Goal: Task Accomplishment & Management: Use online tool/utility

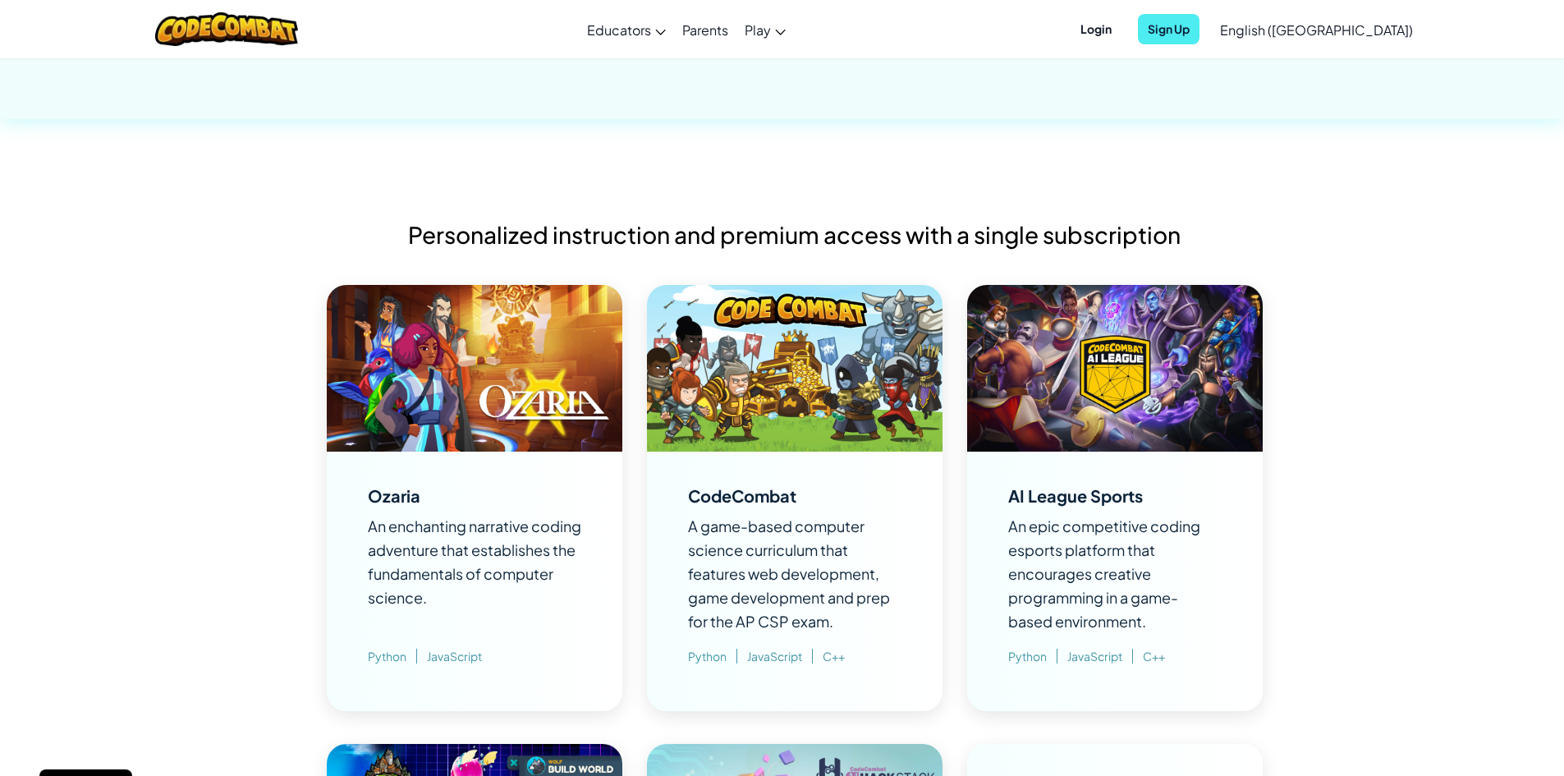
scroll to position [1067, 0]
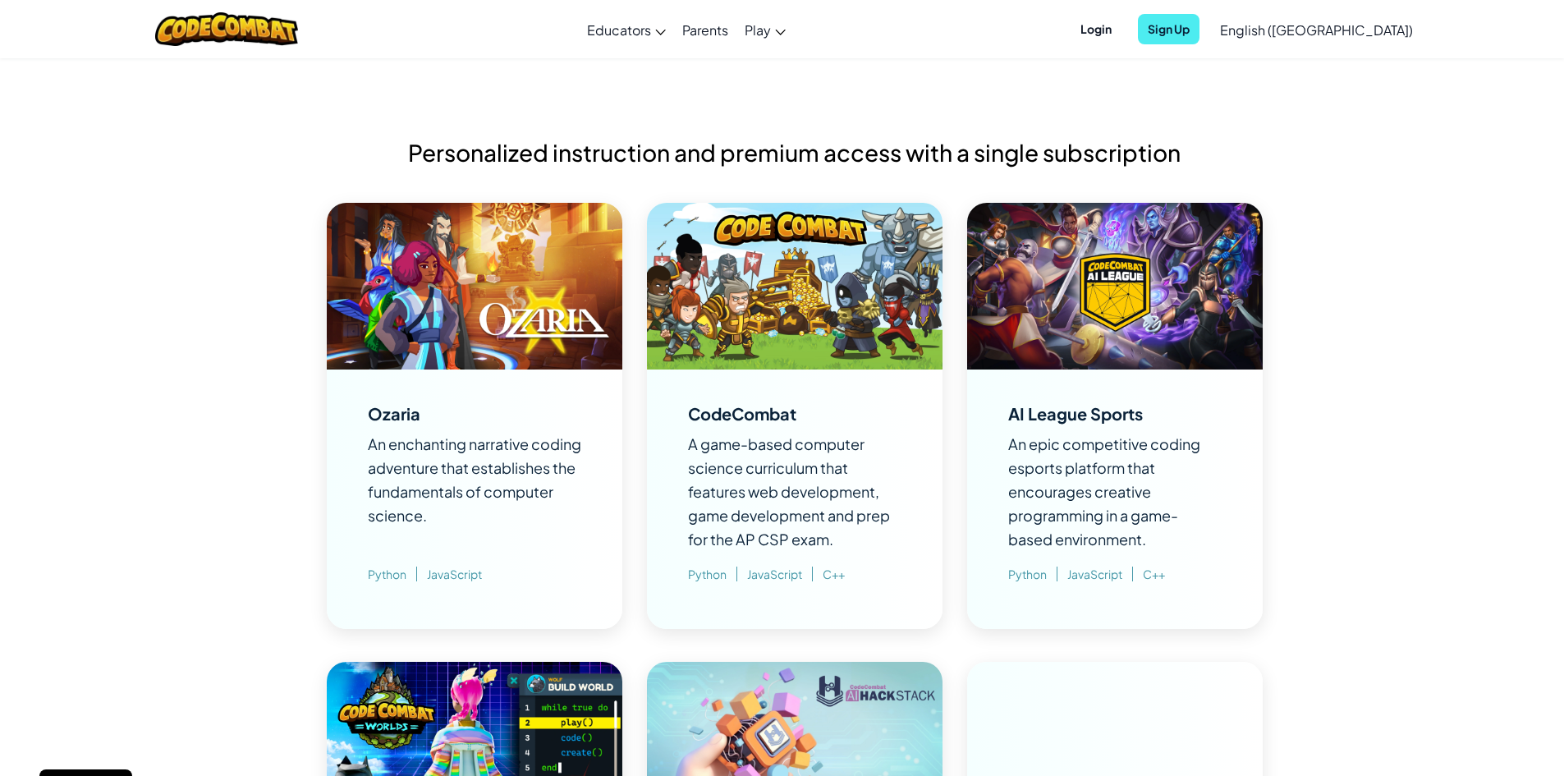
click at [717, 576] on span "Python" at bounding box center [712, 573] width 49 height 15
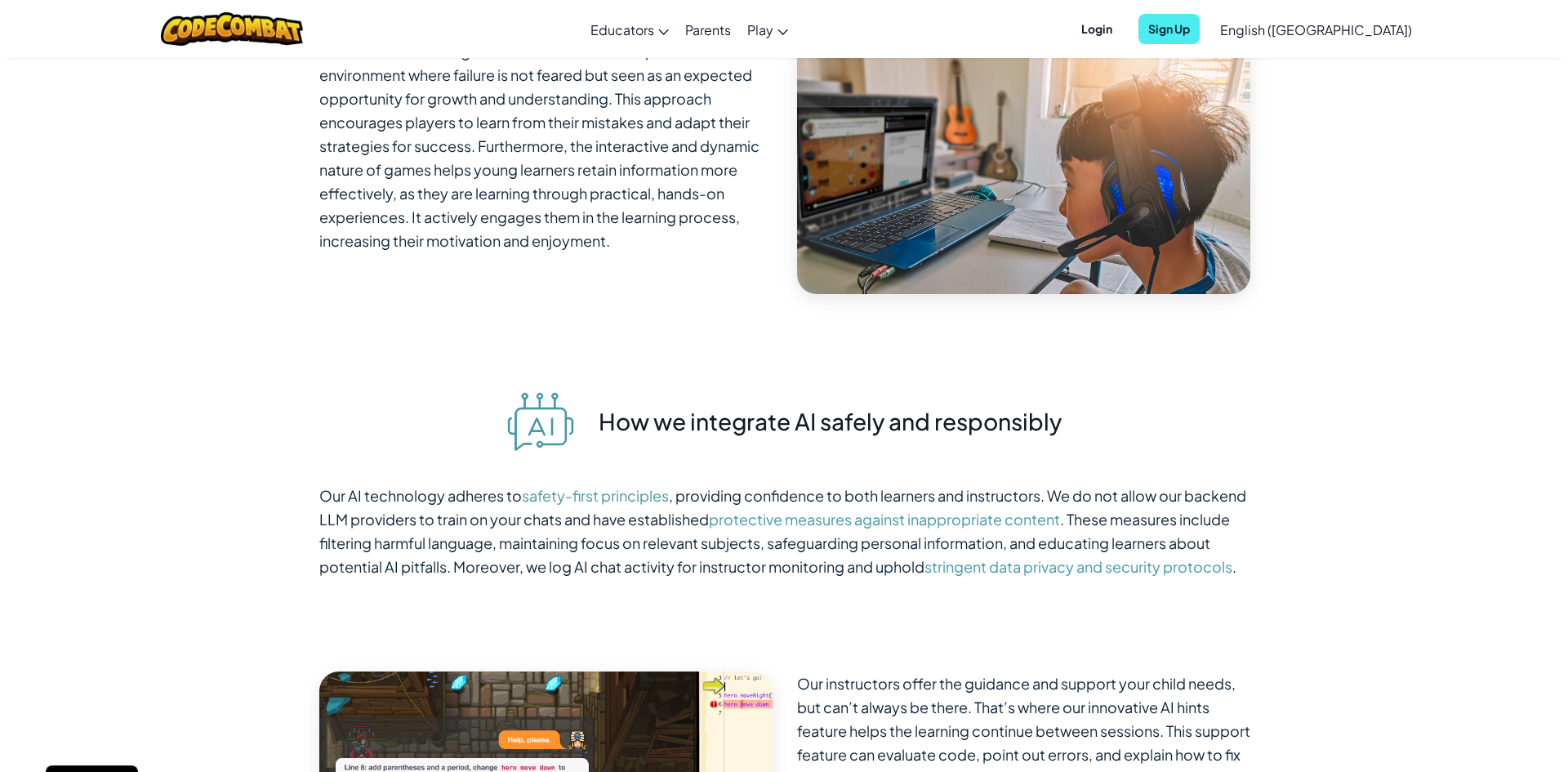
scroll to position [9554, 0]
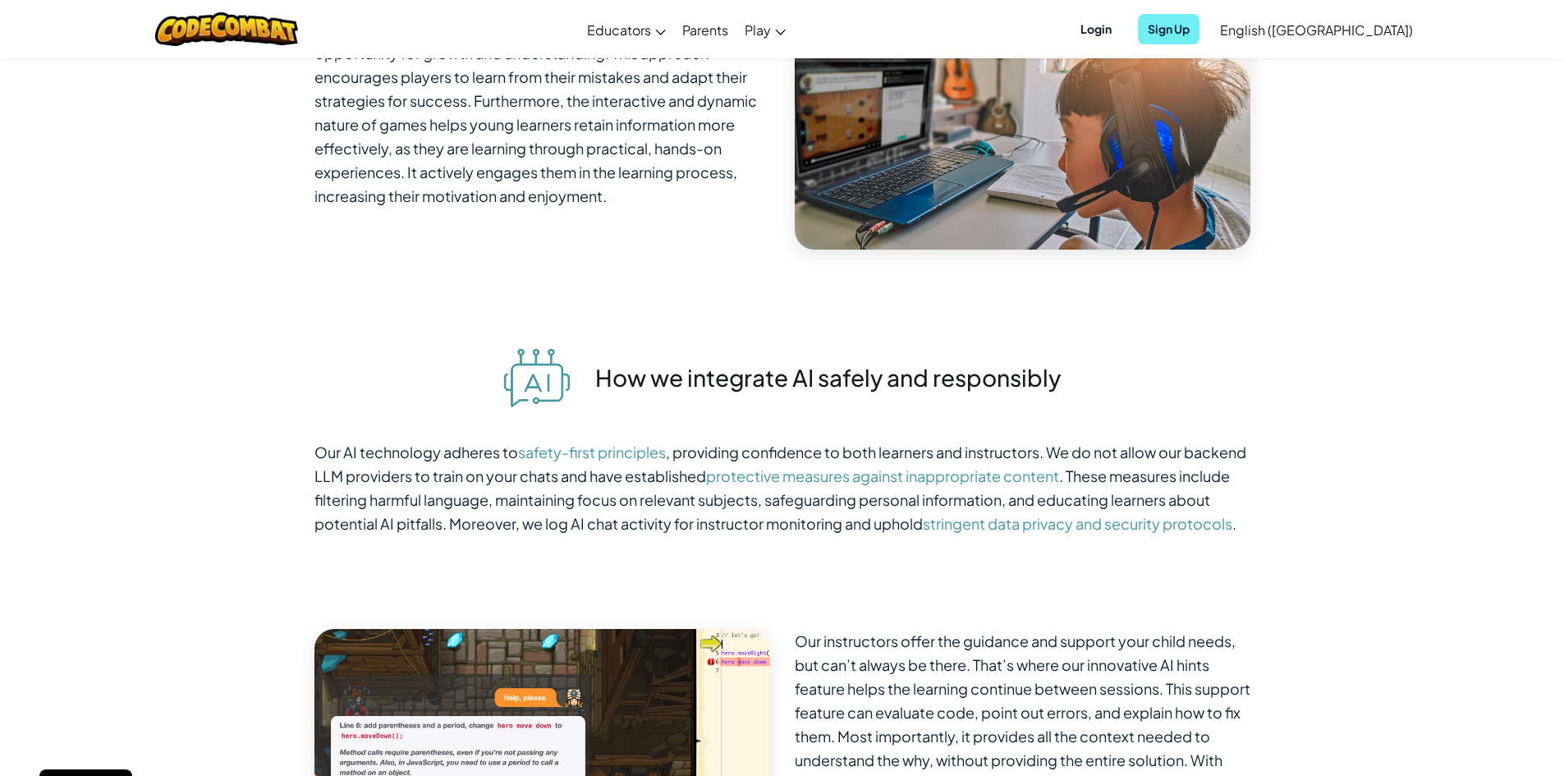
click at [1199, 32] on span "Sign Up" at bounding box center [1169, 29] width 62 height 30
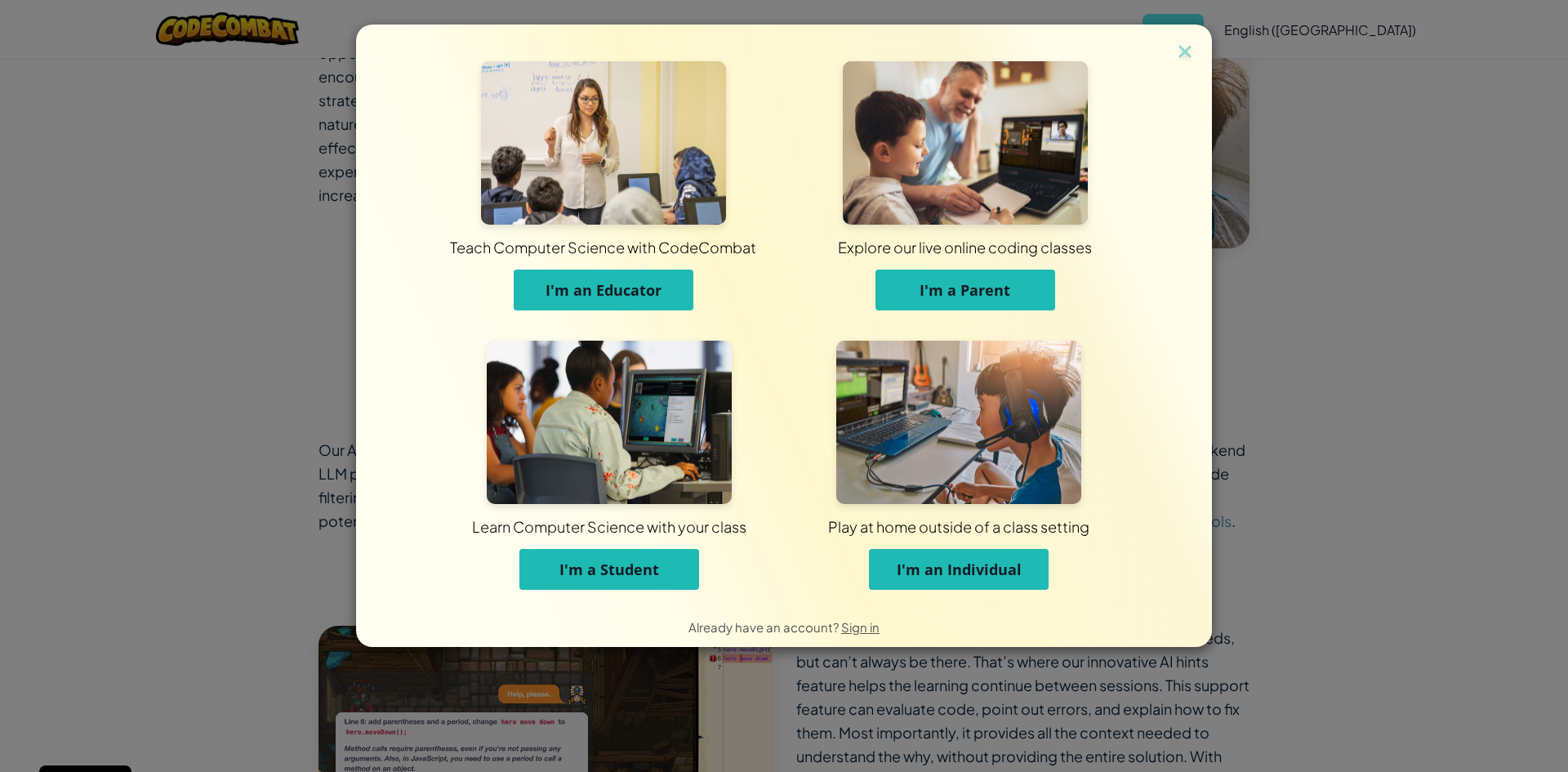
click at [931, 569] on span "I'm an Individual" at bounding box center [959, 569] width 125 height 20
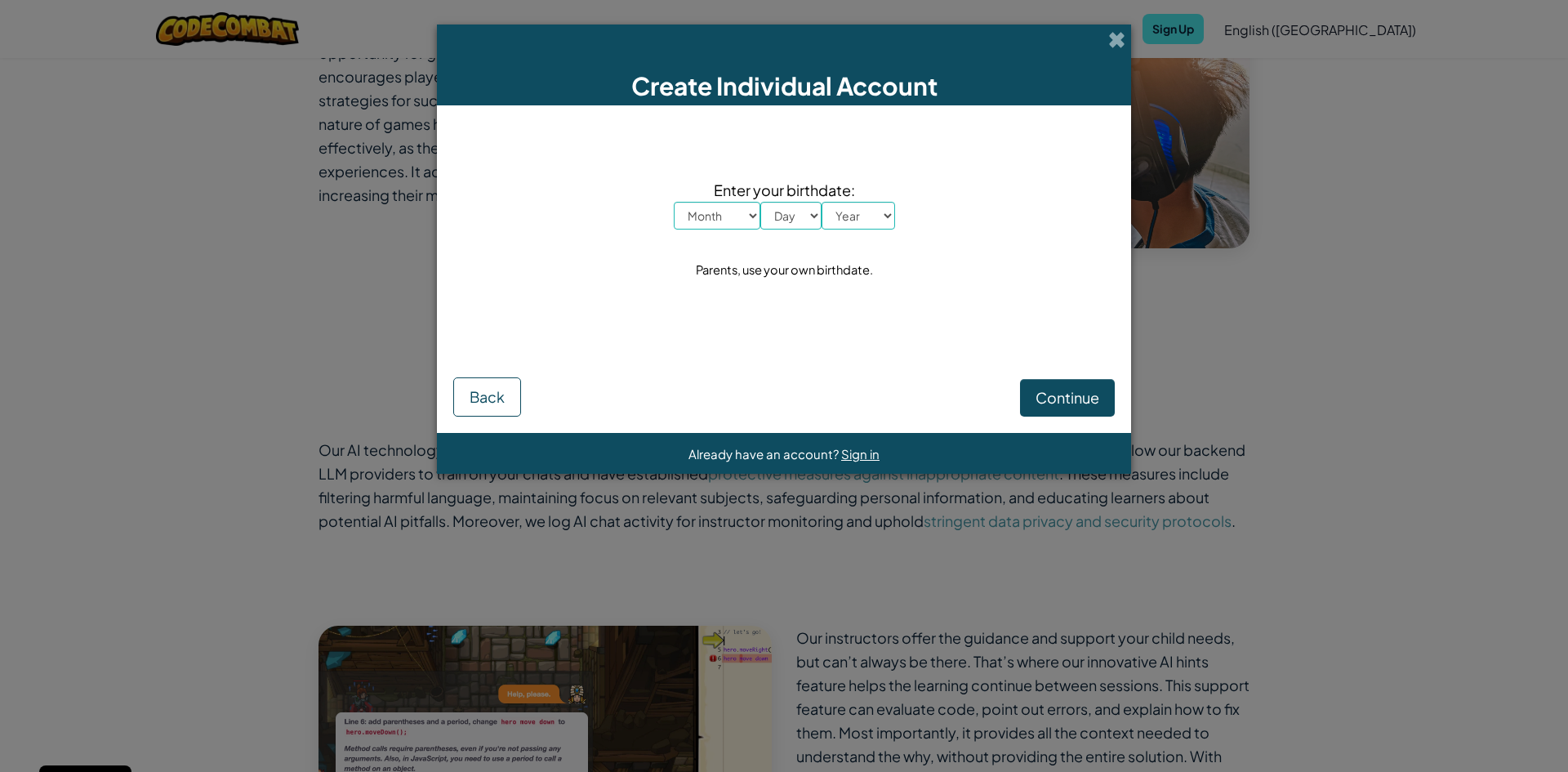
click at [731, 207] on select "Month January February March April May June July August September October Novem…" at bounding box center [716, 216] width 87 height 28
select select "10"
click at [674, 202] on select "Month January February March April May June July August September October Novem…" at bounding box center [716, 216] width 87 height 28
click at [791, 226] on select "Day 1 2 3 4 5 6 7 8 9 10 11 12 13 14 15 16 17 18 19 20 21 22 23 24 25 26 27 28 …" at bounding box center [791, 216] width 62 height 28
select select "9"
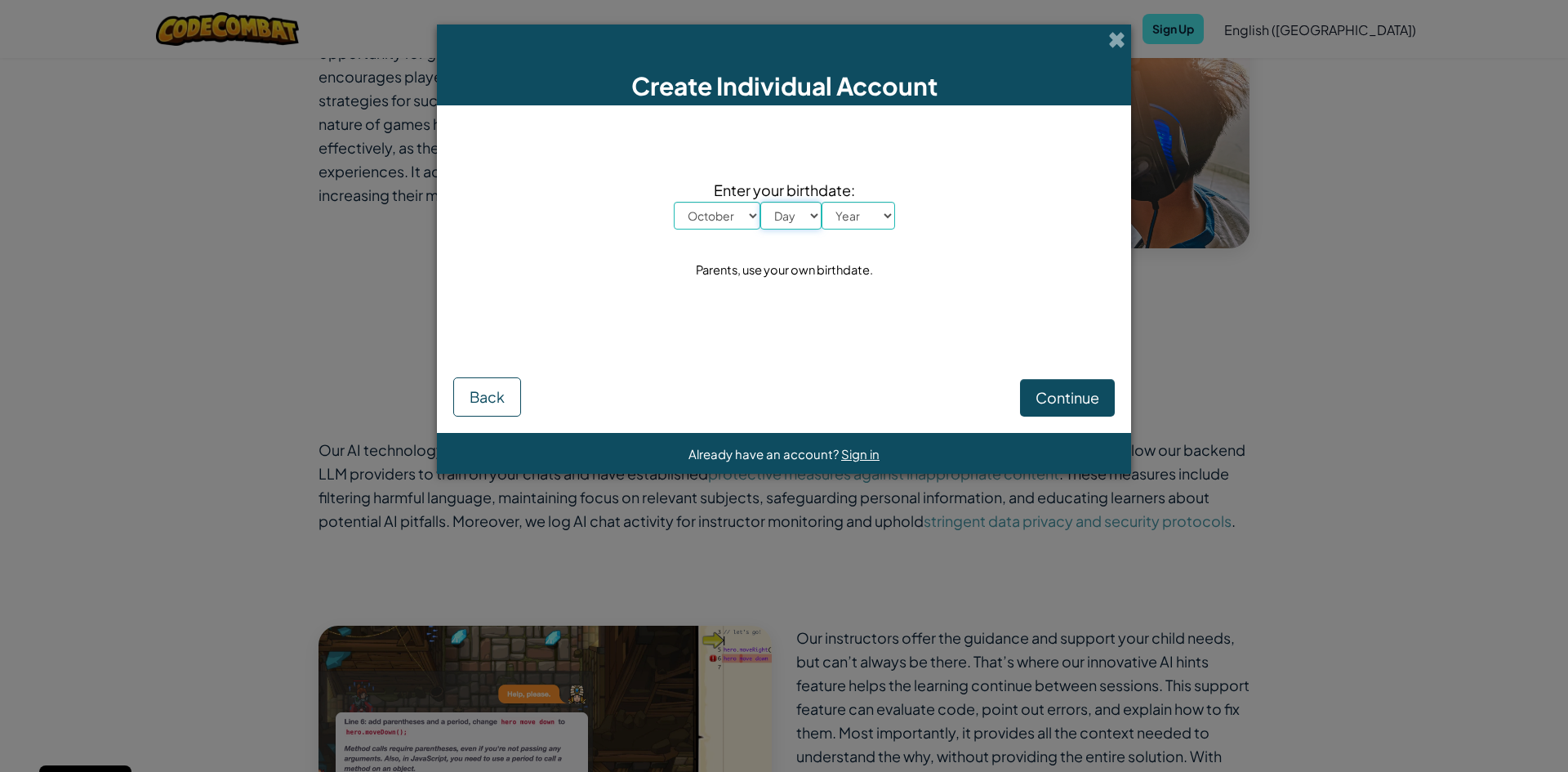
click at [760, 202] on select "Day 1 2 3 4 5 6 7 8 9 10 11 12 13 14 15 16 17 18 19 20 21 22 23 24 25 26 27 28 …" at bounding box center [791, 216] width 62 height 28
click at [846, 216] on select "Year [DATE] 2024 2023 2022 2021 2020 2019 2018 2017 2016 2015 2014 2013 2012 20…" at bounding box center [859, 216] width 74 height 28
select select "2017"
click at [822, 202] on select "Year [DATE] 2024 2023 2022 2021 2020 2019 2018 2017 2016 2015 2014 2013 2012 20…" at bounding box center [859, 216] width 74 height 28
click at [1061, 401] on span "Continue" at bounding box center [1068, 397] width 64 height 19
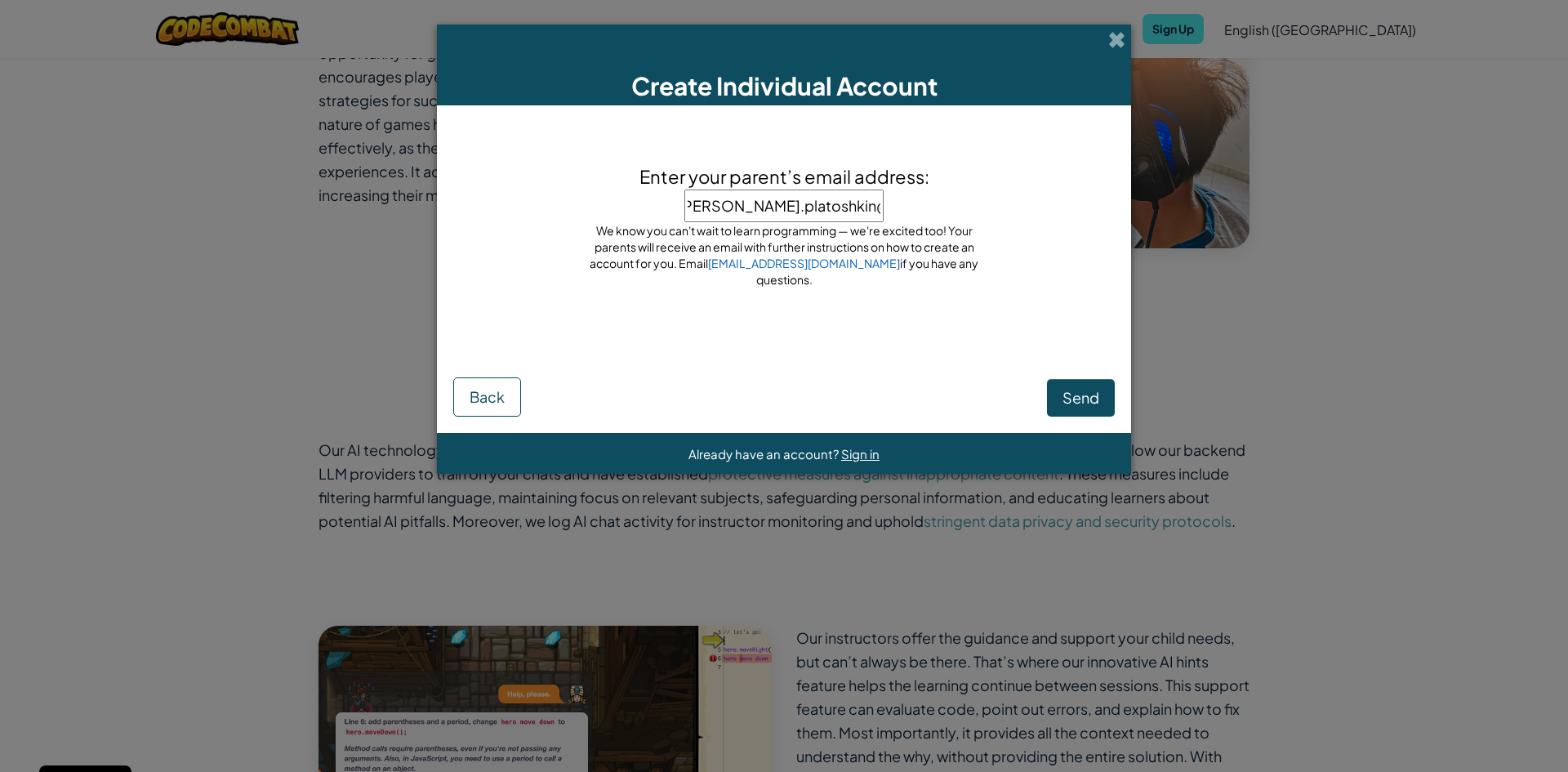
scroll to position [0, 42]
type input "[PERSON_NAME][EMAIL_ADDRESS][DOMAIN_NAME]"
click button "Send" at bounding box center [1080, 398] width 68 height 38
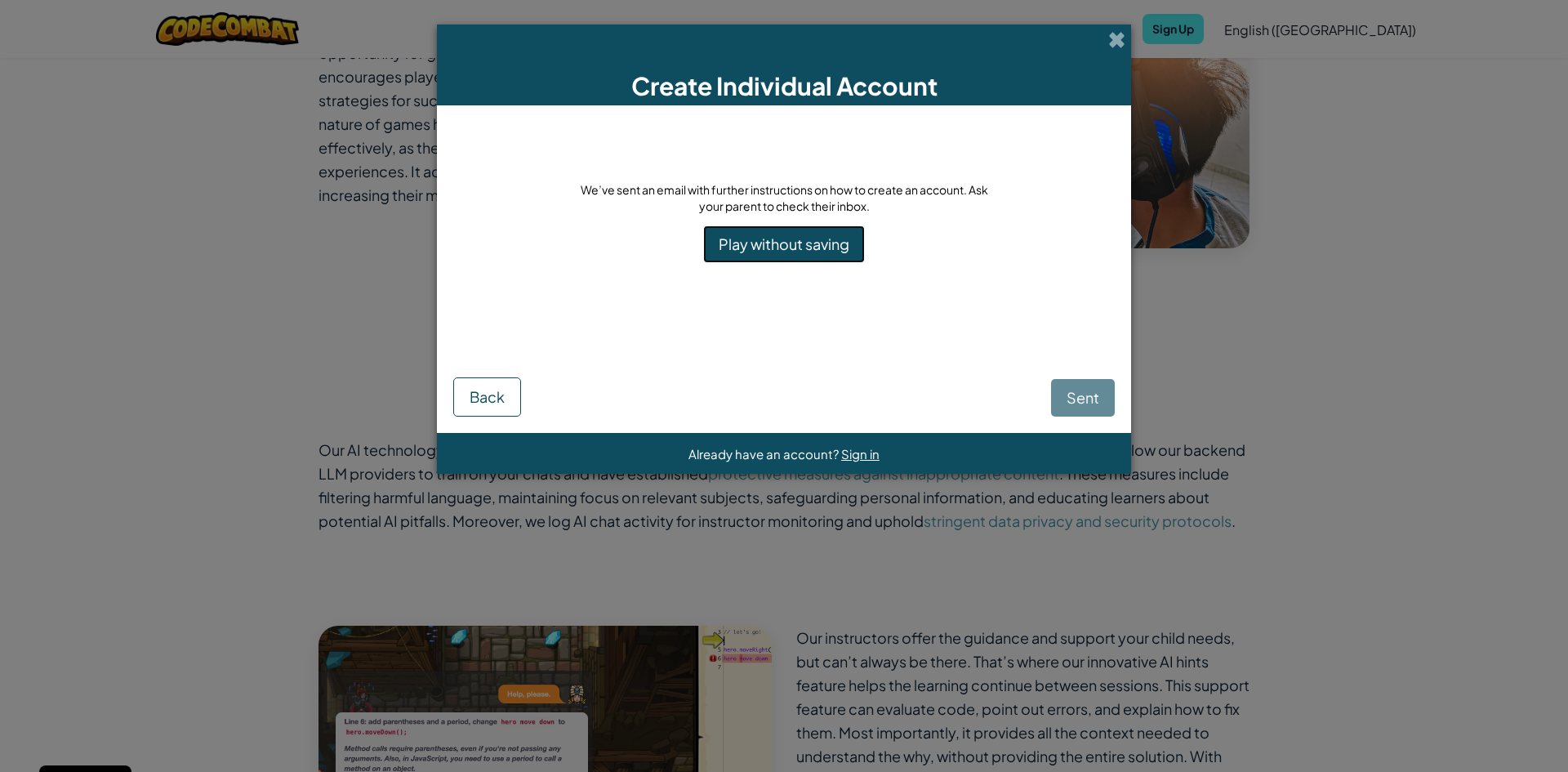
click at [826, 237] on link "Play without saving" at bounding box center [784, 245] width 162 height 38
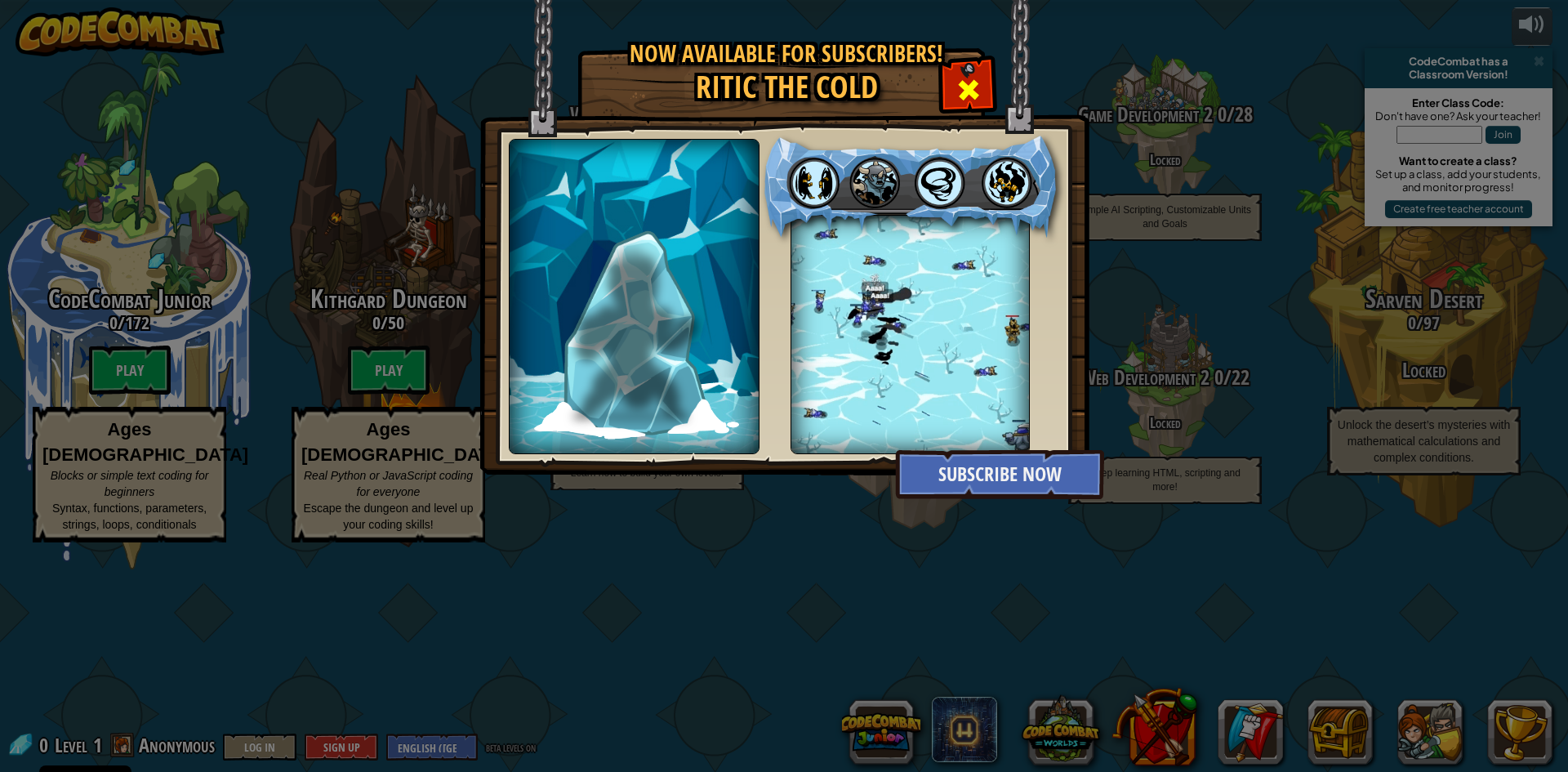
click at [966, 92] on span at bounding box center [968, 90] width 26 height 26
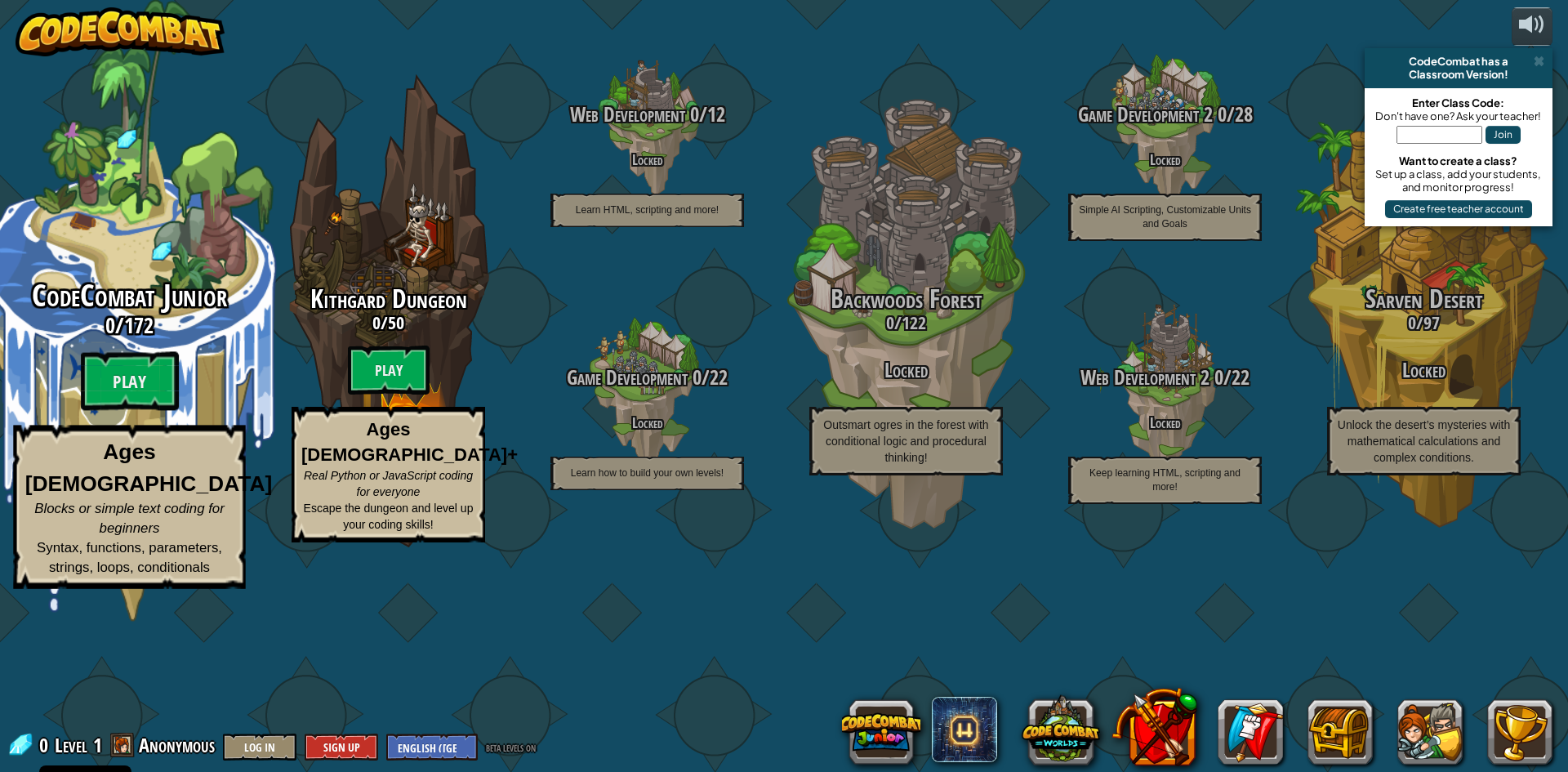
click at [170, 363] on div "CodeCombat Junior 0 / 172 Play Ages 5-8 Blocks or simple text coding for beginn…" at bounding box center [129, 310] width 310 height 622
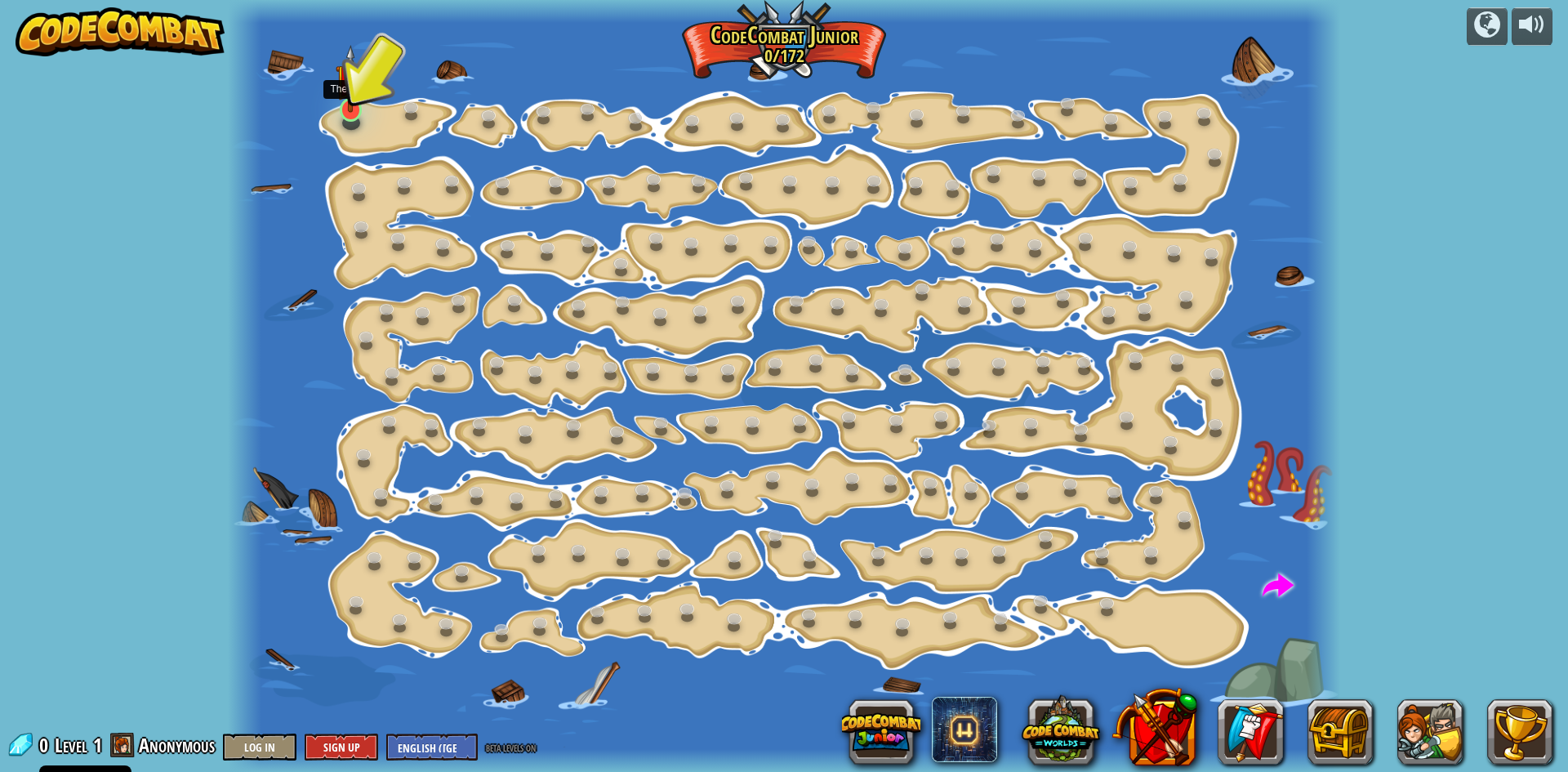
click at [349, 111] on img at bounding box center [350, 79] width 30 height 68
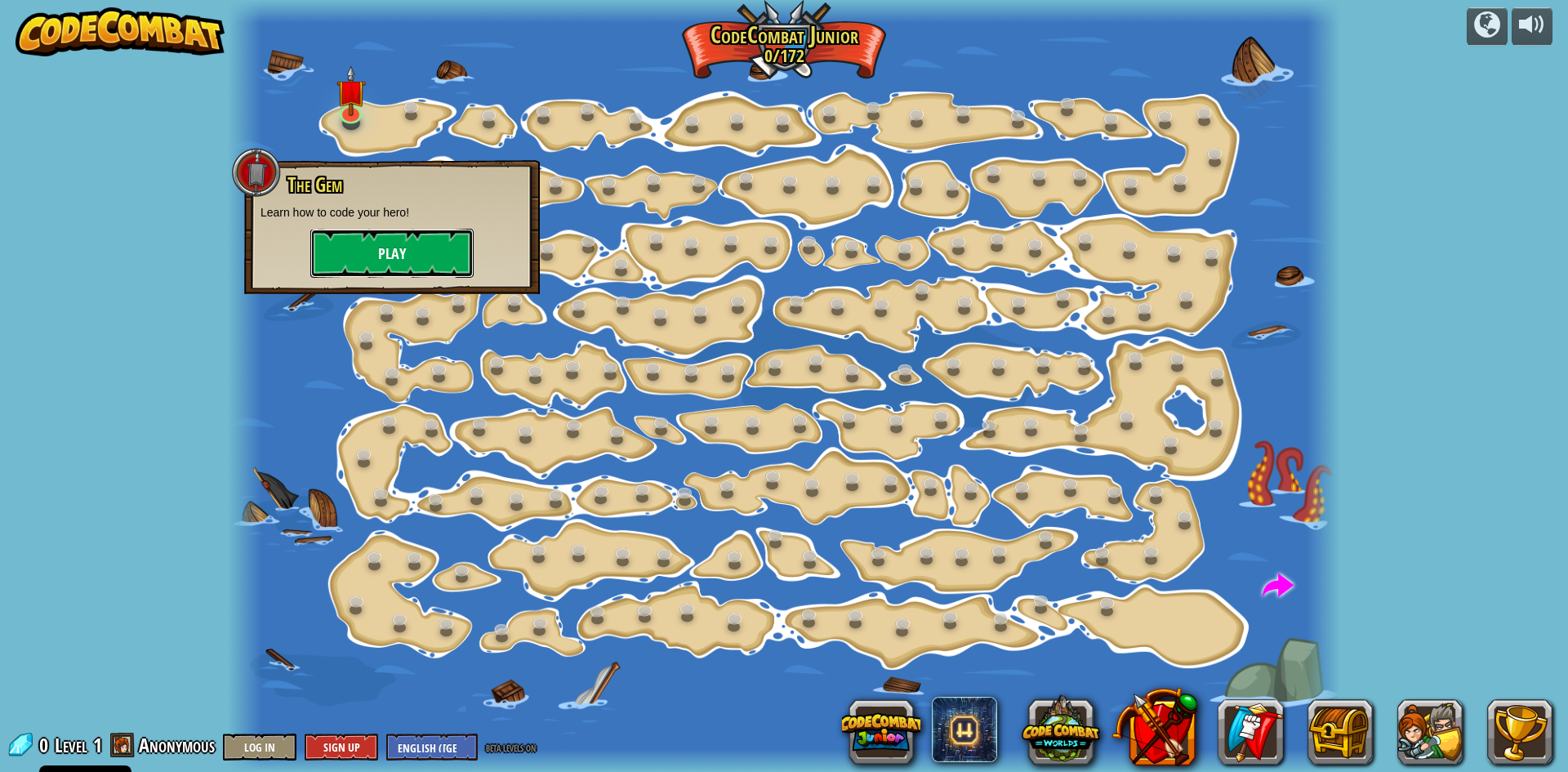
click at [385, 254] on button "Play" at bounding box center [392, 253] width 163 height 49
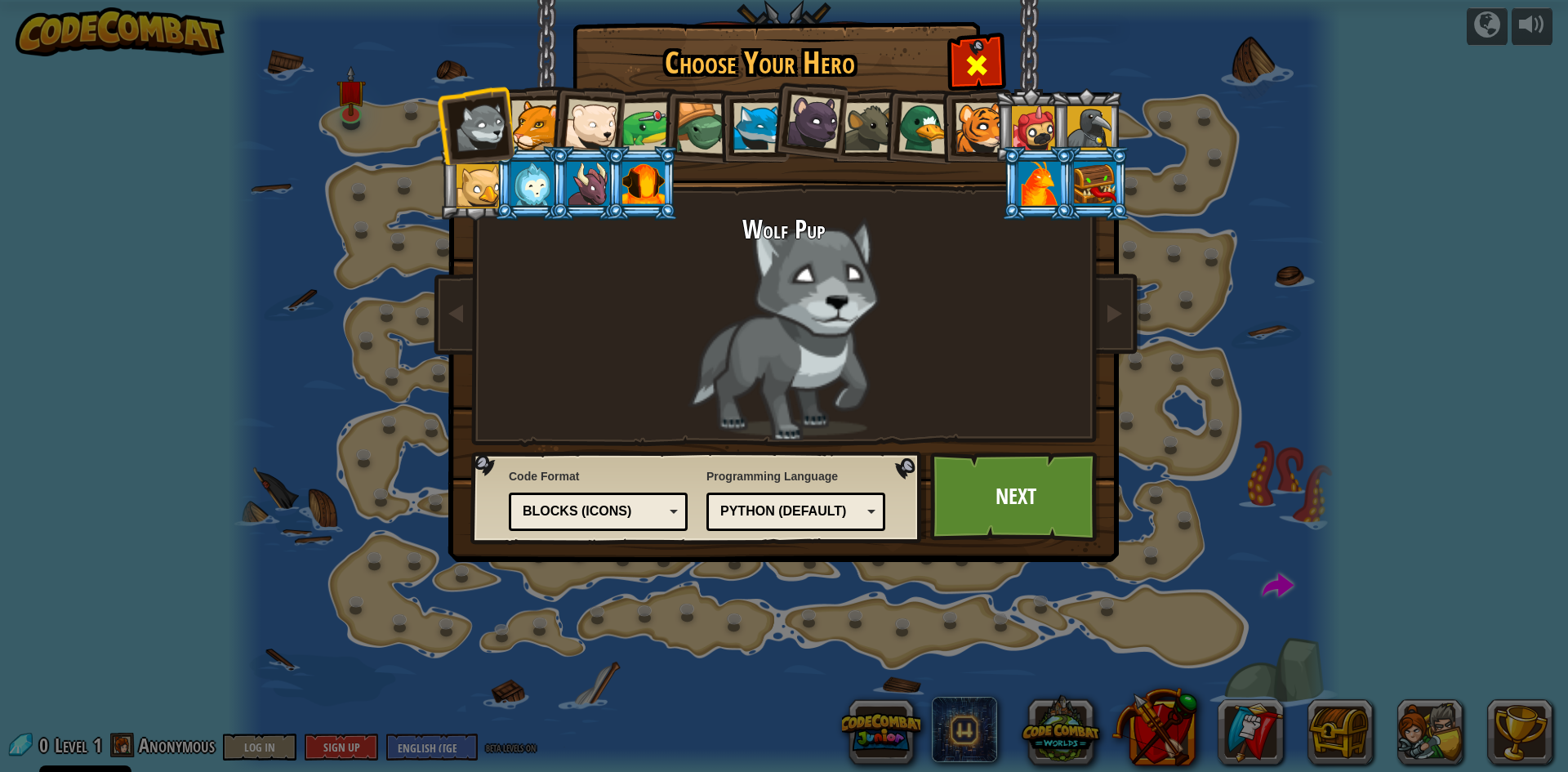
click at [987, 41] on div at bounding box center [976, 64] width 52 height 52
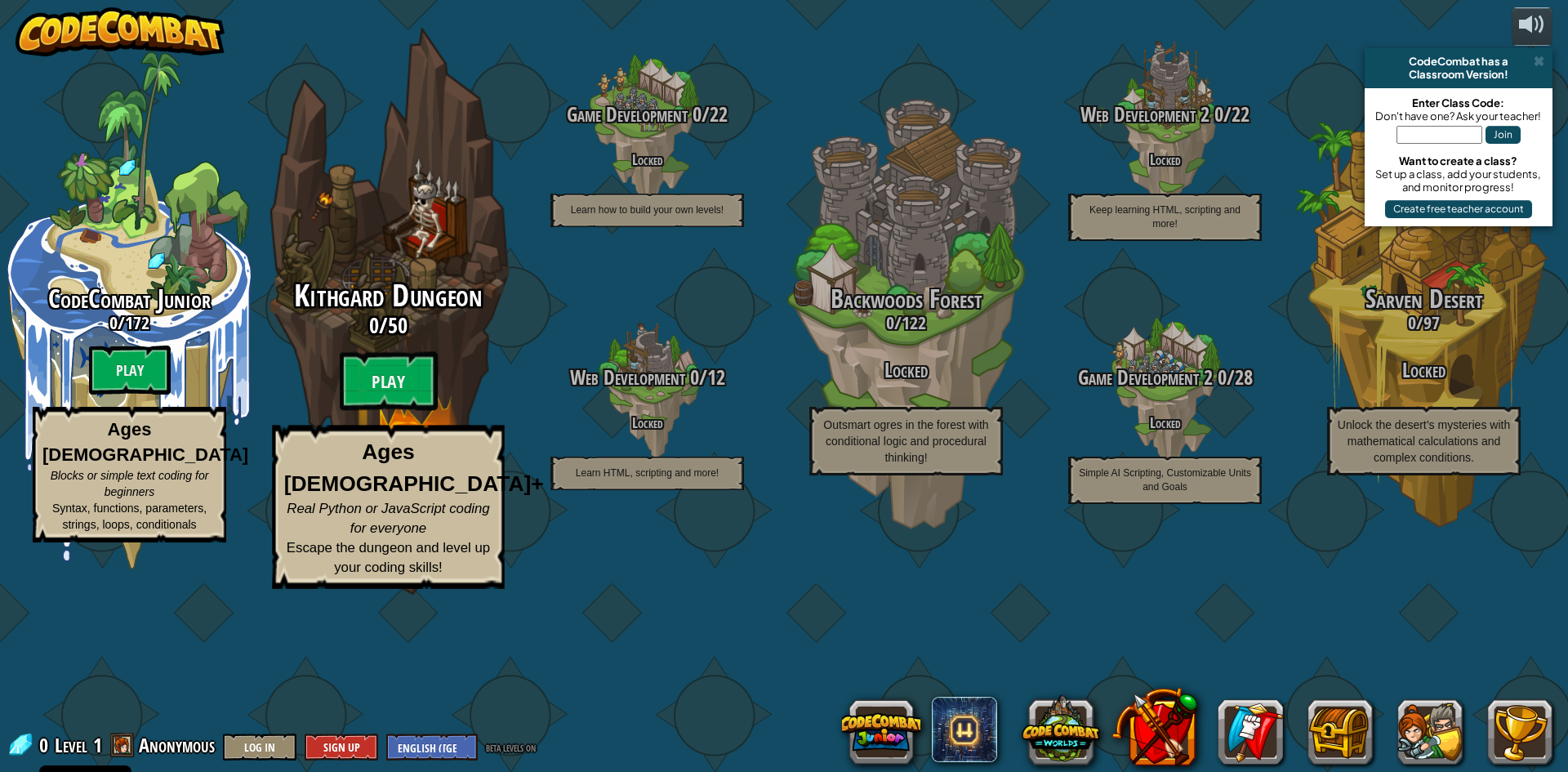
click at [350, 316] on span "Kithgard Dungeon" at bounding box center [387, 295] width 188 height 43
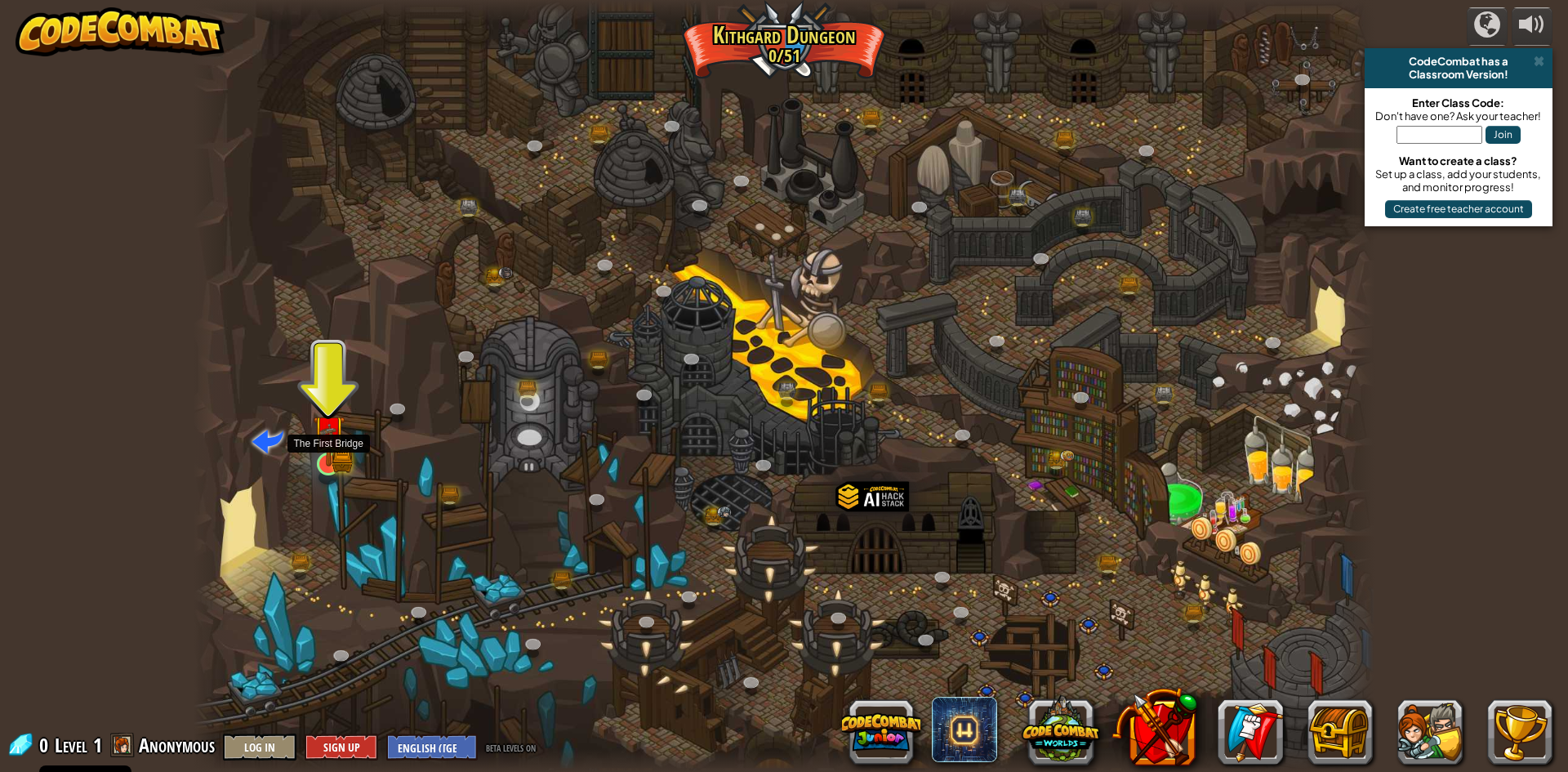
click at [335, 457] on img at bounding box center [328, 431] width 32 height 71
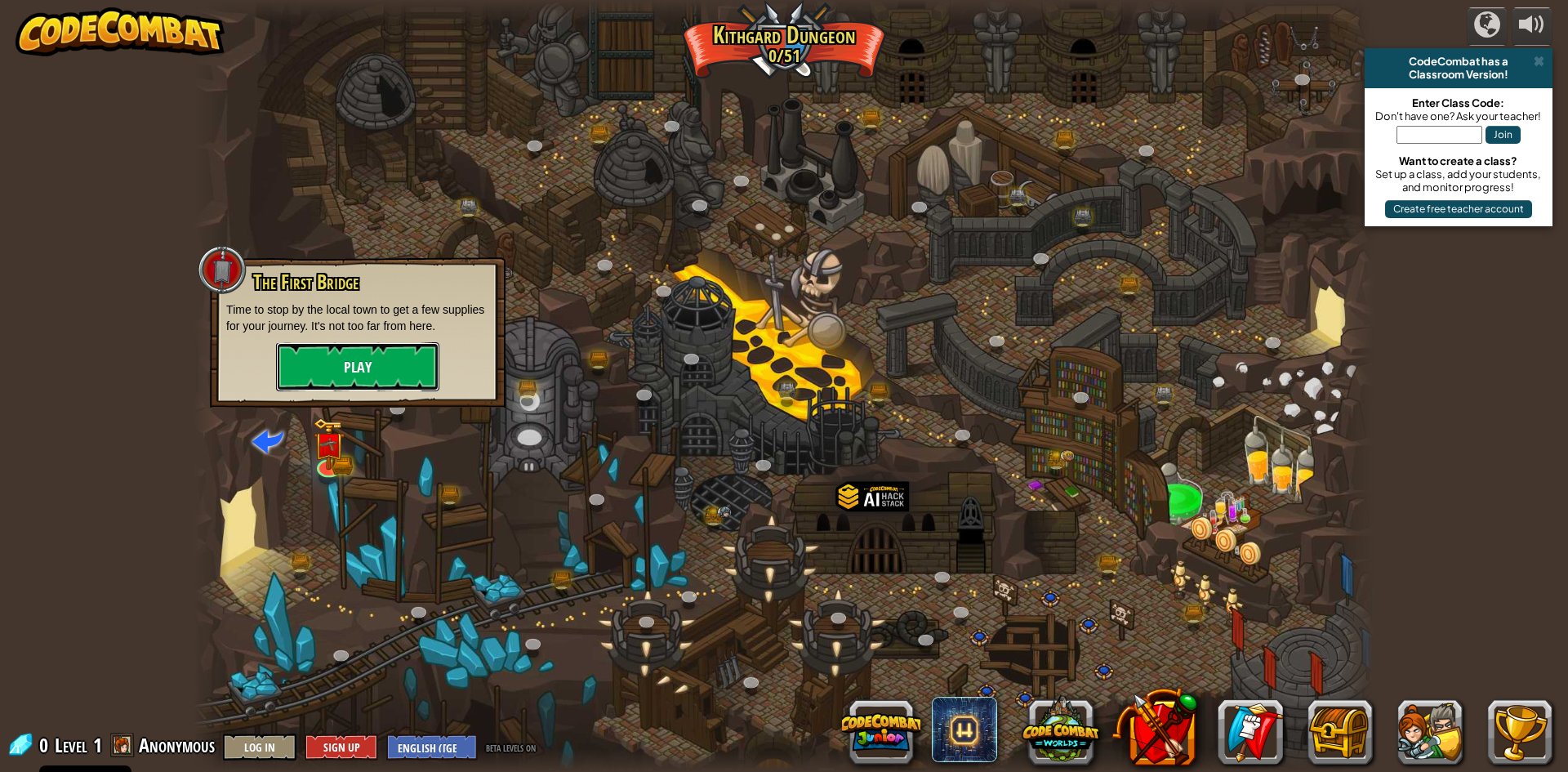
click at [361, 383] on button "Play" at bounding box center [357, 366] width 163 height 49
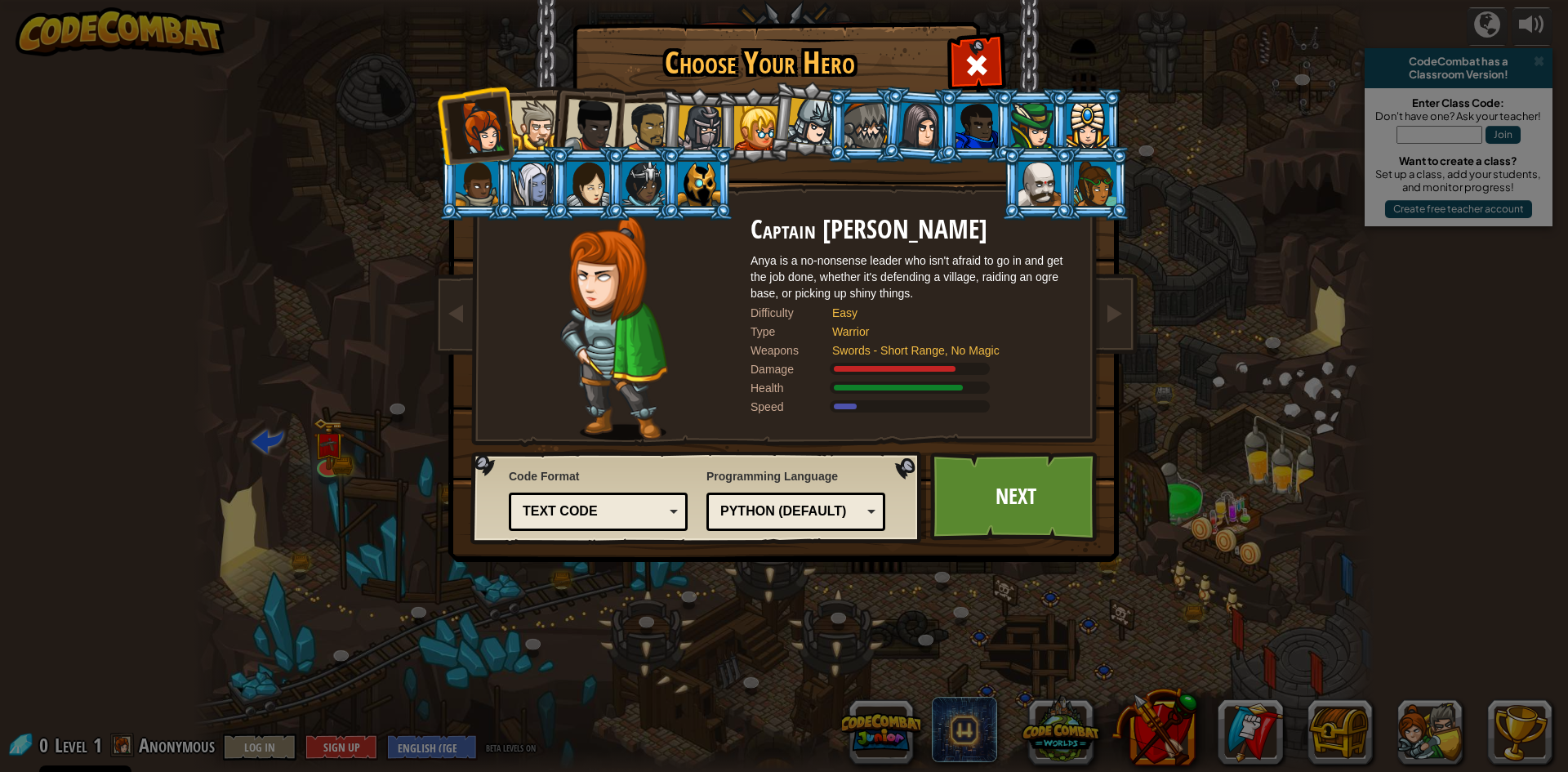
click at [594, 120] on div at bounding box center [591, 125] width 54 height 54
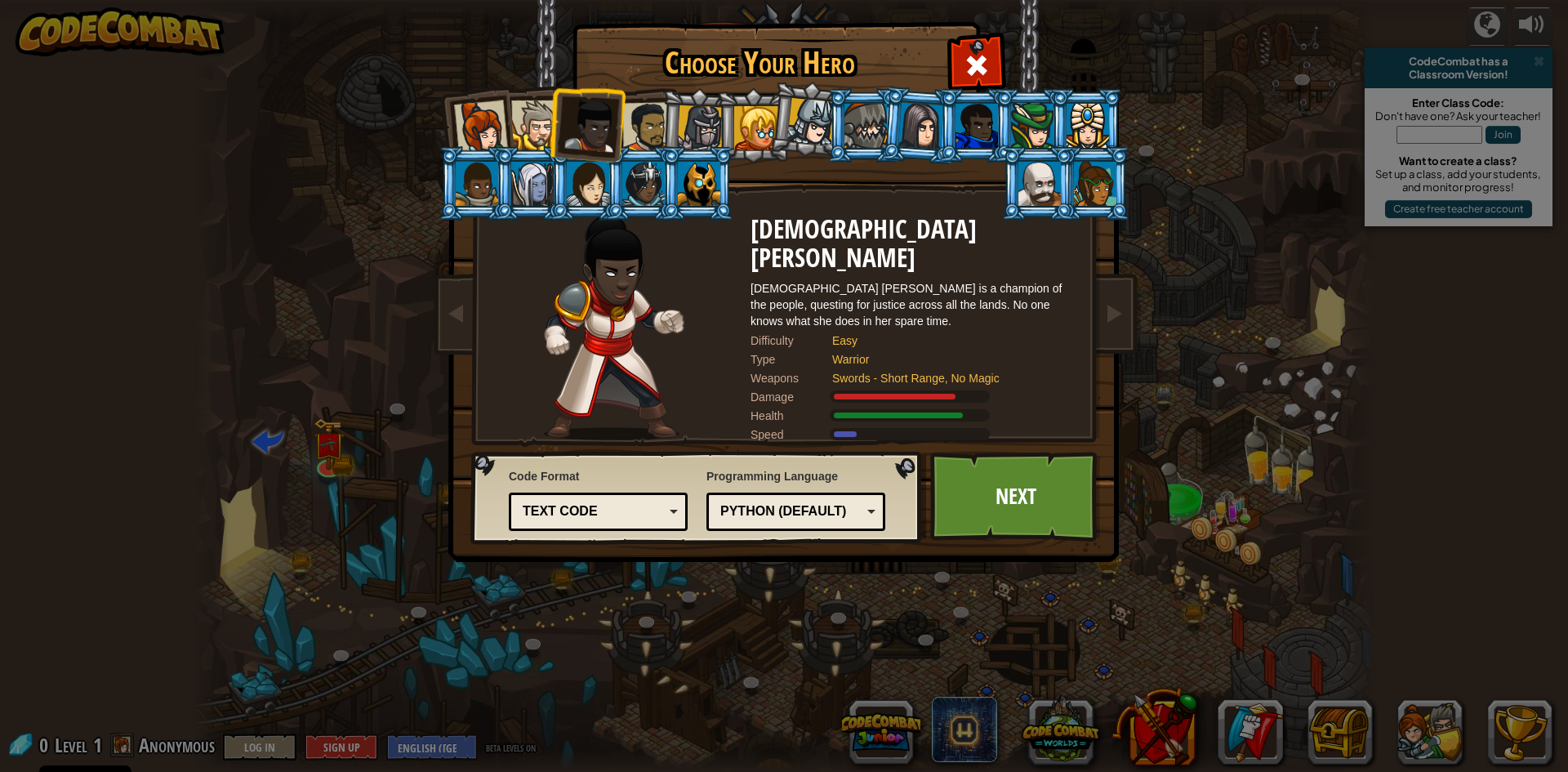
click at [1091, 121] on div at bounding box center [1087, 125] width 43 height 44
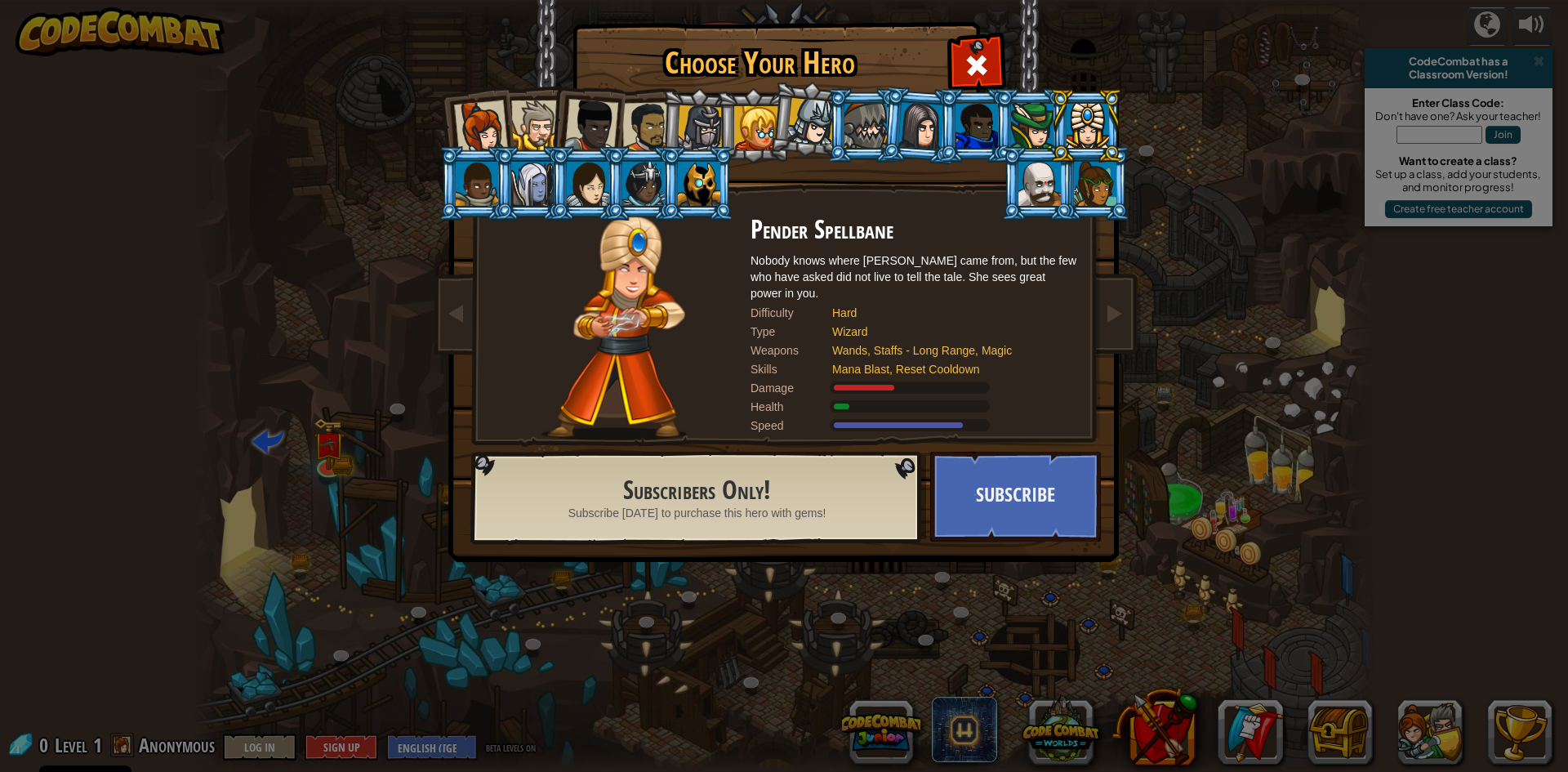
click at [926, 120] on div at bounding box center [921, 125] width 46 height 47
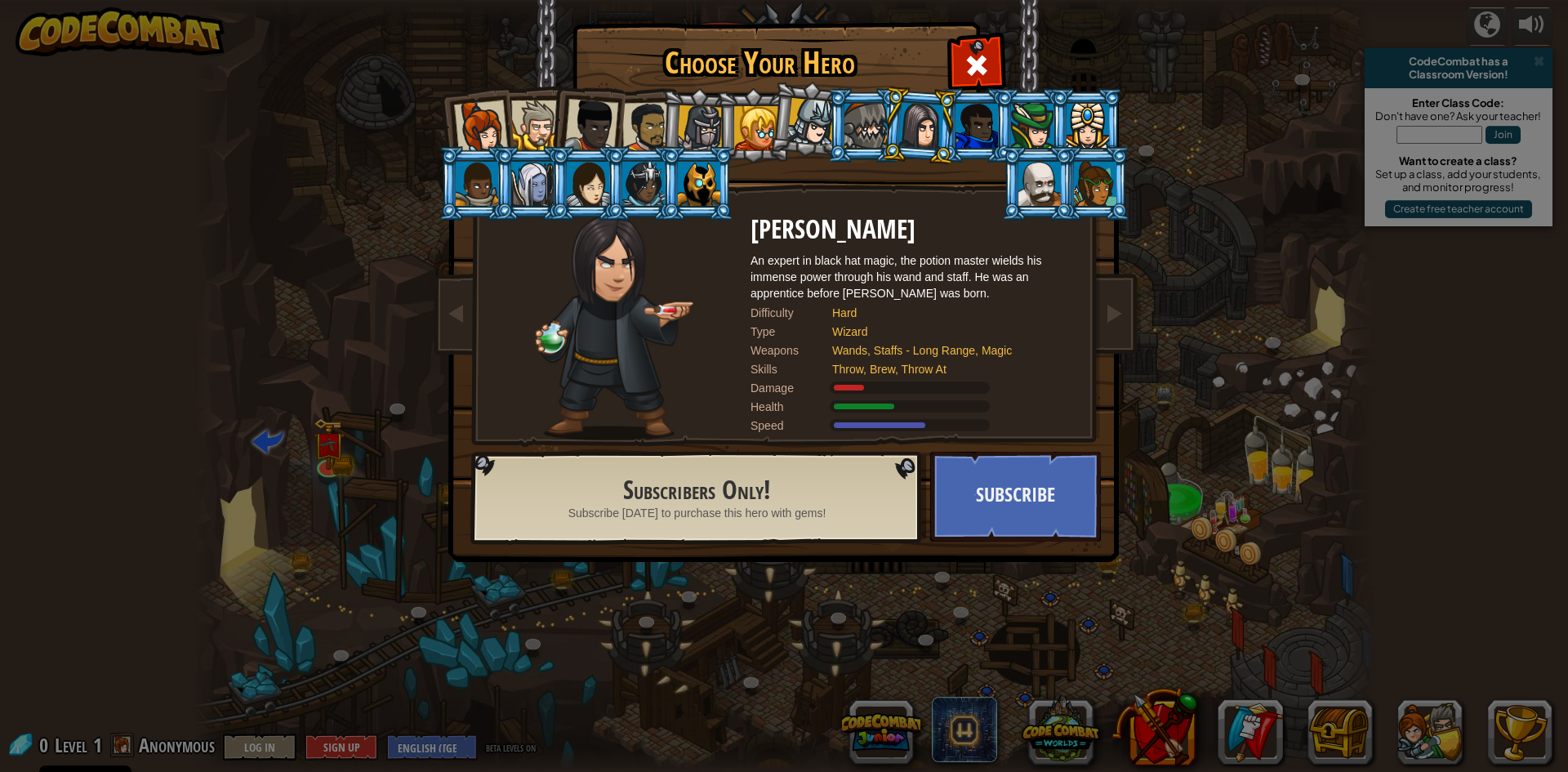
click at [766, 111] on div at bounding box center [756, 128] width 44 height 44
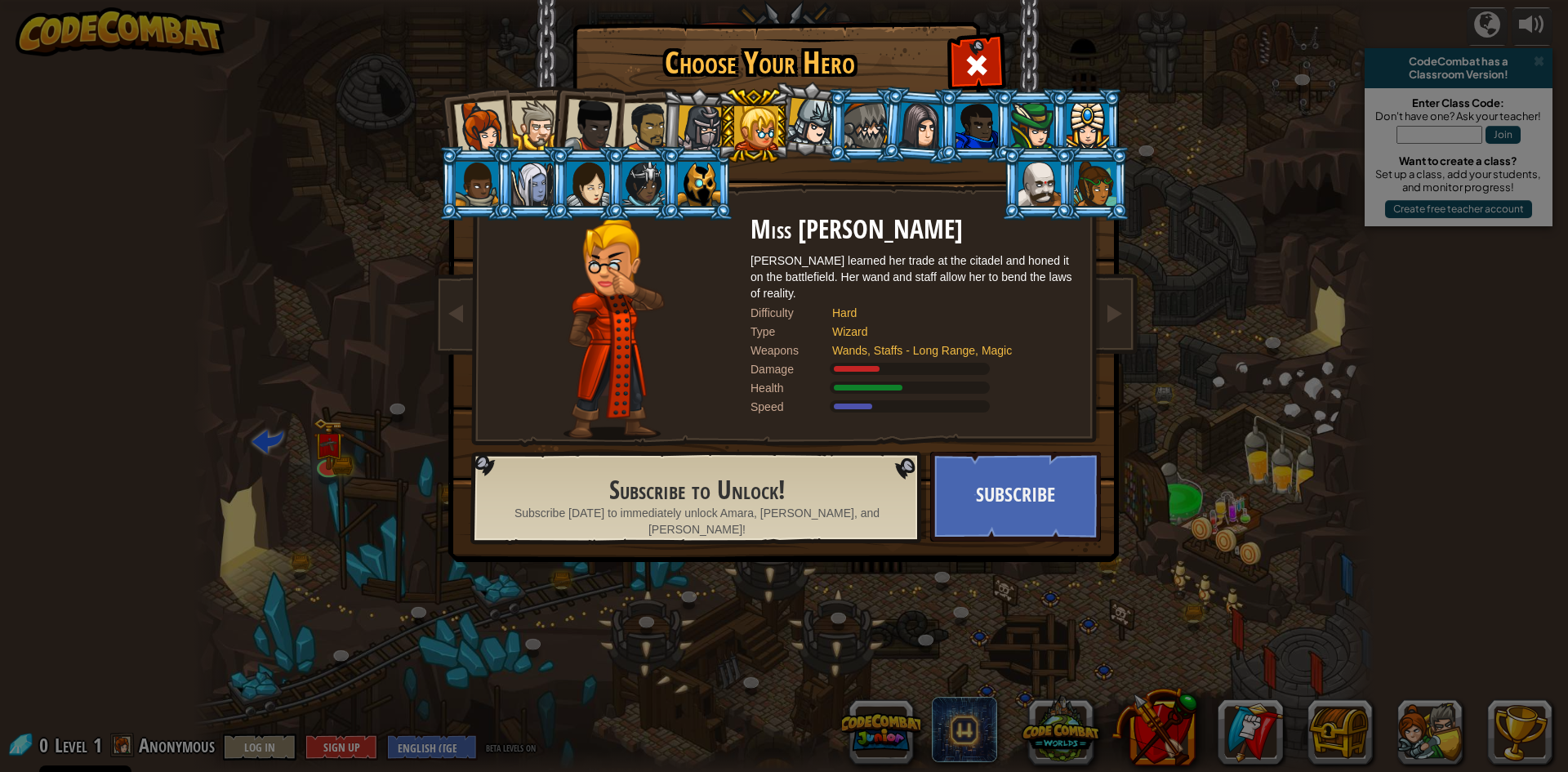
click at [654, 176] on div at bounding box center [643, 184] width 43 height 44
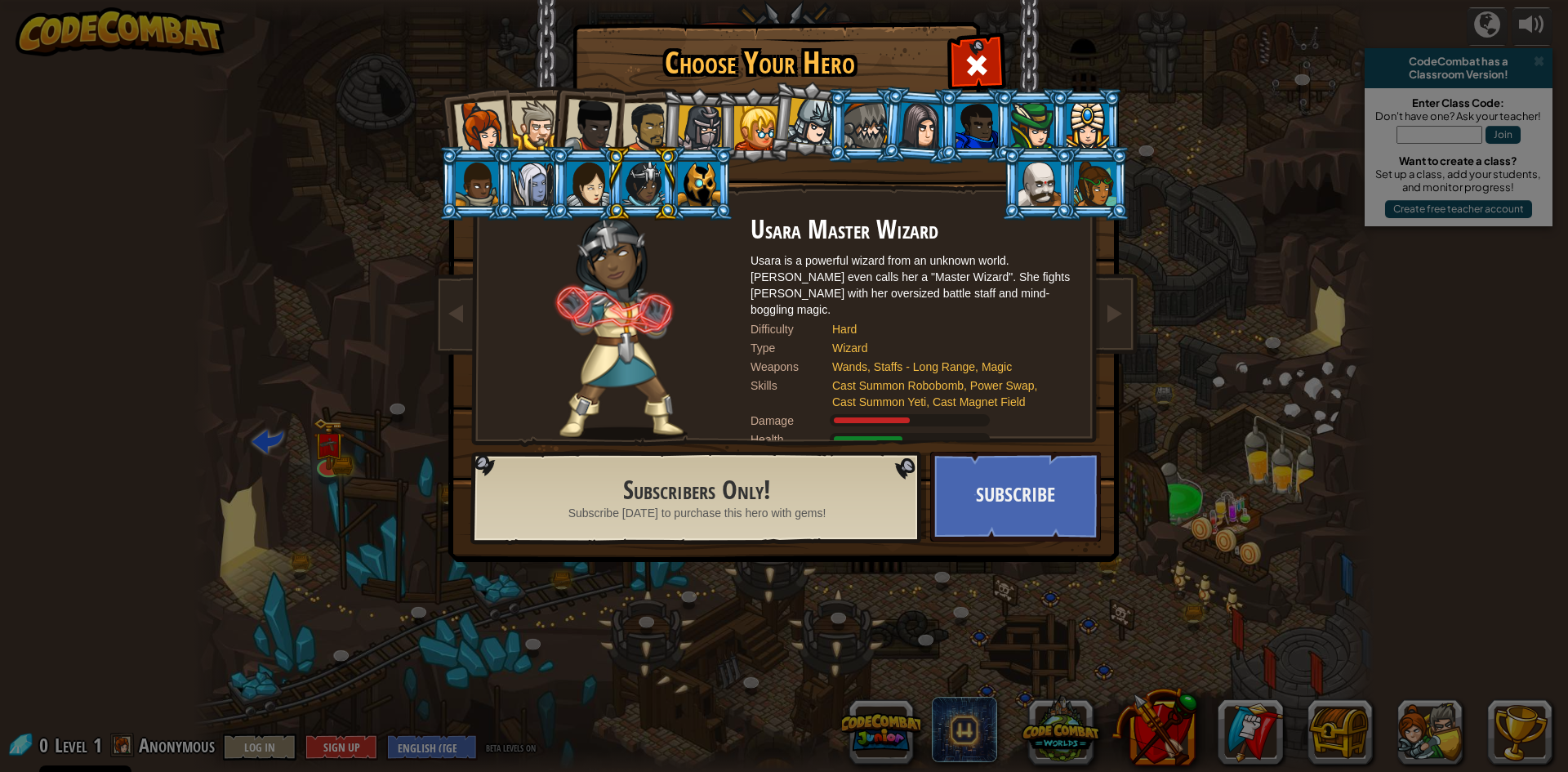
click at [707, 181] on div at bounding box center [698, 184] width 43 height 44
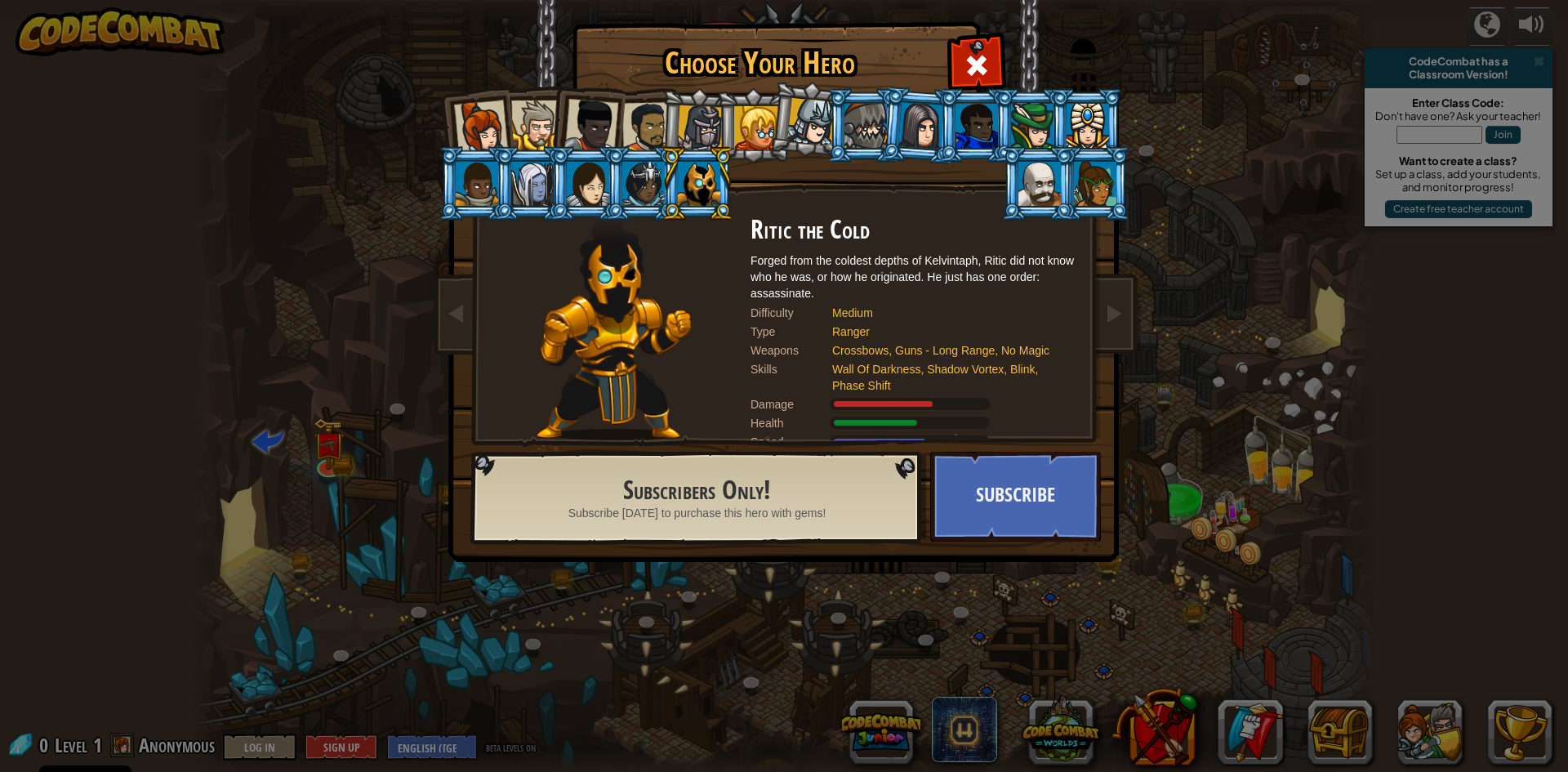
click at [539, 179] on div at bounding box center [532, 184] width 43 height 44
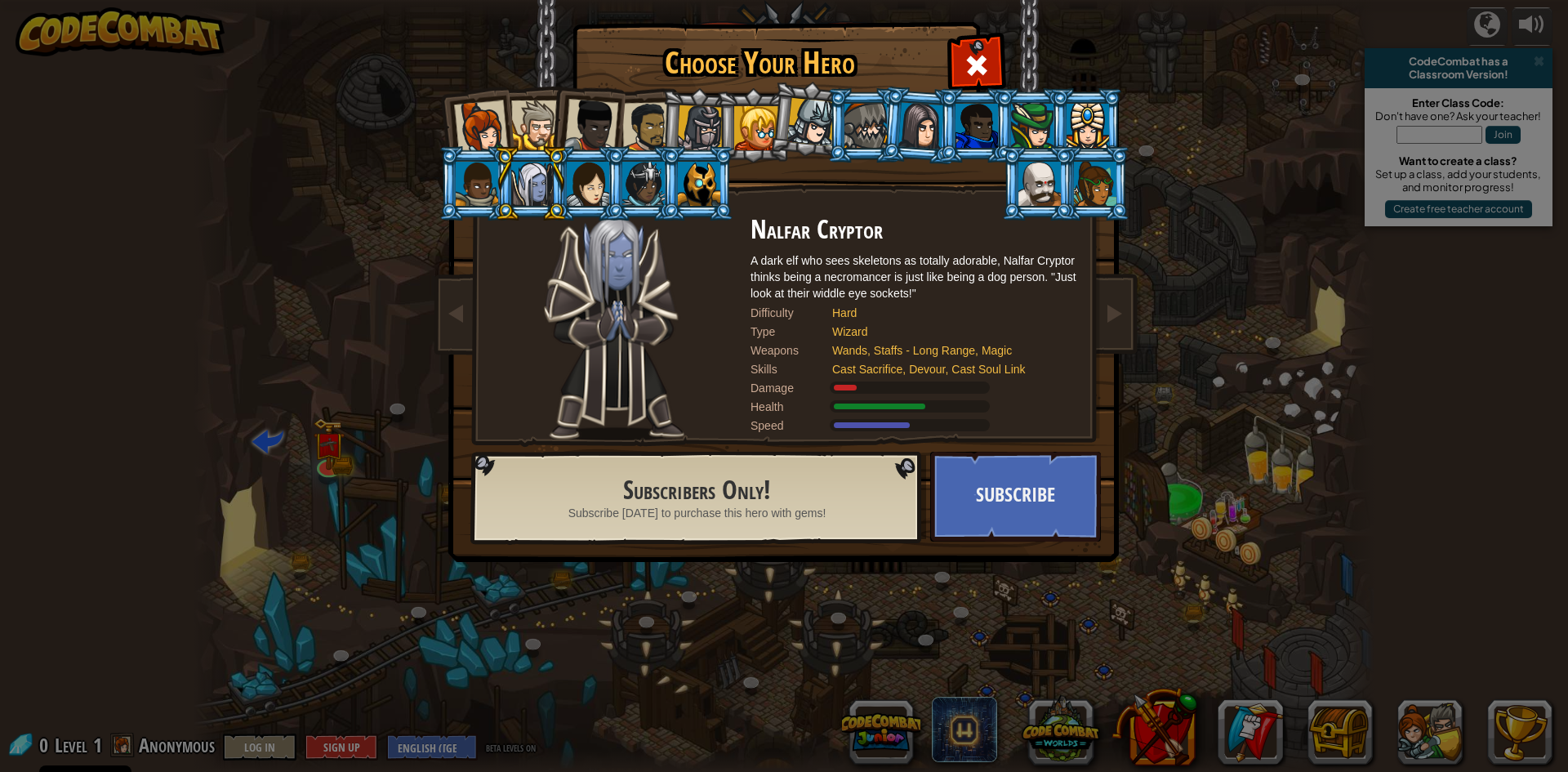
click at [477, 185] on div at bounding box center [477, 184] width 43 height 44
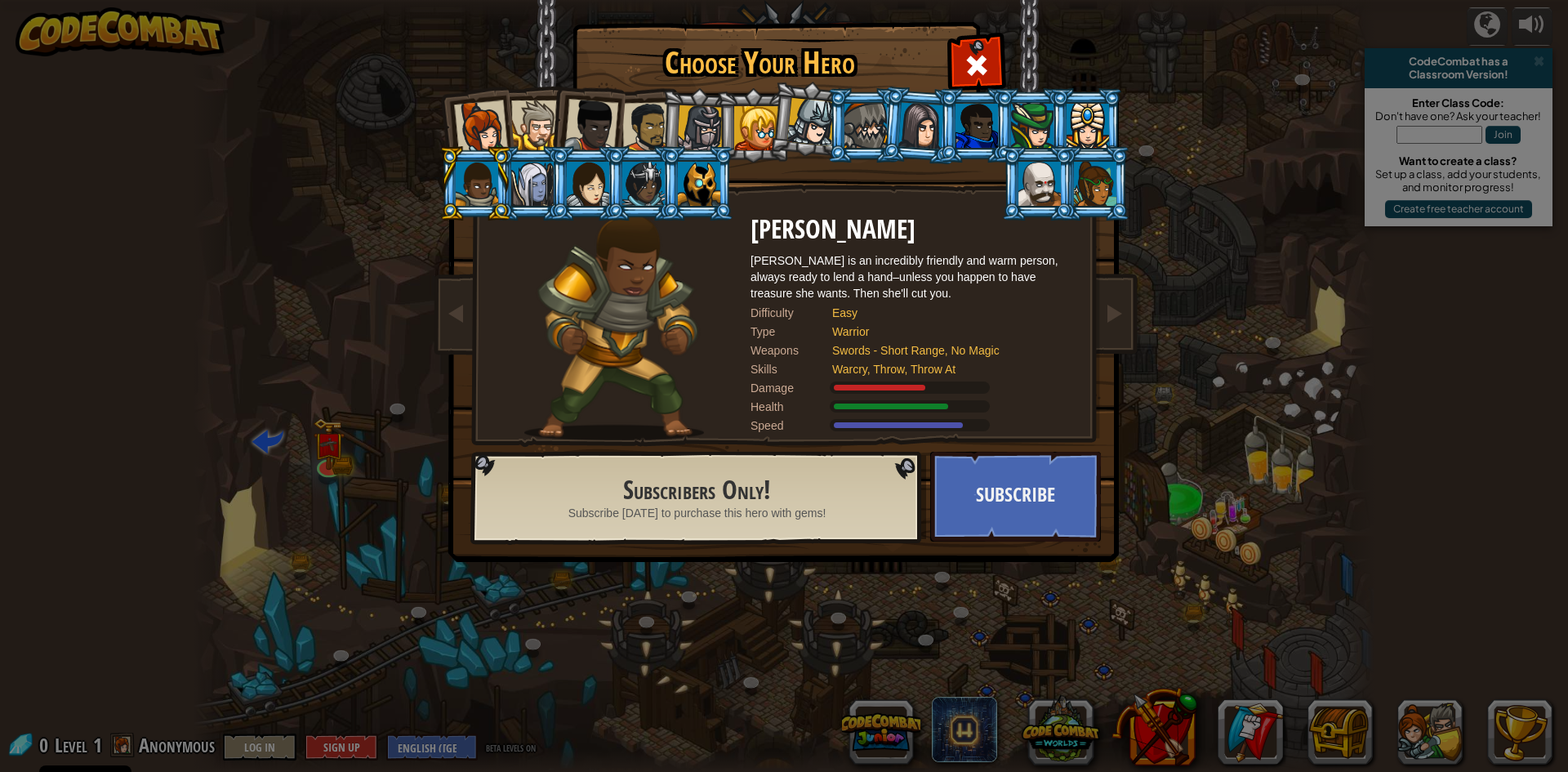
click at [486, 111] on div at bounding box center [481, 127] width 54 height 54
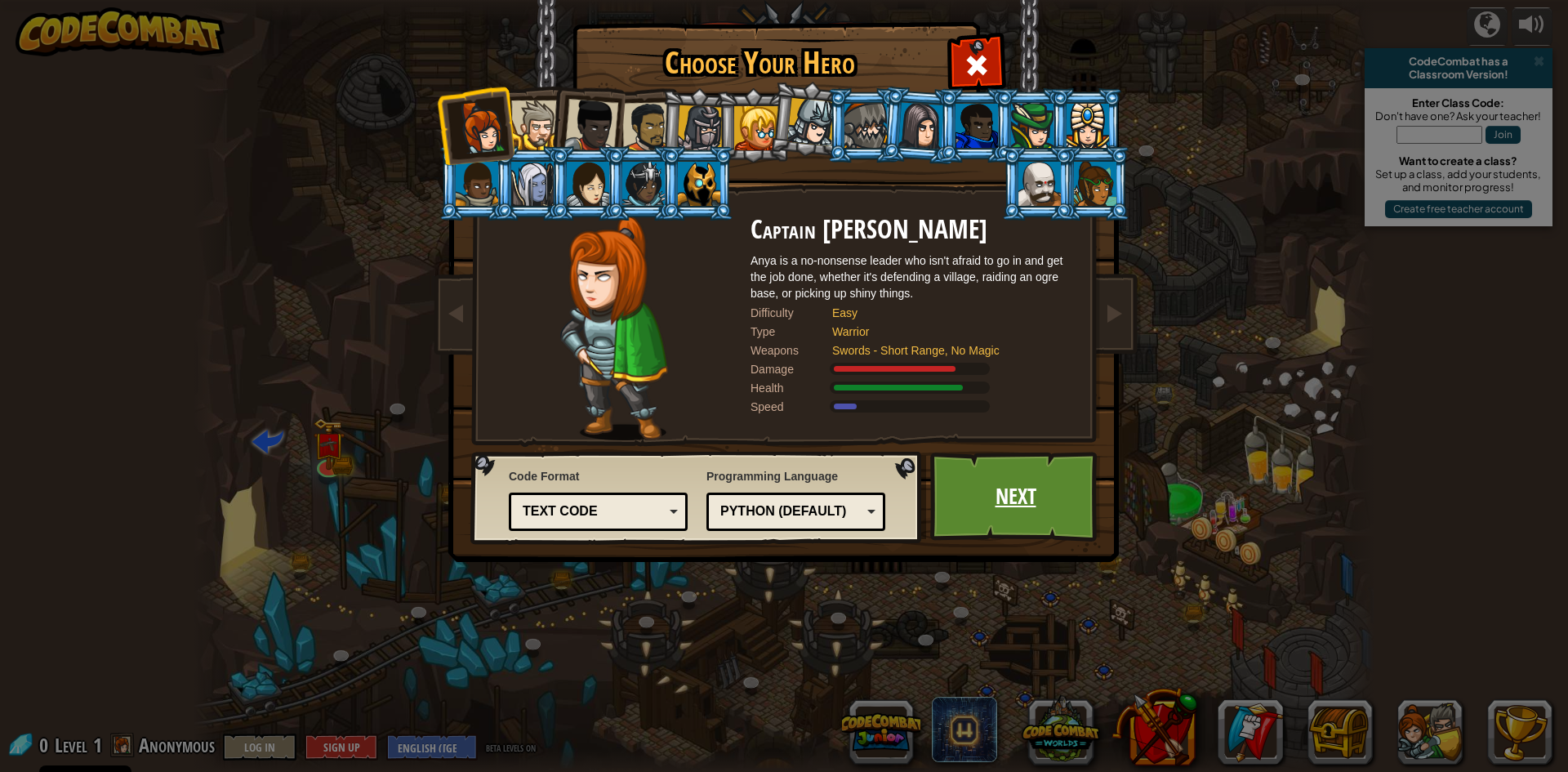
click at [978, 514] on link "Next" at bounding box center [1016, 496] width 171 height 90
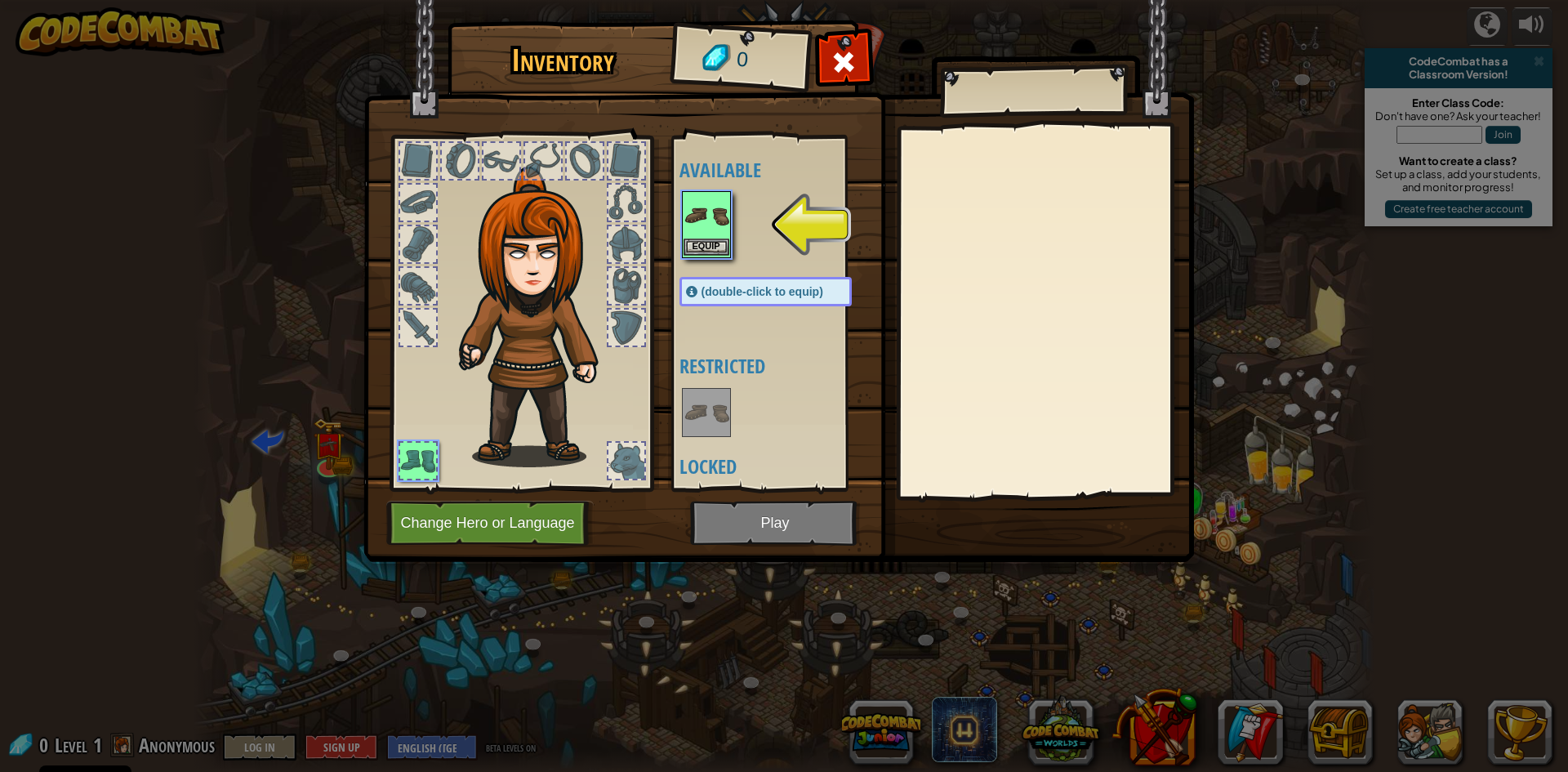
click at [726, 236] on img at bounding box center [706, 216] width 46 height 46
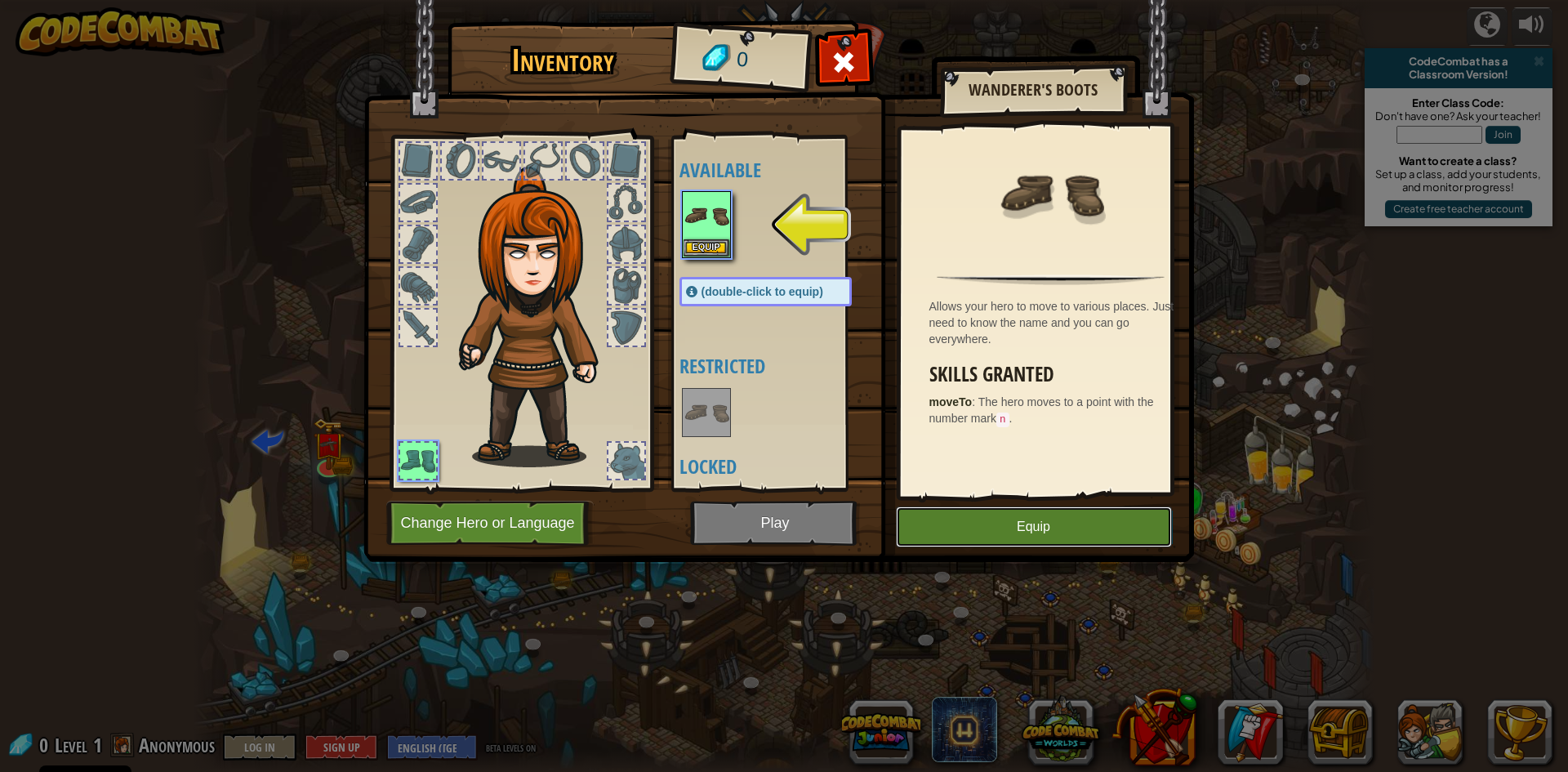
click at [964, 527] on button "Equip" at bounding box center [1033, 526] width 276 height 41
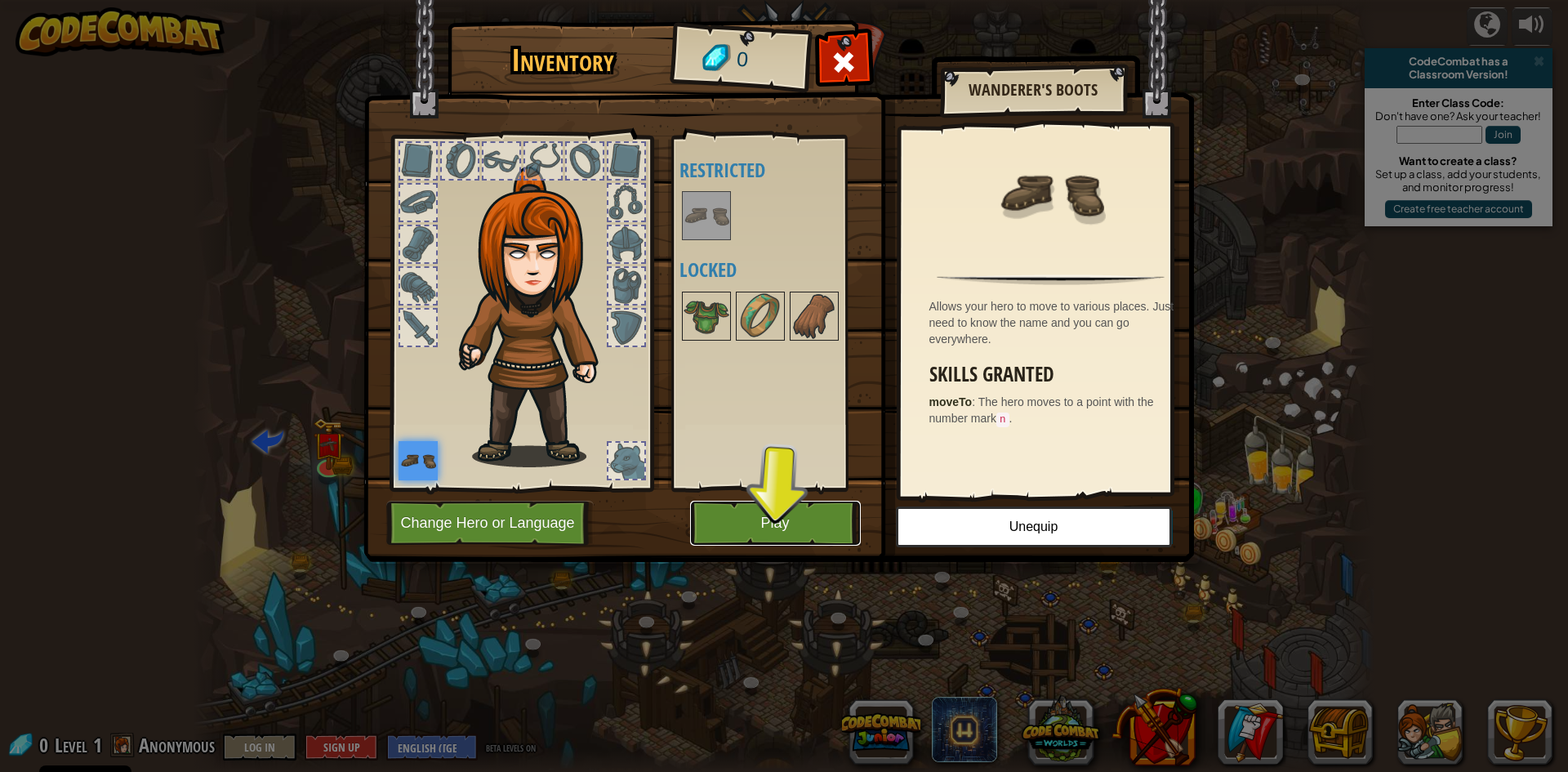
click at [800, 522] on button "Play" at bounding box center [776, 522] width 171 height 45
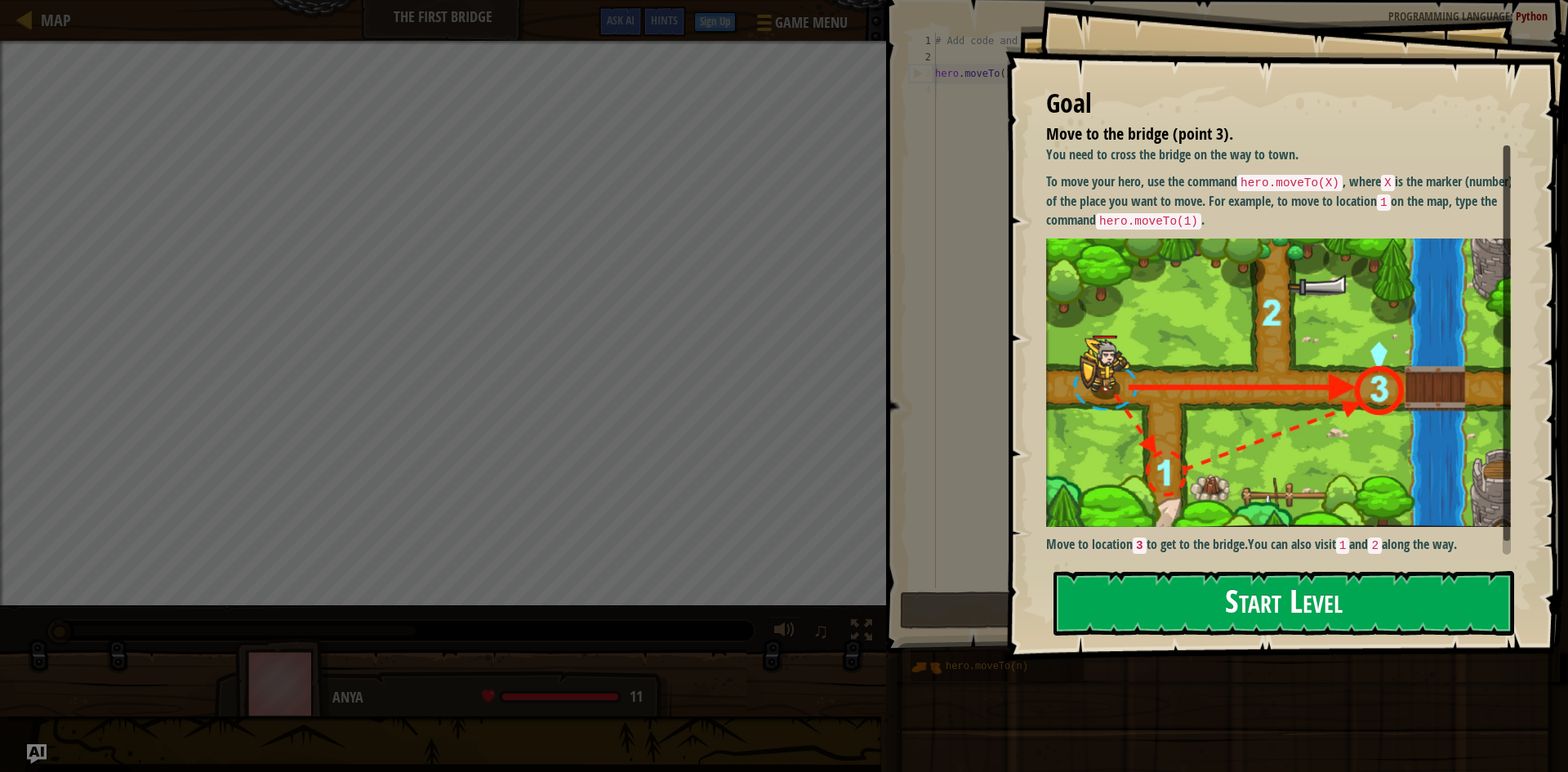
click at [1254, 590] on button "Start Level" at bounding box center [1283, 603] width 461 height 65
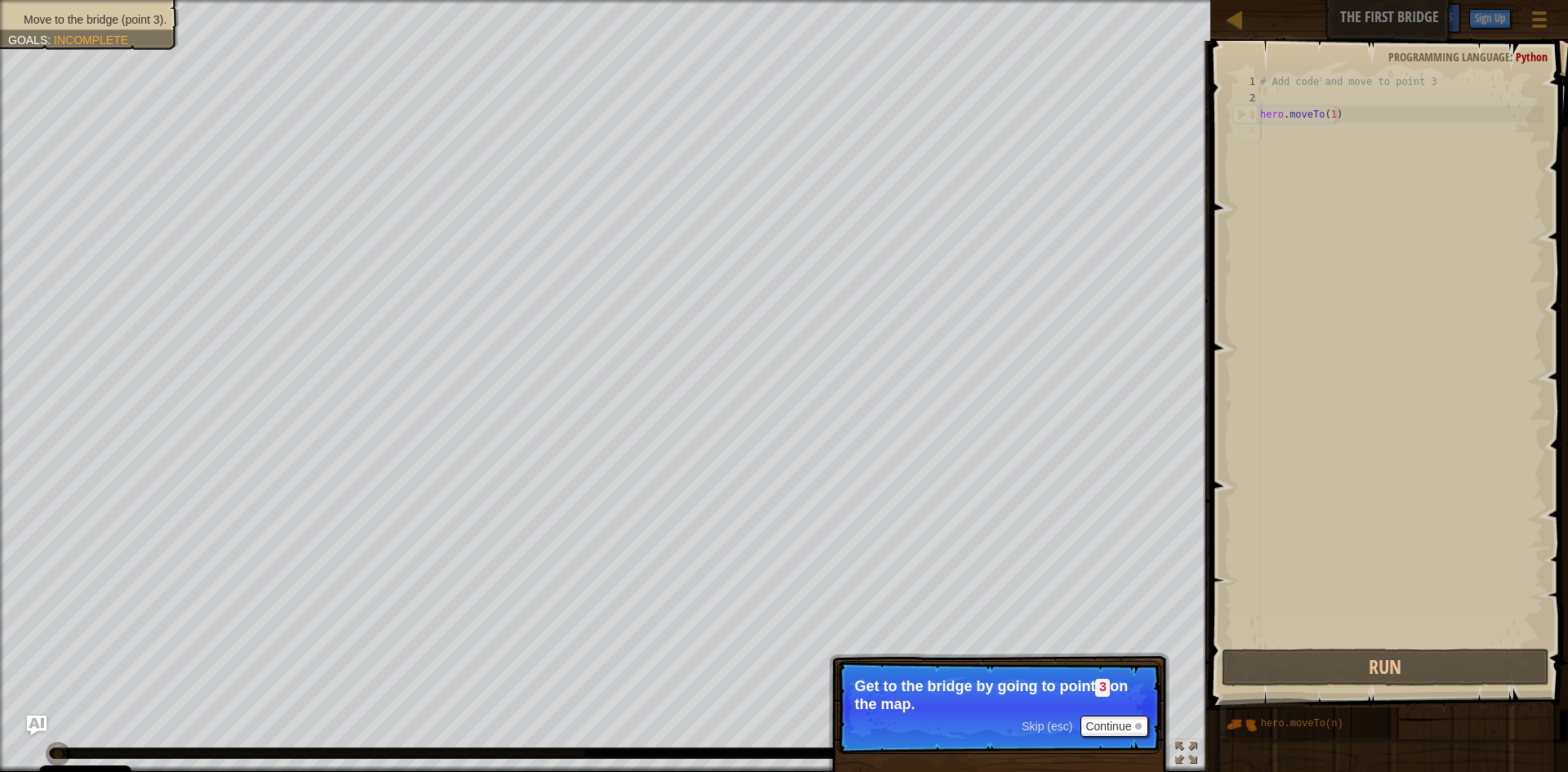
scroll to position [7, 0]
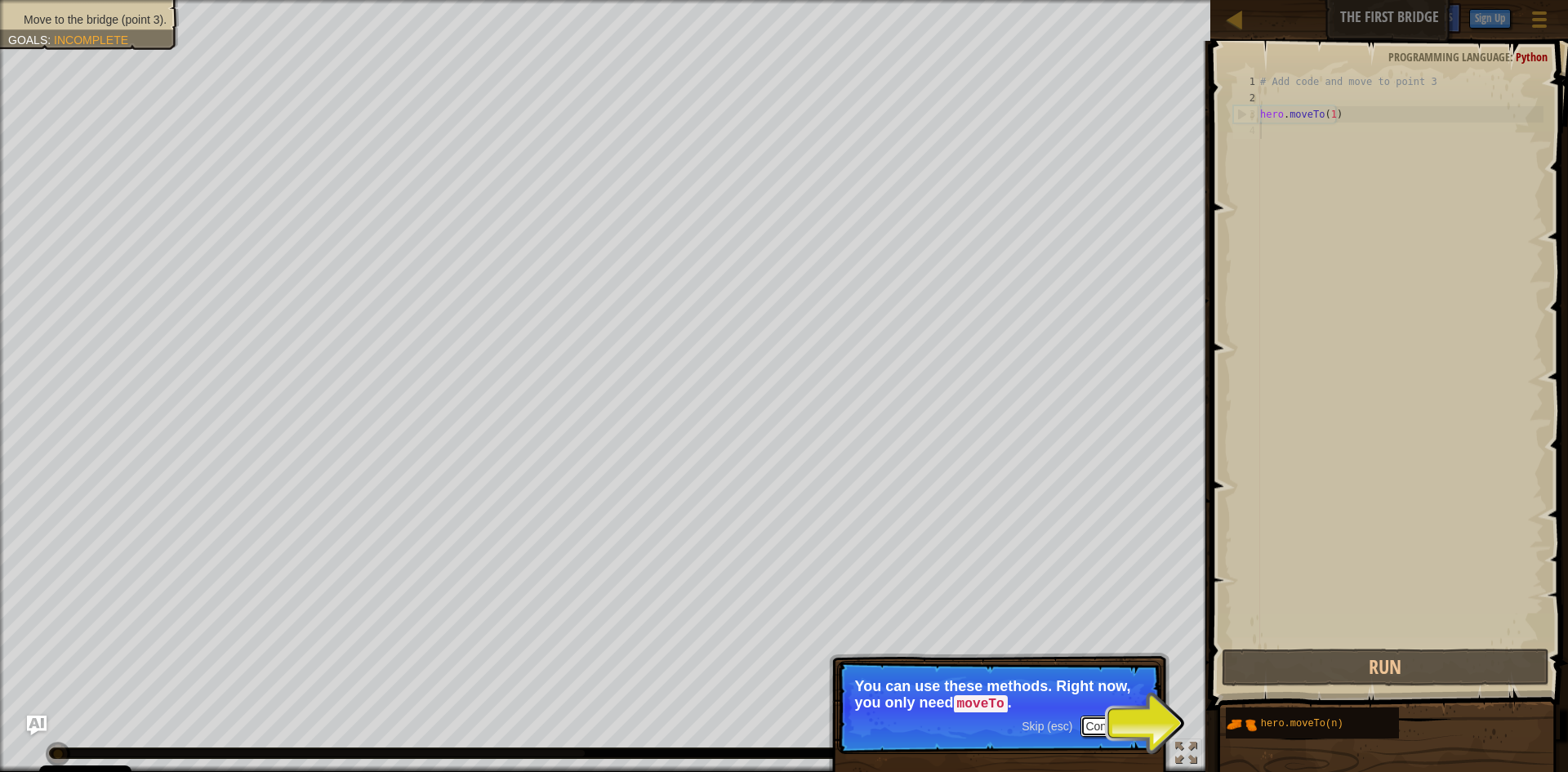
click at [1108, 718] on button "Continue" at bounding box center [1114, 725] width 68 height 21
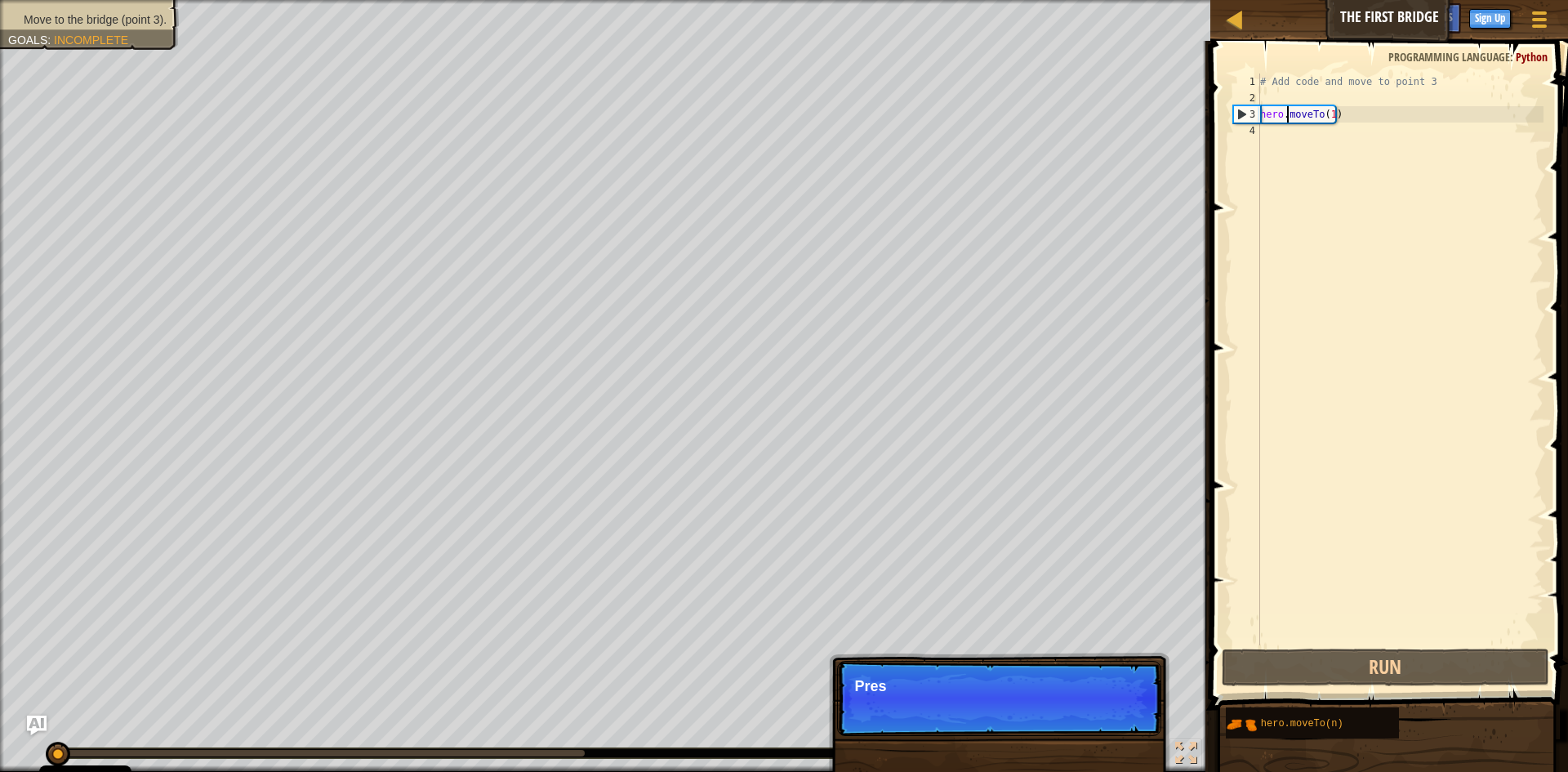
click at [1287, 120] on div "# Add code and move to point 3 hero . moveTo ( 1 )" at bounding box center [1400, 375] width 287 height 604
type textarea "hero.moveTo(1)"
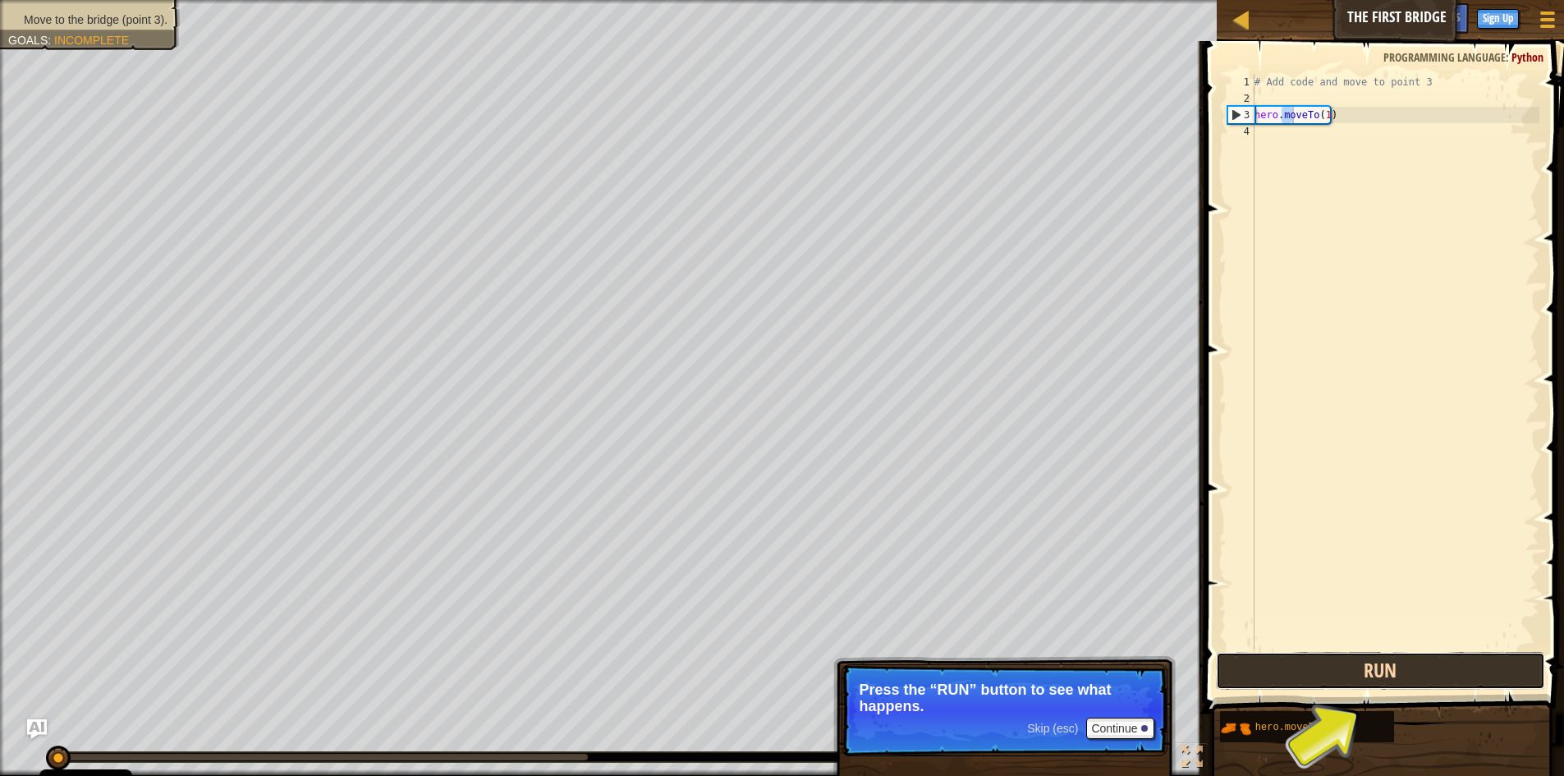
click at [1361, 662] on button "Run" at bounding box center [1380, 671] width 329 height 38
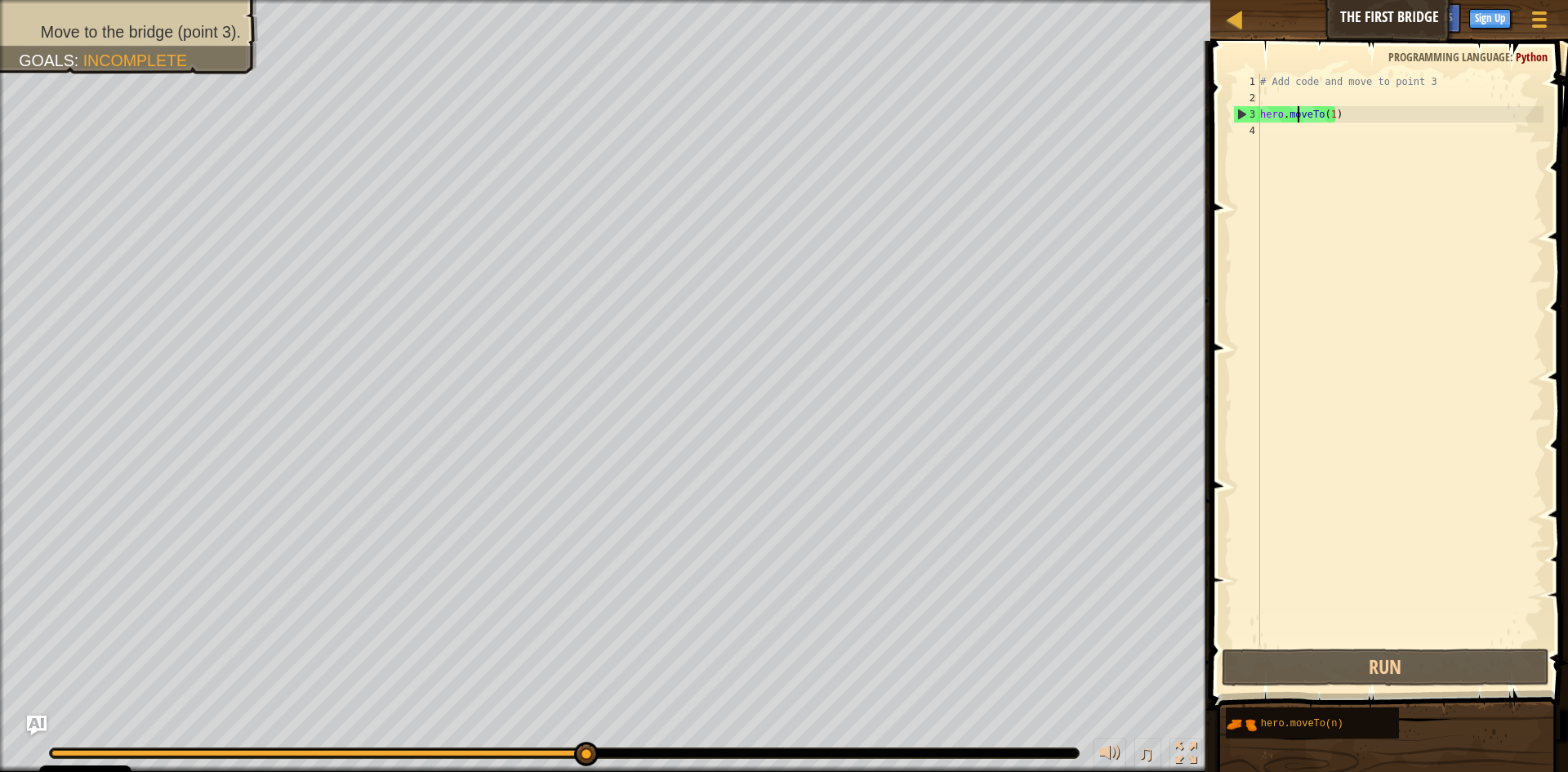
click at [1415, 254] on div "# Add code and move to point 3 hero . moveTo ( 1 )" at bounding box center [1400, 375] width 287 height 604
click at [1306, 113] on div "# Add code and move to point 3 hero . moveTo ( 1 )" at bounding box center [1400, 375] width 287 height 604
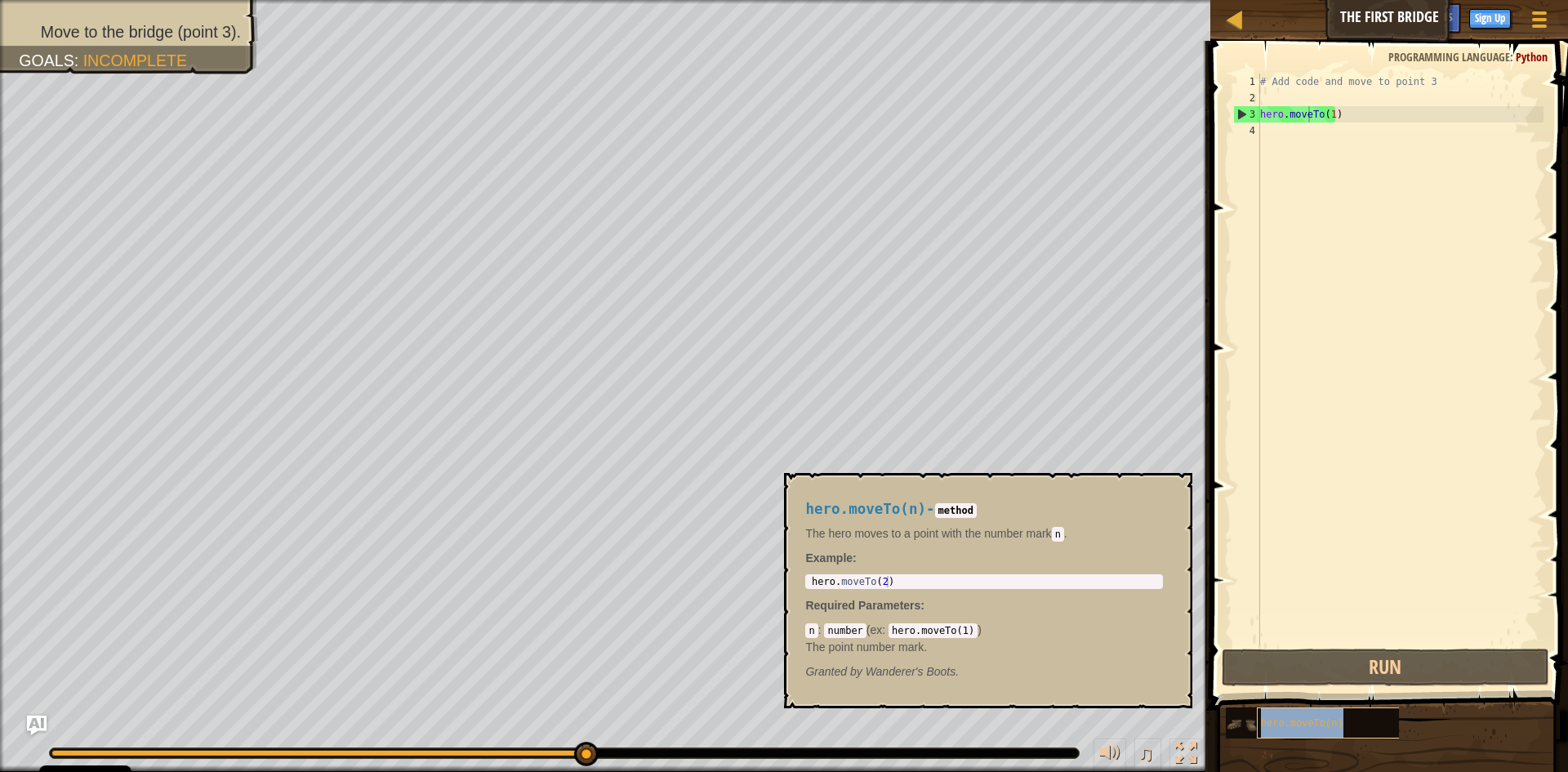
click at [1296, 712] on div "hero.moveTo(n)" at bounding box center [1335, 722] width 157 height 31
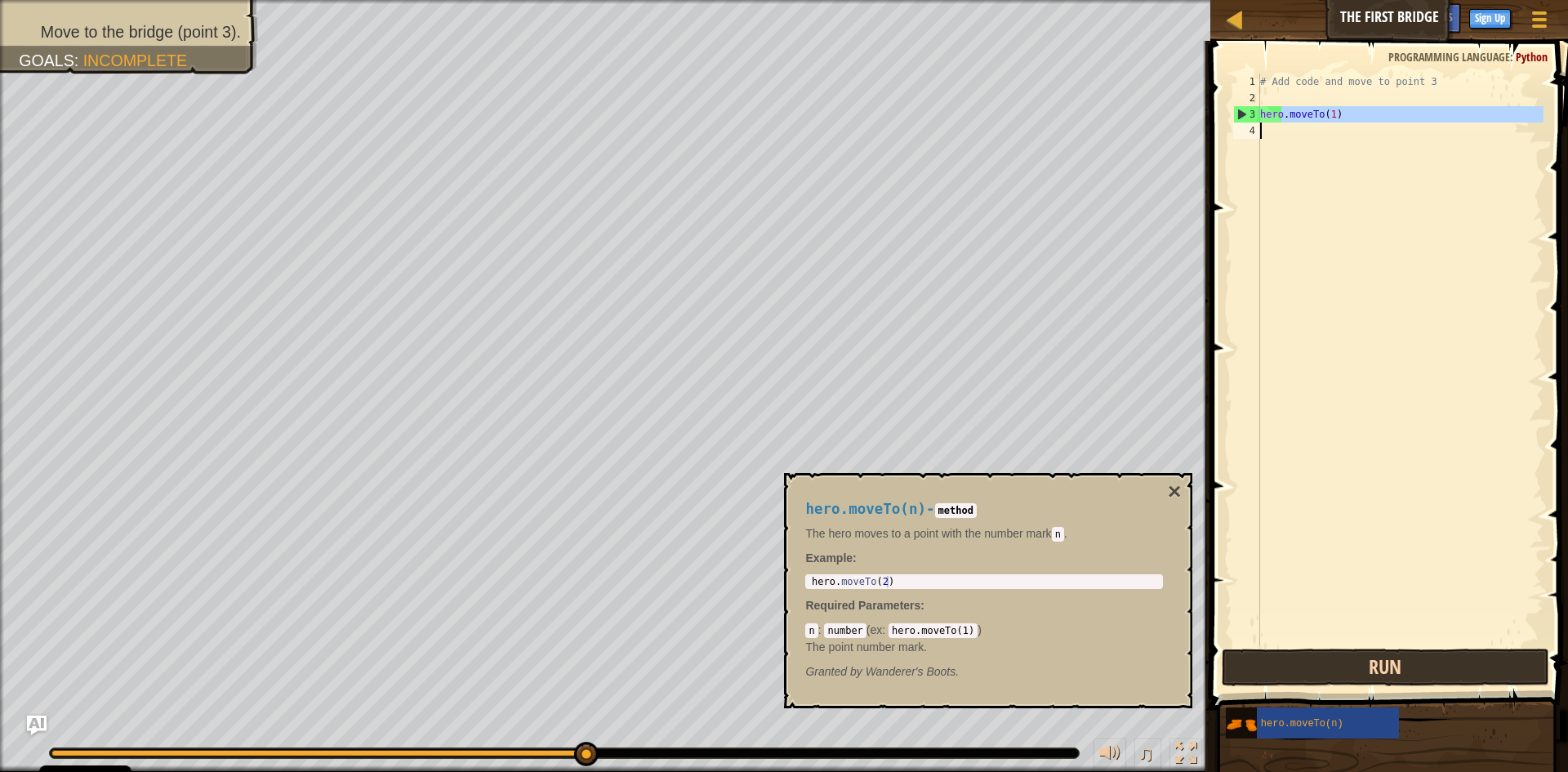
drag, startPoint x: 1283, startPoint y: 119, endPoint x: 1342, endPoint y: 661, distance: 545.2
click at [1341, 663] on div "hero.moveTo(1) 1 2 3 4 # Add code and move to point 3 hero . moveTo ( 1 ) ההההה…" at bounding box center [1387, 407] width 362 height 717
type textarea "hero.moveTo(1)"
click at [1342, 661] on button "Run" at bounding box center [1385, 668] width 327 height 38
click at [1331, 131] on div "# Add code and move to point 3 hero . moveTo ( 1 ) hero . moveTo ( n )" at bounding box center [1400, 375] width 287 height 604
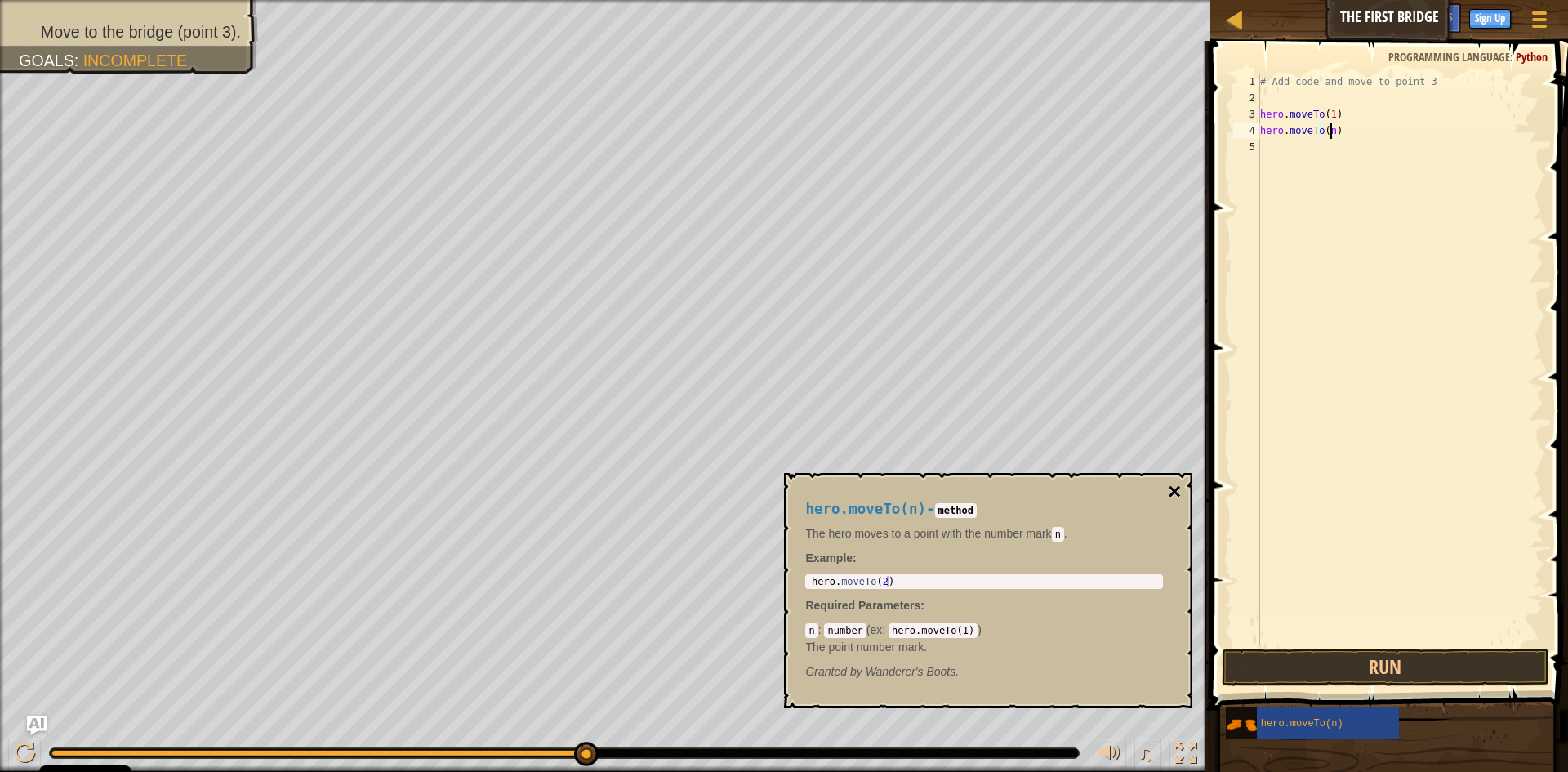
click at [1174, 493] on button "×" at bounding box center [1174, 491] width 13 height 23
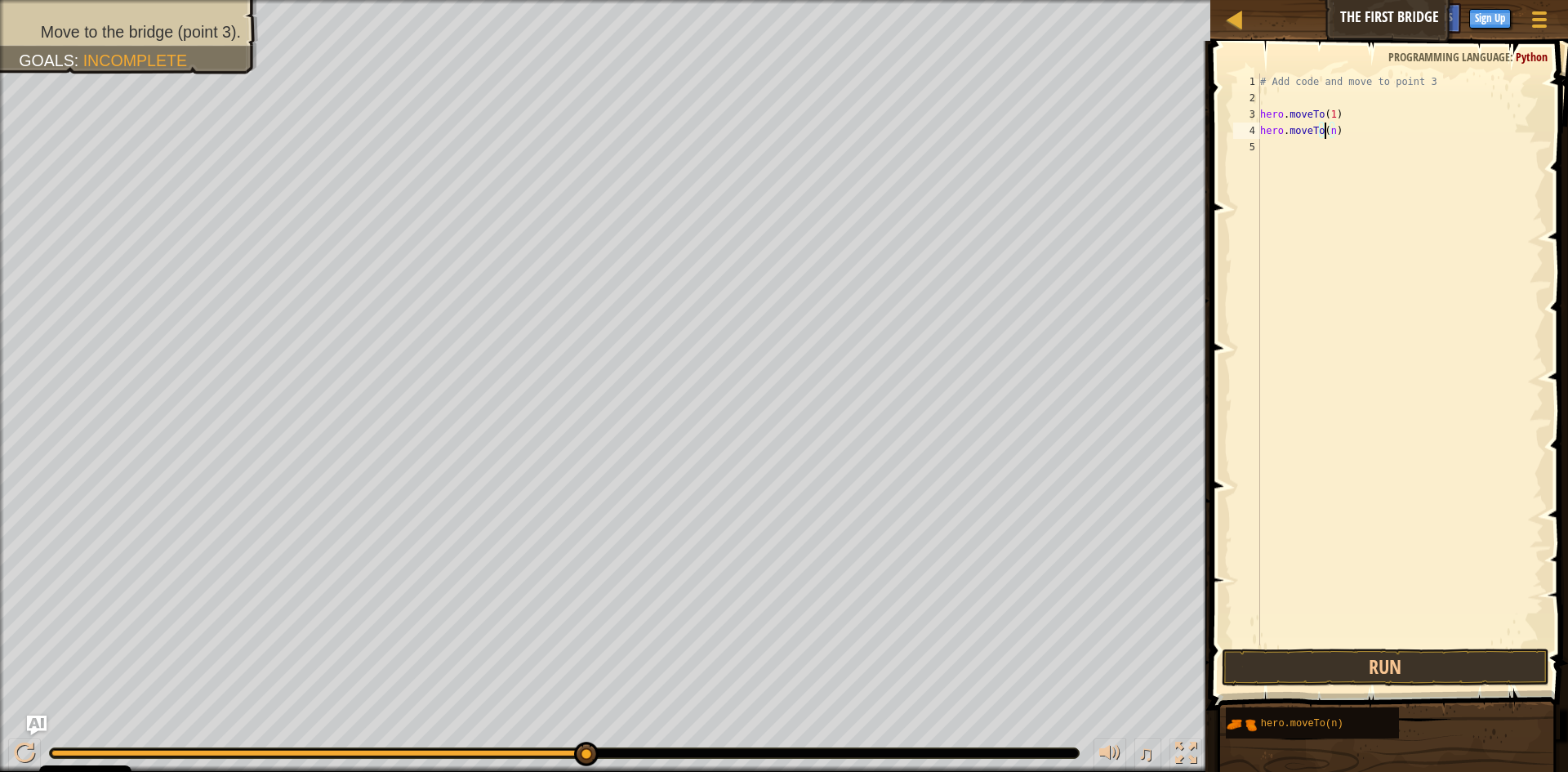
click at [1324, 130] on div "# Add code and move to point 3 hero . moveTo ( 1 ) hero . moveTo ( n )" at bounding box center [1400, 375] width 287 height 604
click at [1392, 656] on button "Run" at bounding box center [1385, 668] width 327 height 38
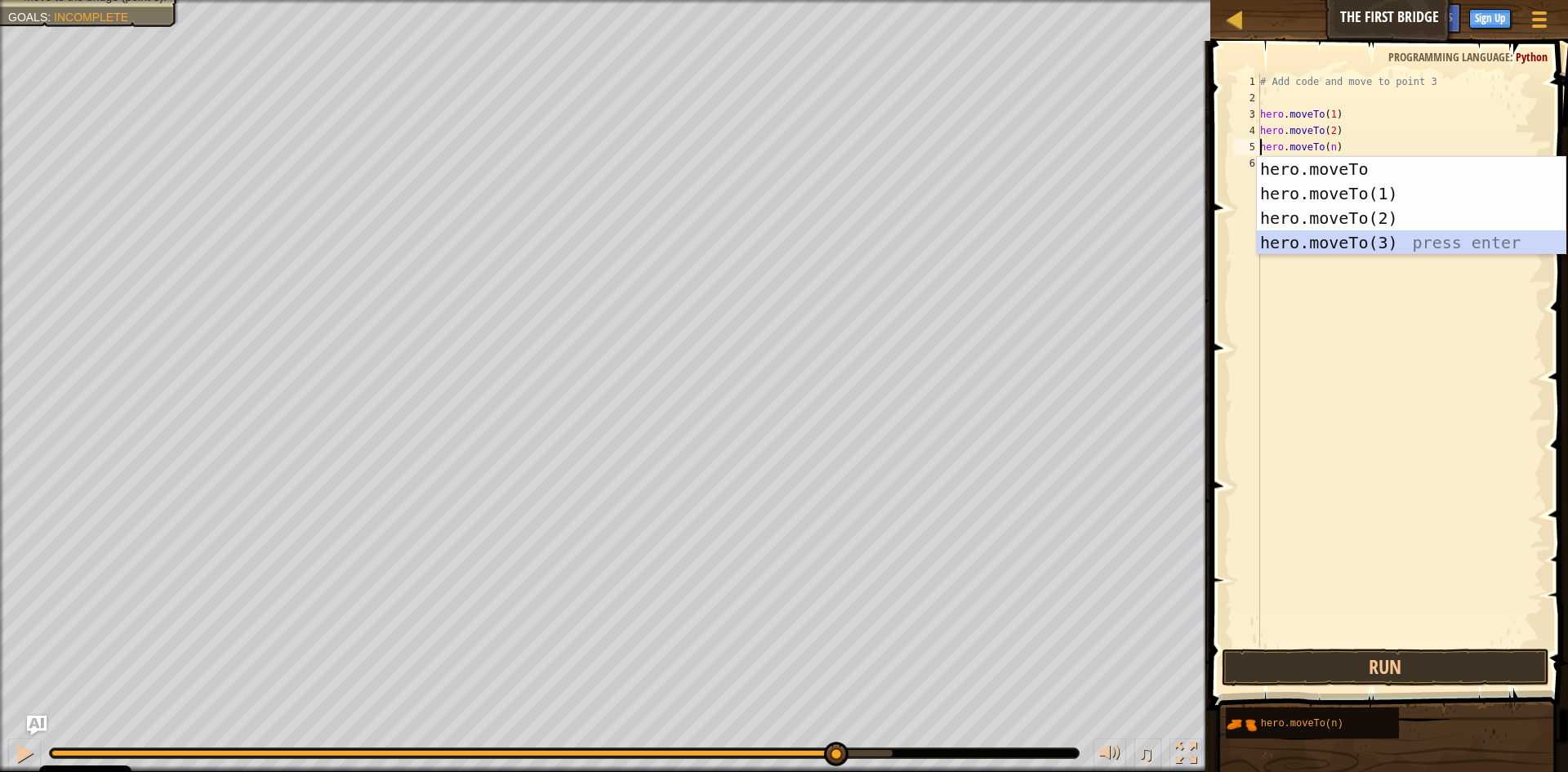
click at [1353, 239] on div "hero.moveTo press enter hero.moveTo(1) press enter hero.moveTo(2) press enter h…" at bounding box center [1411, 231] width 308 height 147
type textarea "hero.moveTo(3).moveTo(n)"
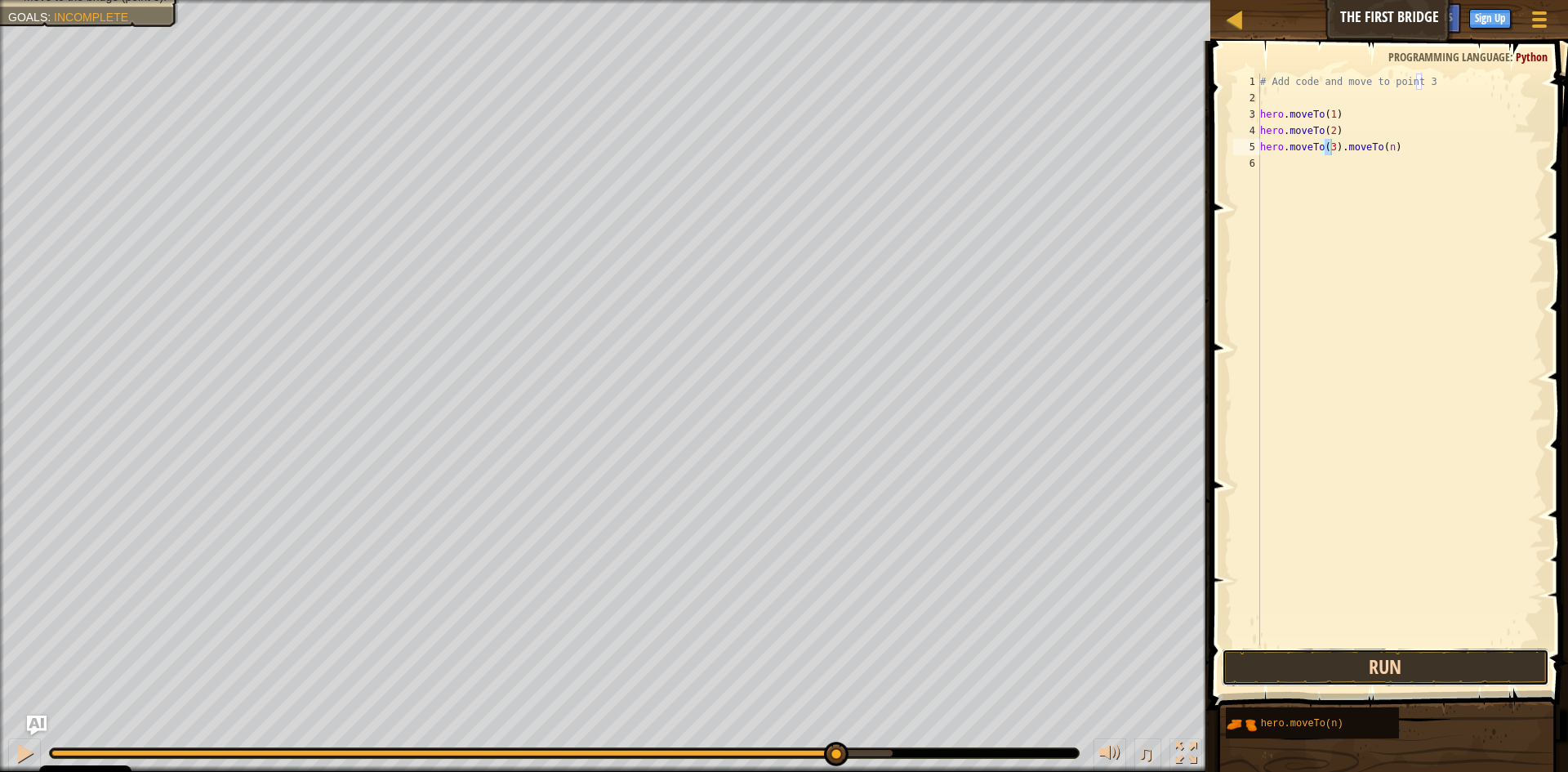
click at [1326, 673] on button "Run" at bounding box center [1385, 668] width 327 height 38
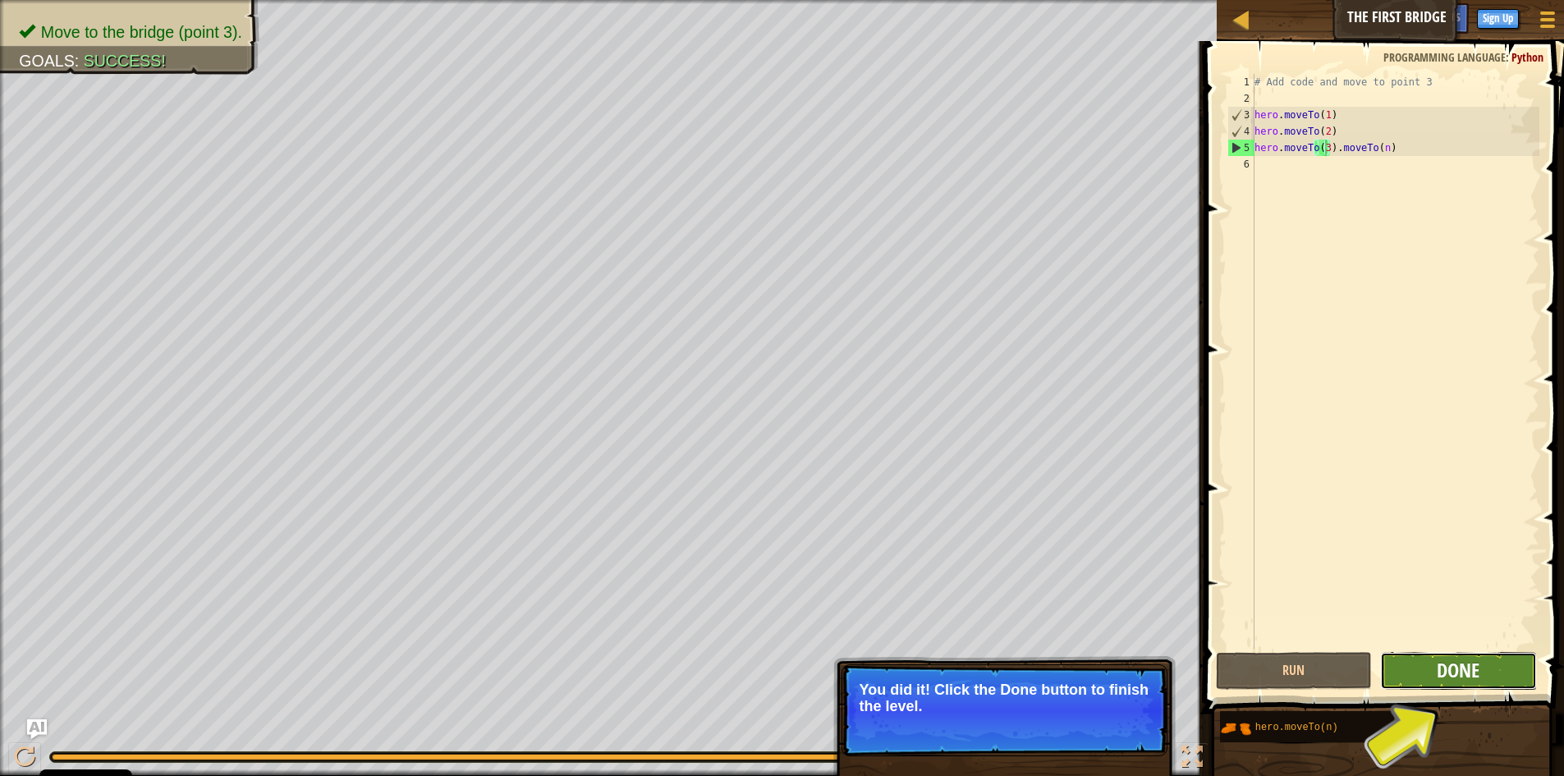
click at [1476, 669] on span "Done" at bounding box center [1457, 670] width 43 height 26
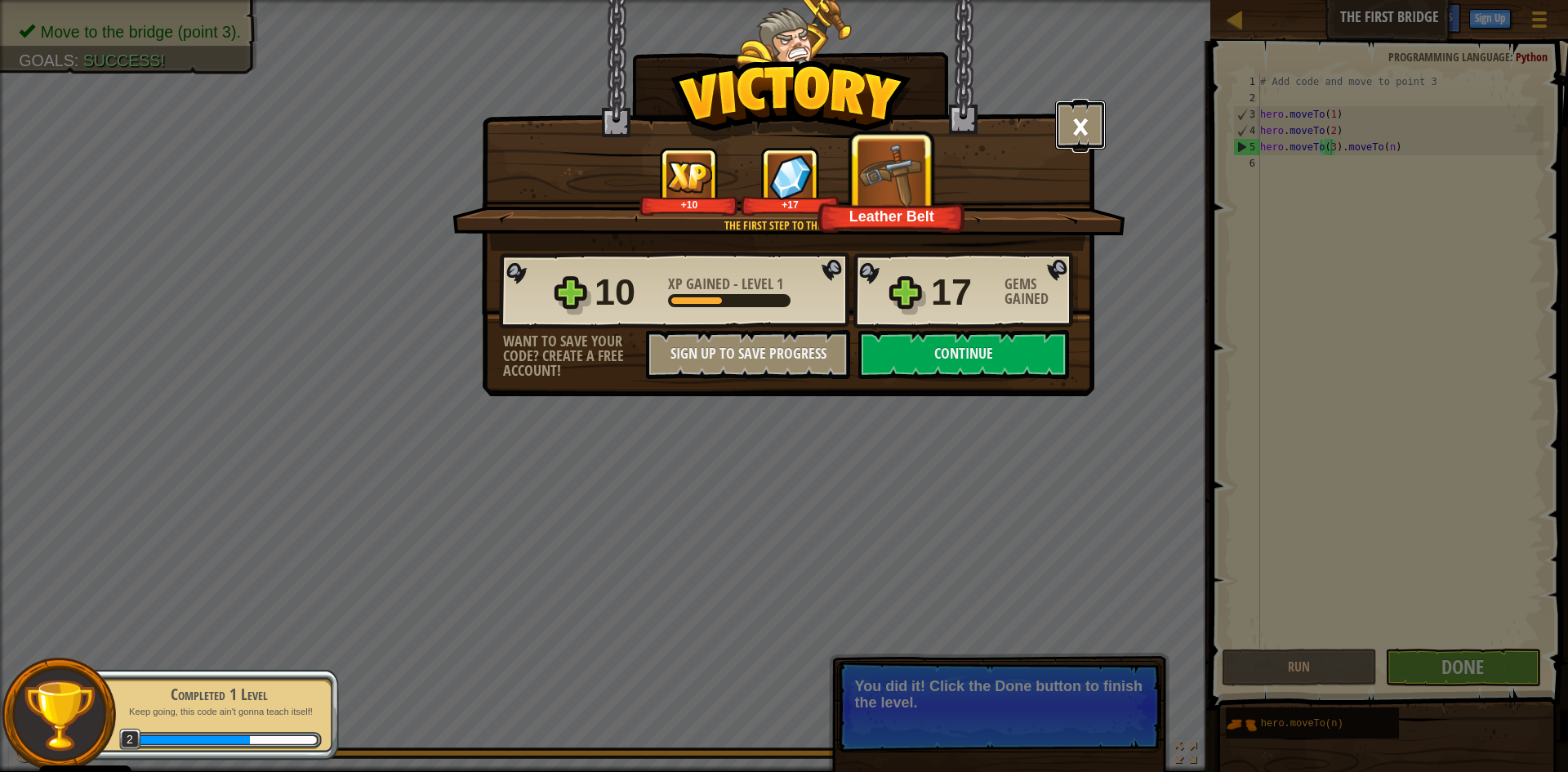
click at [1082, 107] on button "×" at bounding box center [1079, 124] width 51 height 49
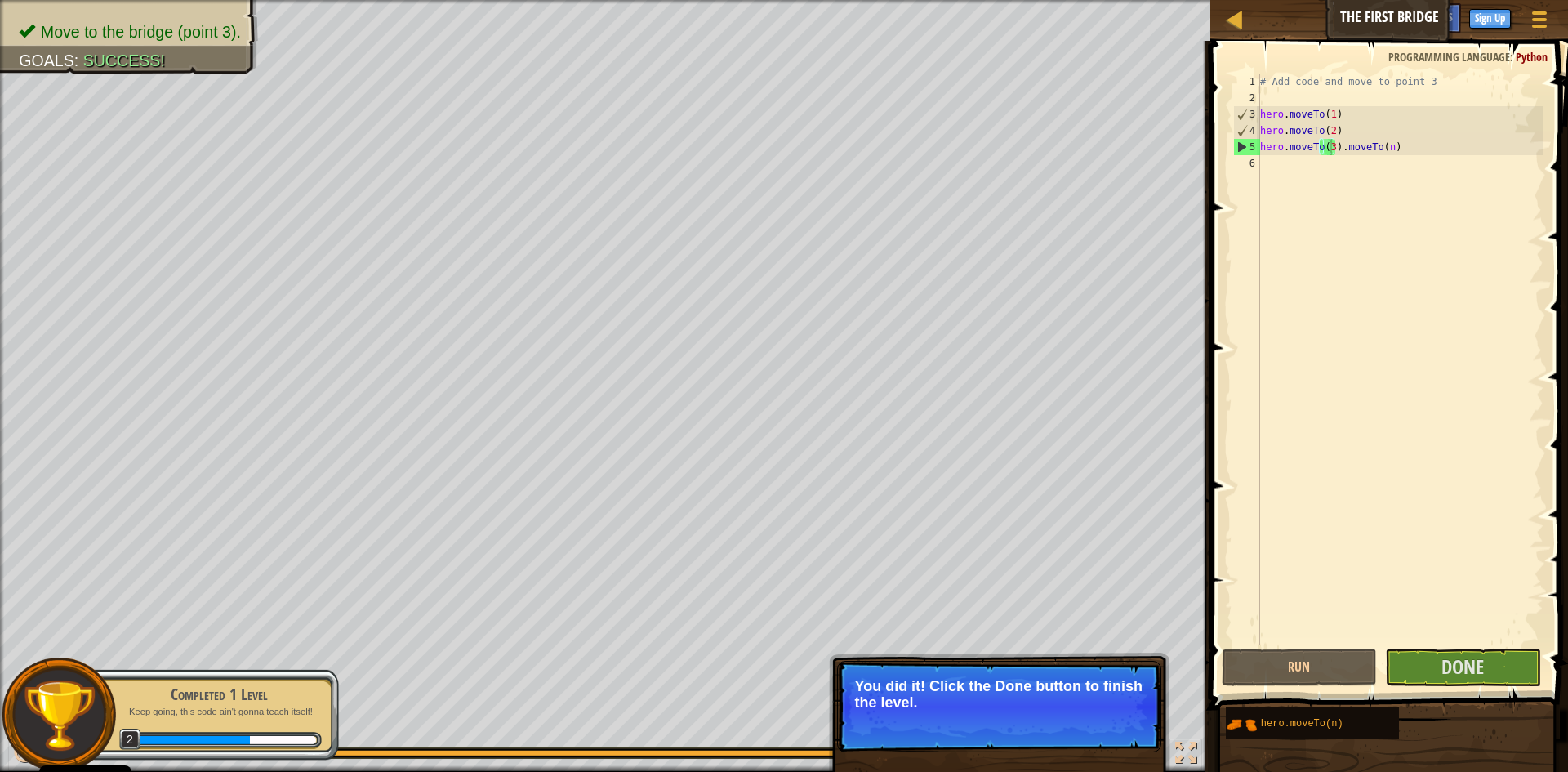
click at [1023, 695] on p "You did it! Click the Done button to finish the level." at bounding box center [999, 693] width 290 height 33
click at [1477, 662] on span "Done" at bounding box center [1463, 667] width 43 height 26
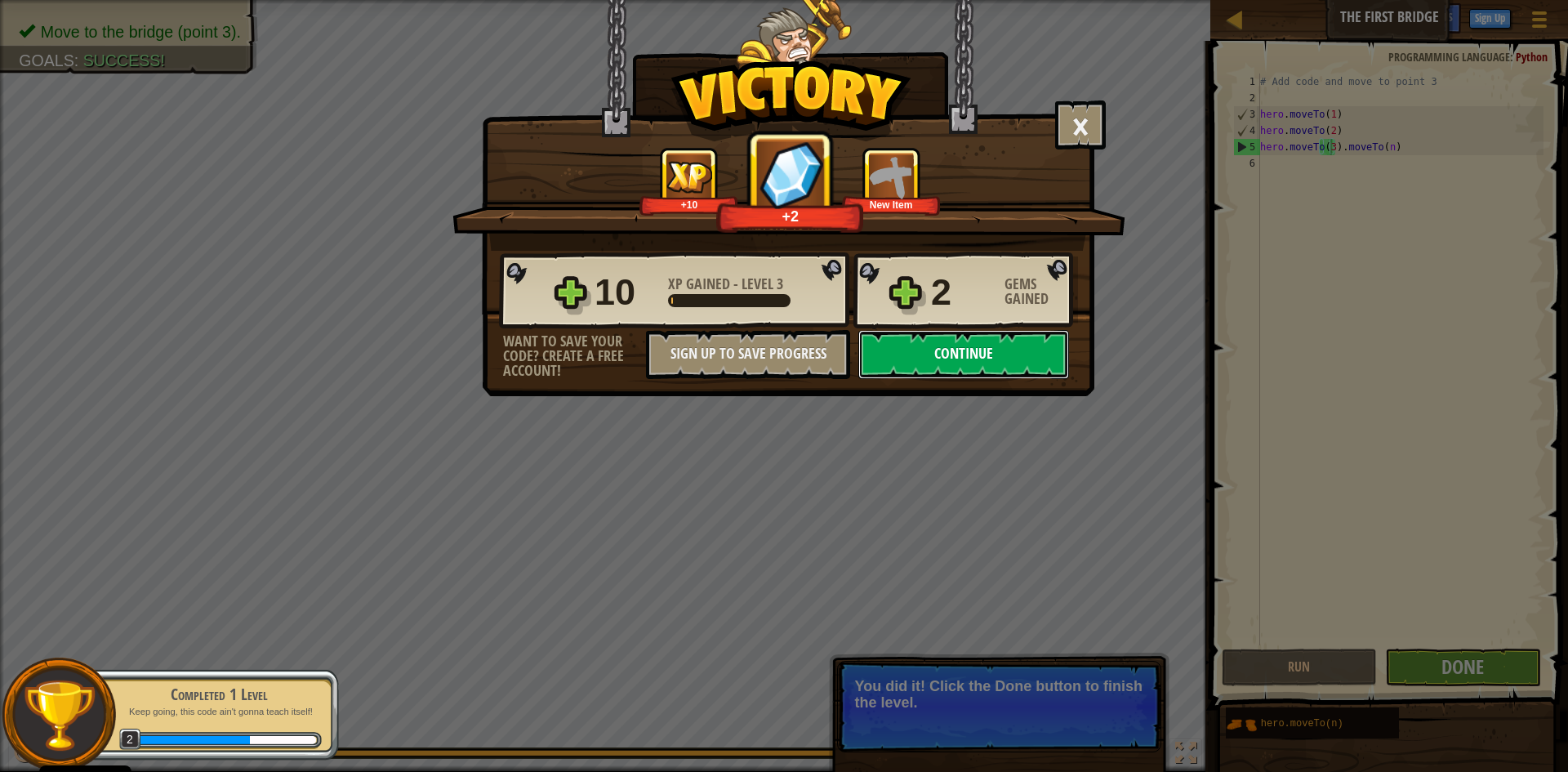
click at [978, 360] on button "Continue" at bounding box center [964, 354] width 211 height 49
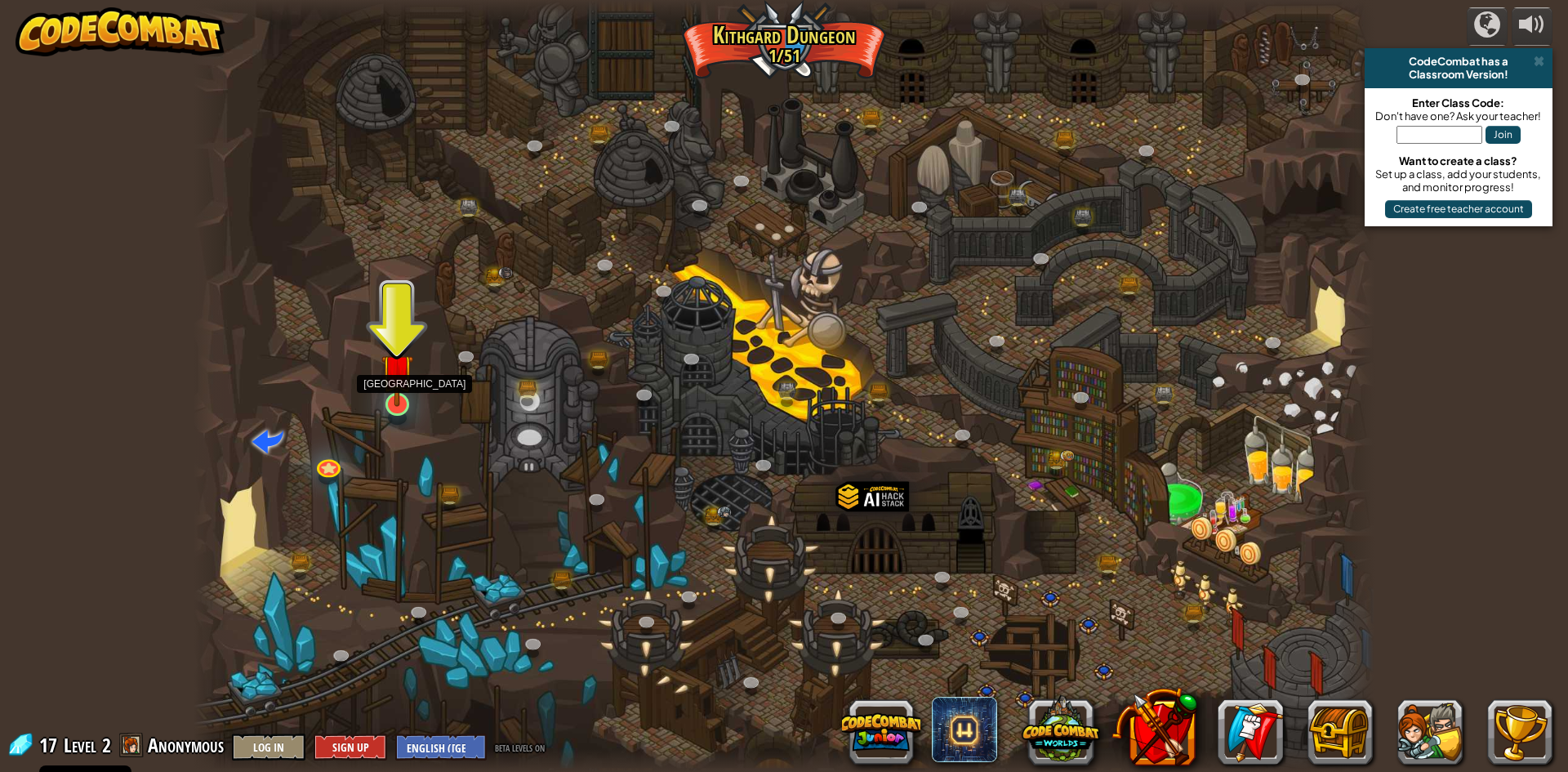
click at [393, 382] on img at bounding box center [397, 369] width 32 height 73
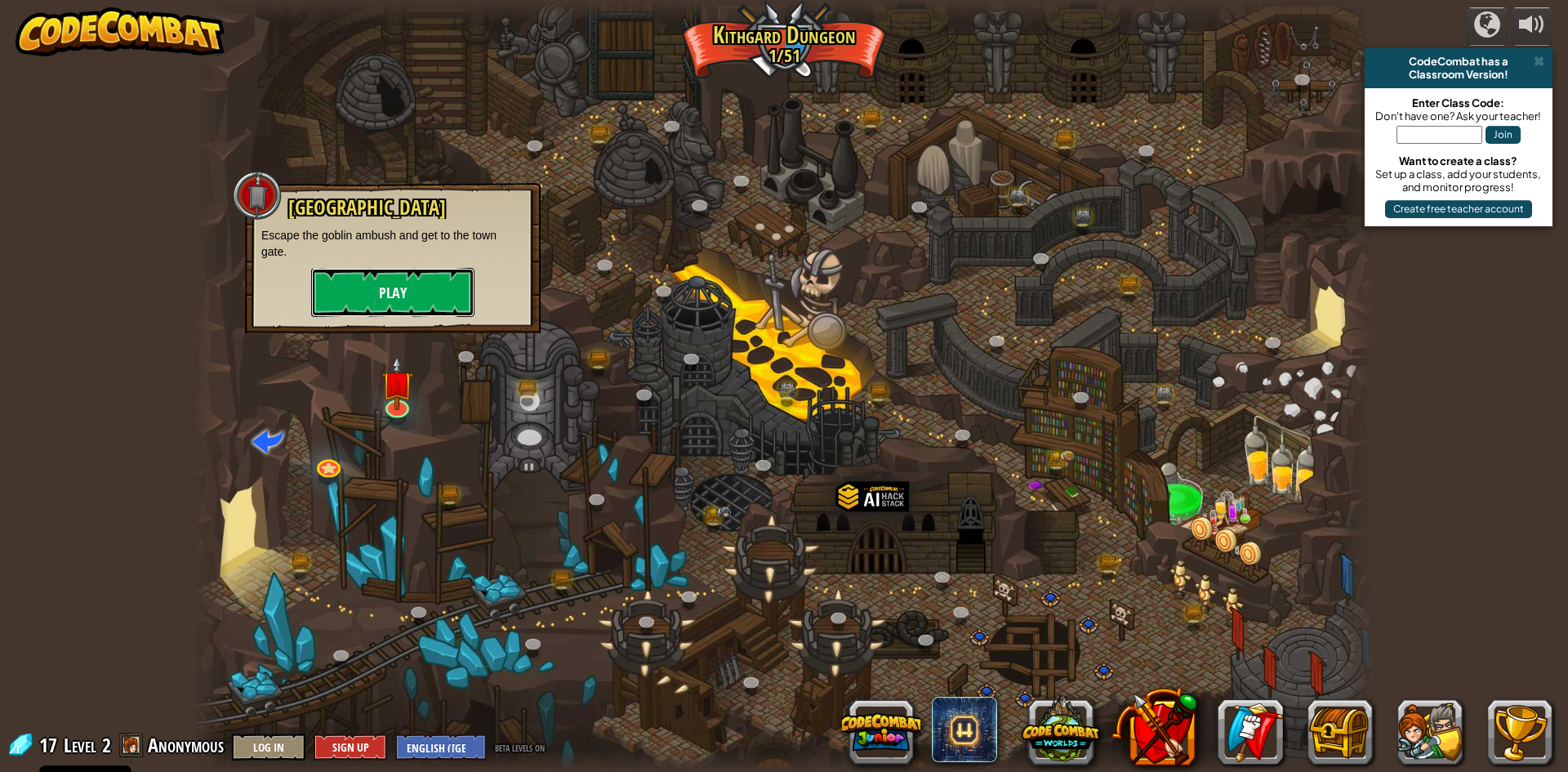
click at [422, 281] on button "Play" at bounding box center [393, 291] width 163 height 49
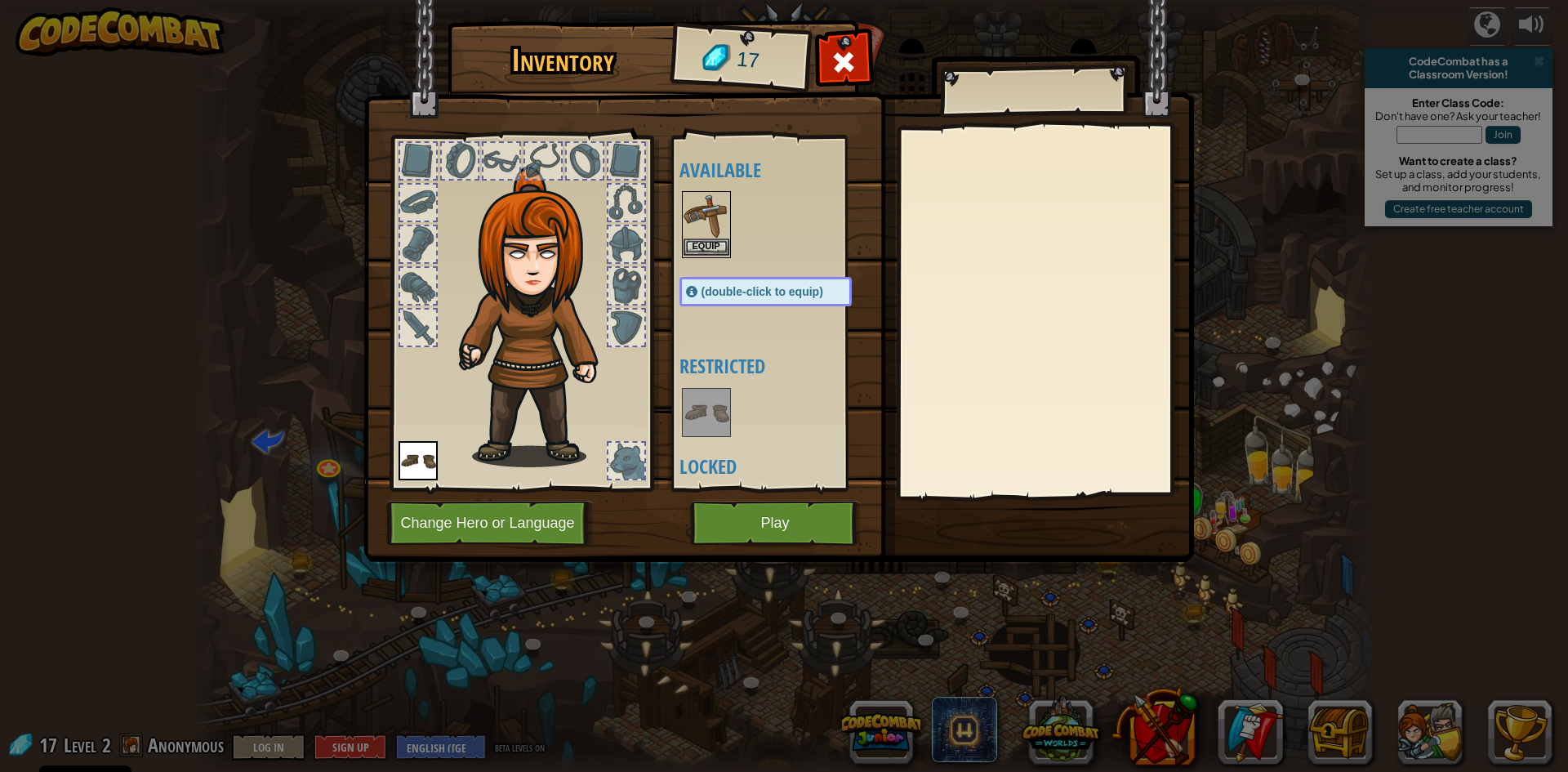
click at [706, 235] on img at bounding box center [706, 216] width 46 height 46
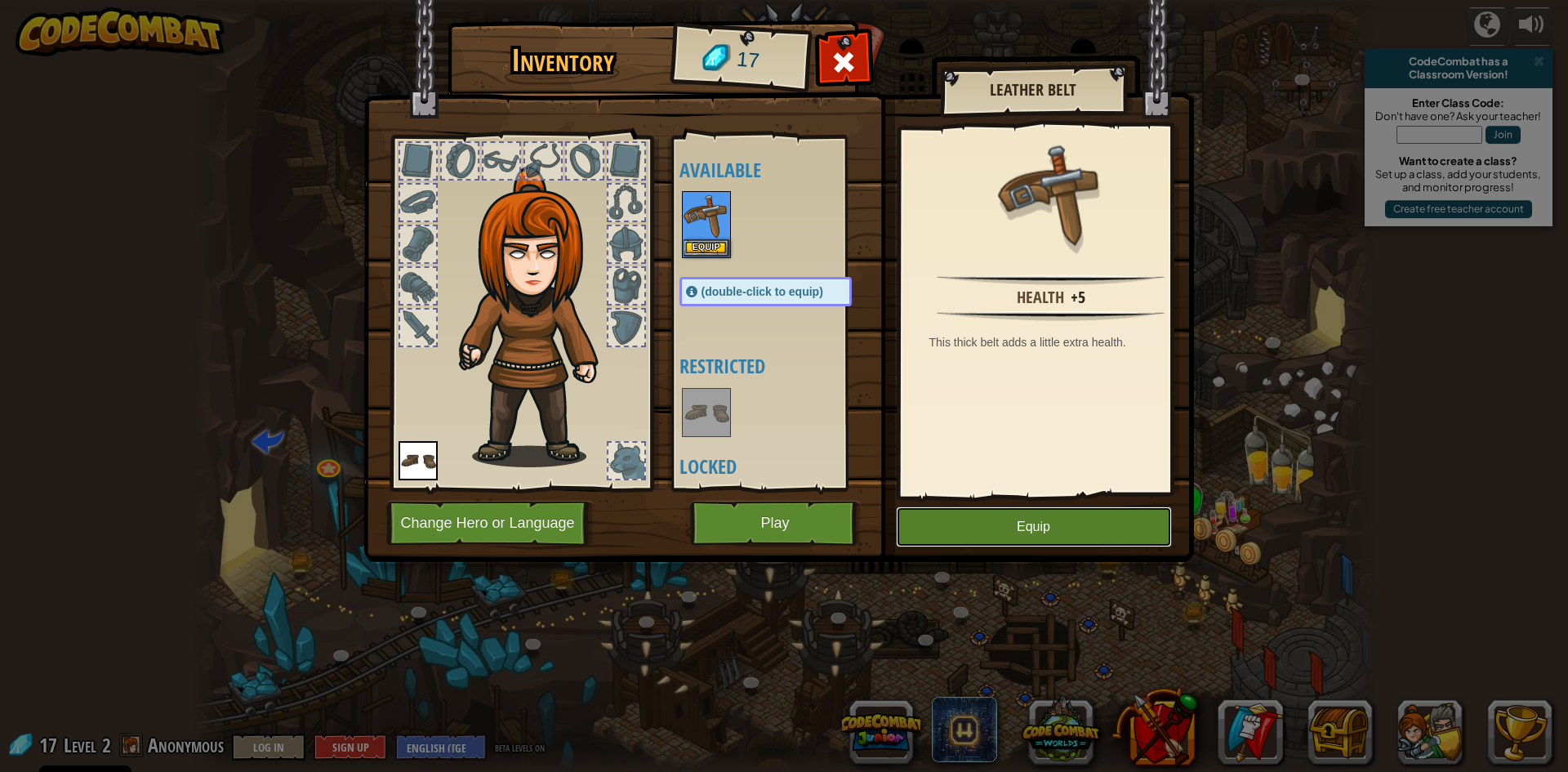
click at [1055, 524] on button "Equip" at bounding box center [1033, 526] width 276 height 41
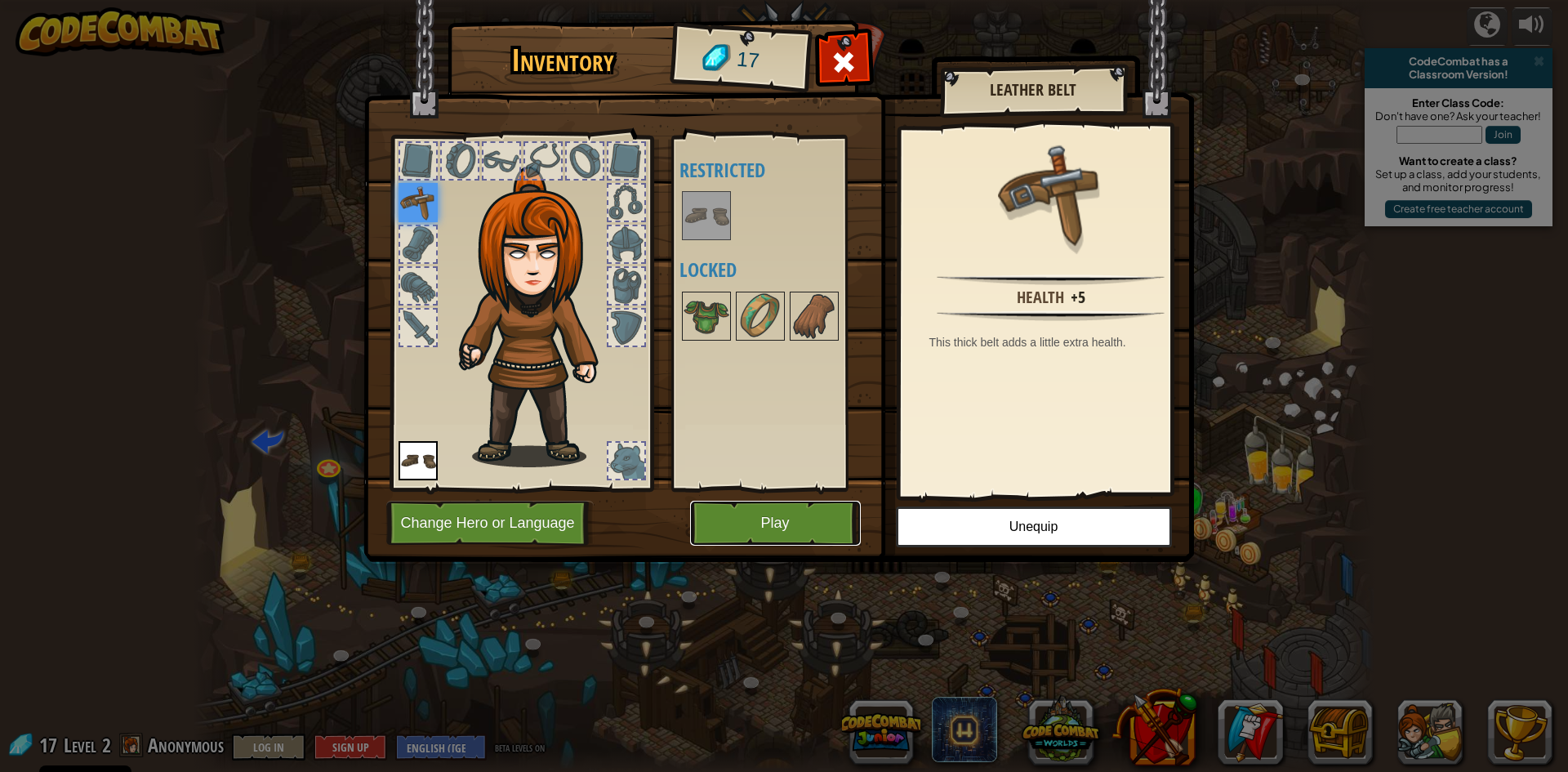
click at [825, 508] on button "Play" at bounding box center [776, 522] width 171 height 45
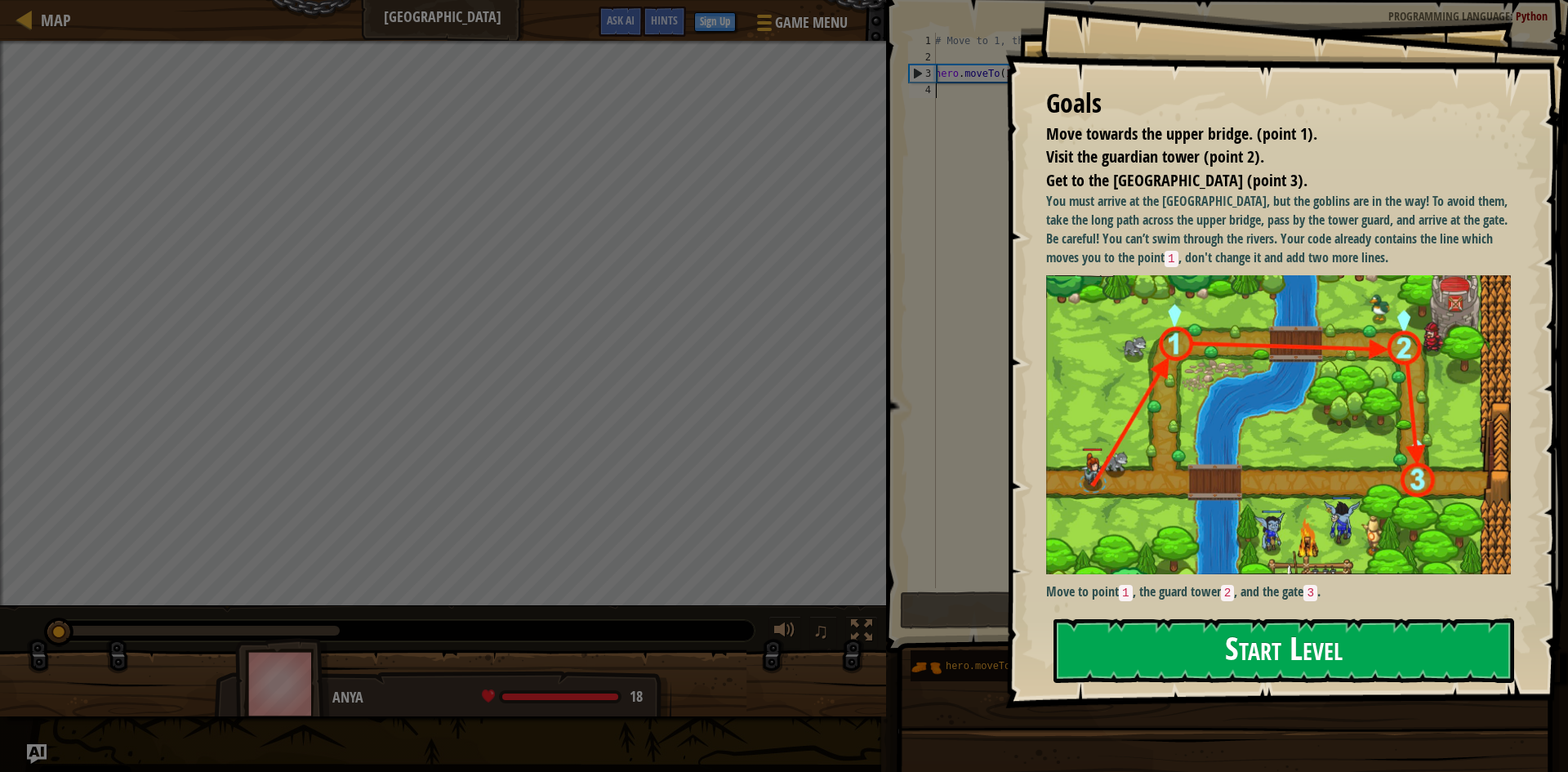
click at [1192, 637] on button "Start Level" at bounding box center [1283, 650] width 461 height 65
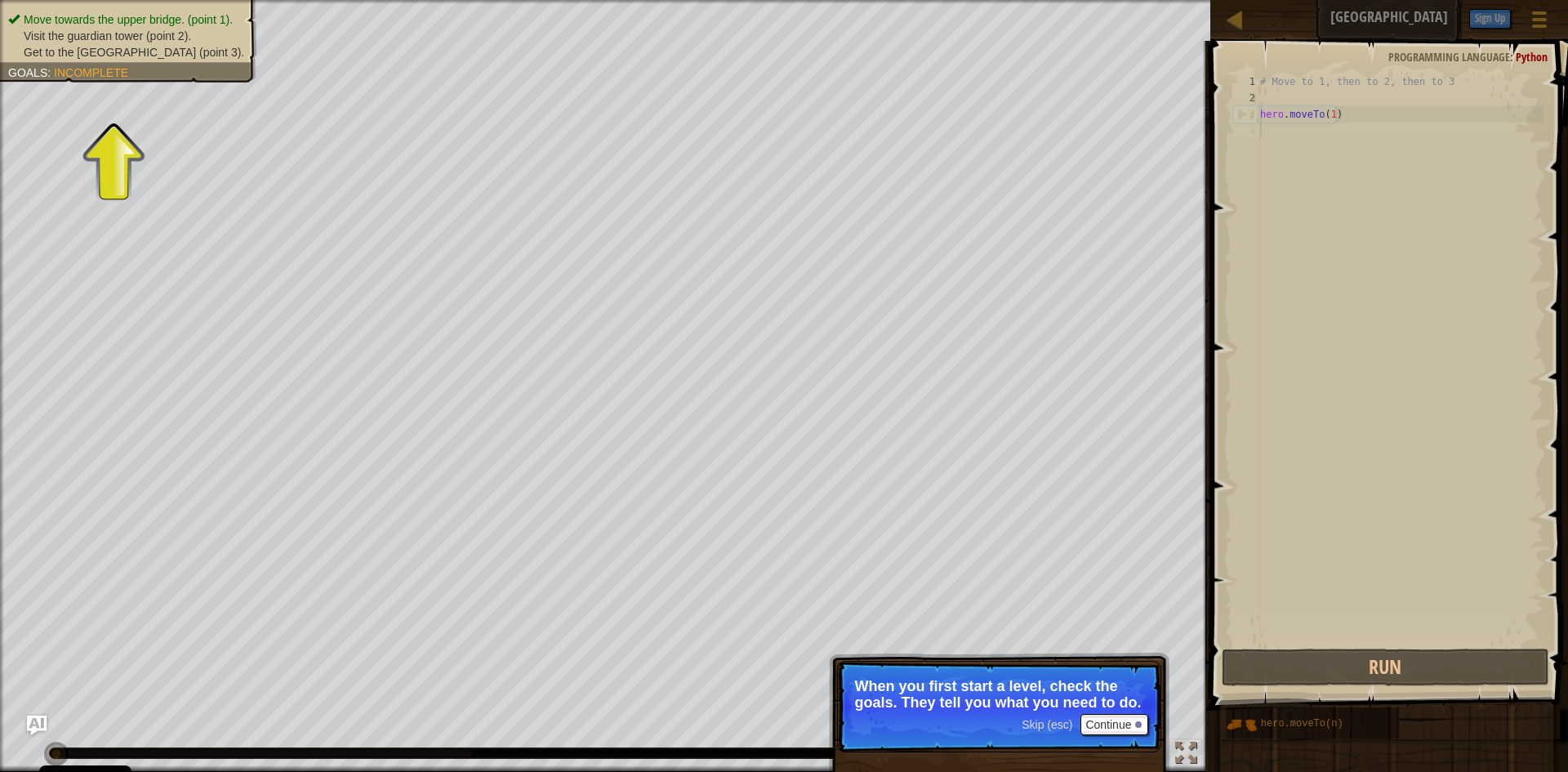
click at [80, 18] on ul "Move towards the upper bridge. (point 1). Visit the guardian tower (point 2). G…" at bounding box center [127, 35] width 240 height 49
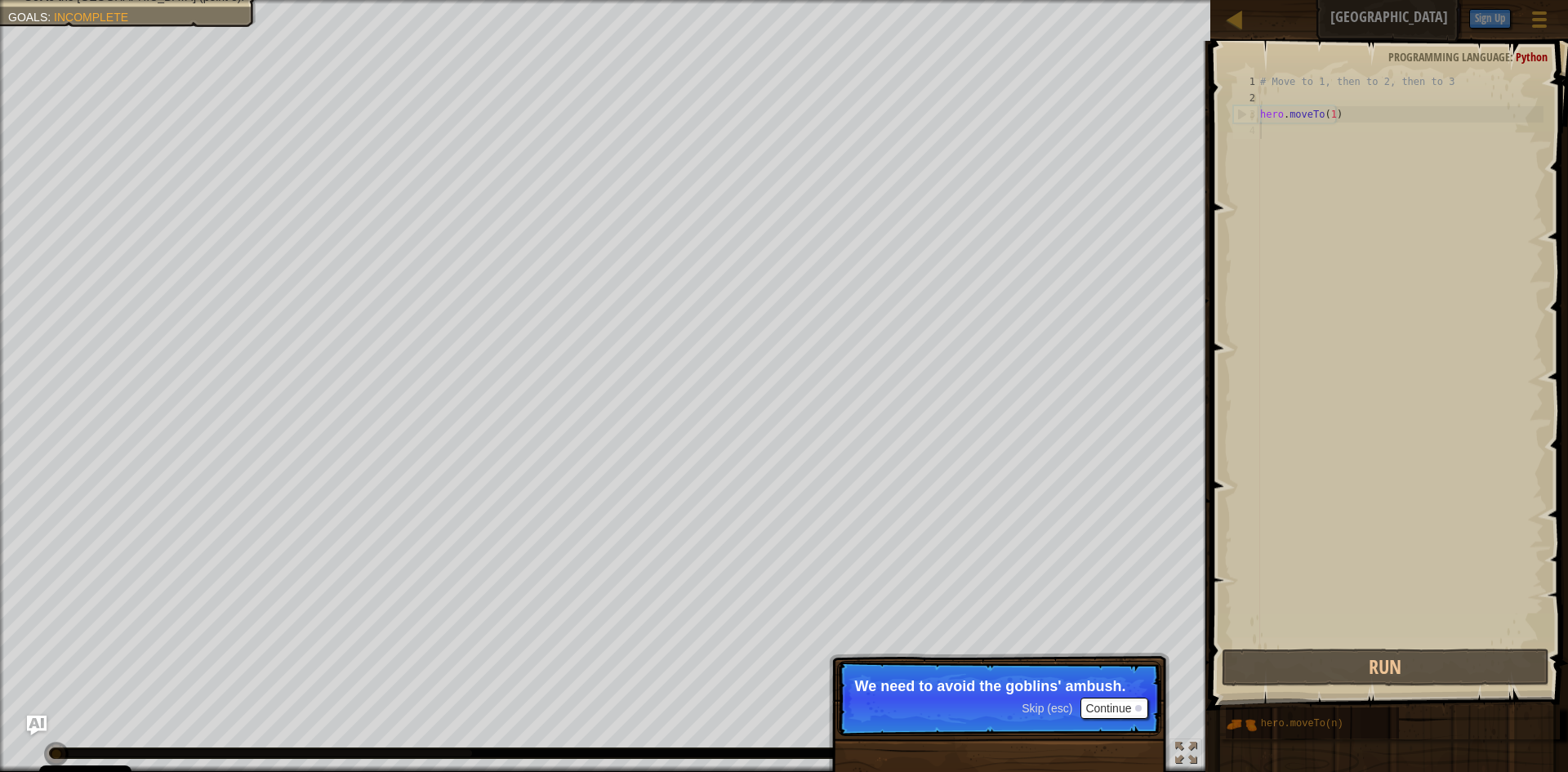
click at [1119, 697] on p "Skip (esc) Continue We need to avoid the goblins' ambush." at bounding box center [999, 698] width 324 height 76
click at [1122, 706] on button "Continue" at bounding box center [1114, 707] width 68 height 21
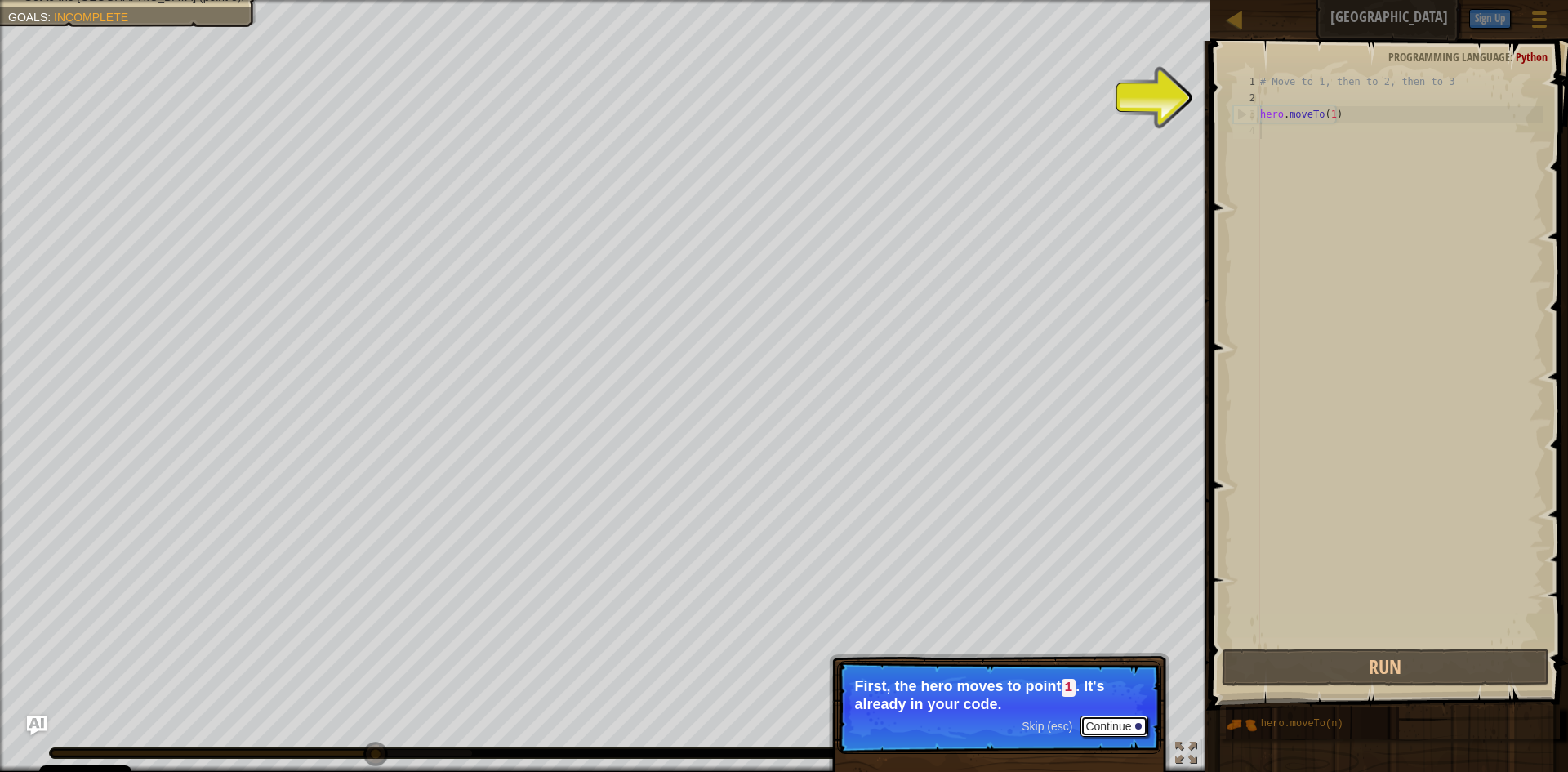
click at [1105, 717] on button "Continue" at bounding box center [1114, 725] width 68 height 21
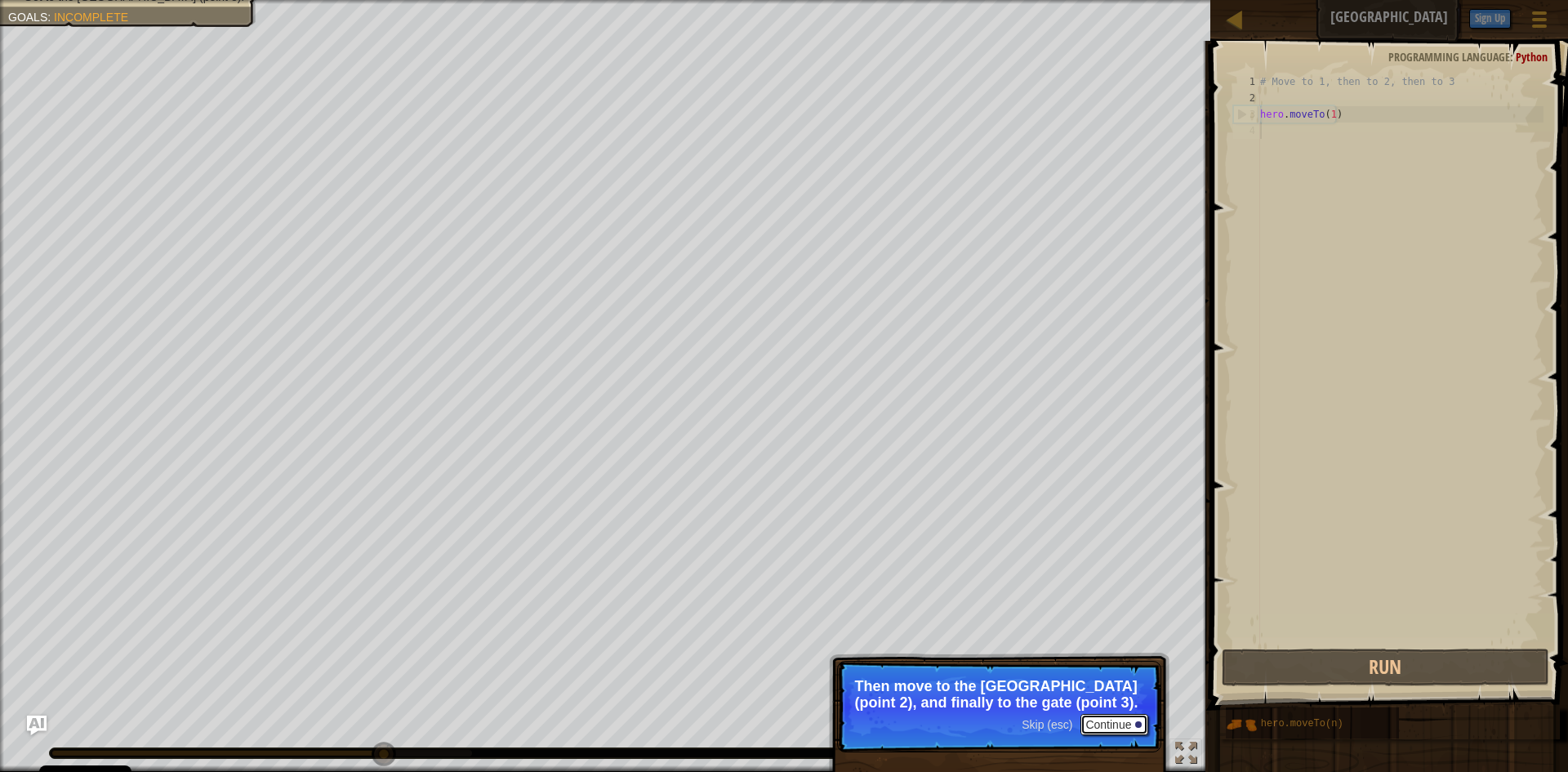
click at [1113, 714] on button "Continue" at bounding box center [1114, 723] width 68 height 21
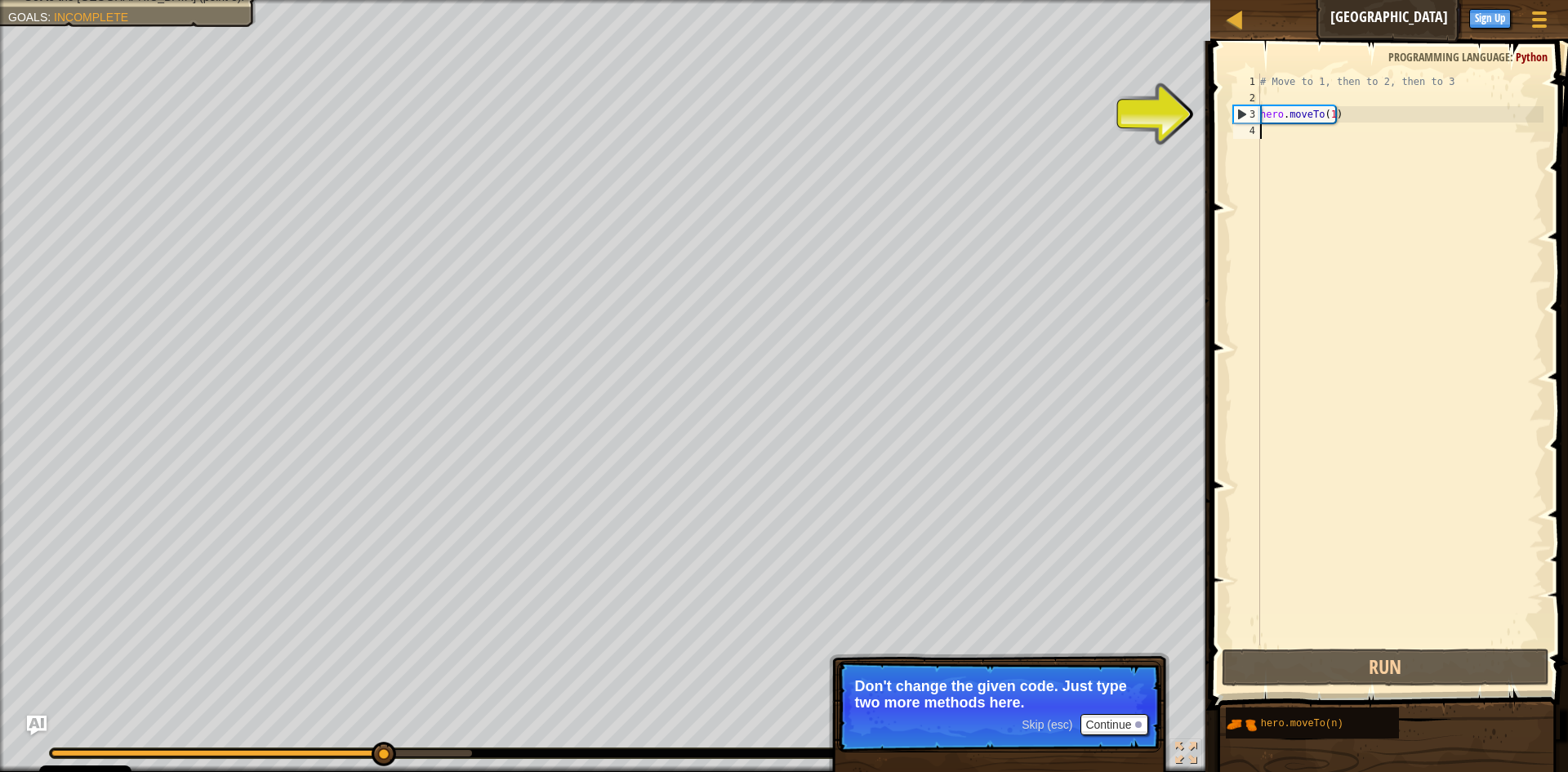
click at [1286, 120] on div "# Move to 1, then to 2, then to 3 hero . moveTo ( 1 )" at bounding box center [1400, 375] width 287 height 604
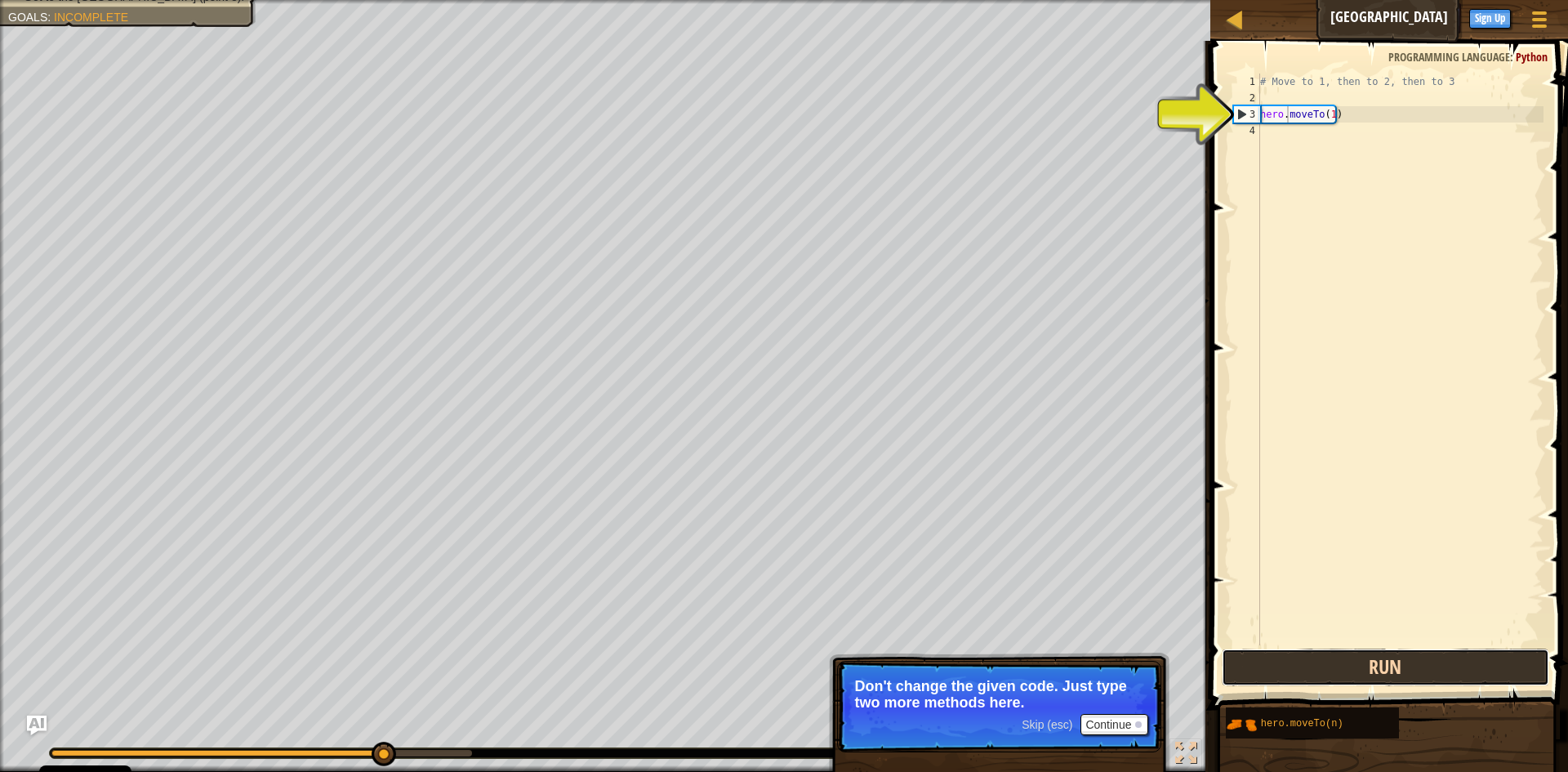
click at [1299, 663] on button "Run" at bounding box center [1385, 668] width 327 height 38
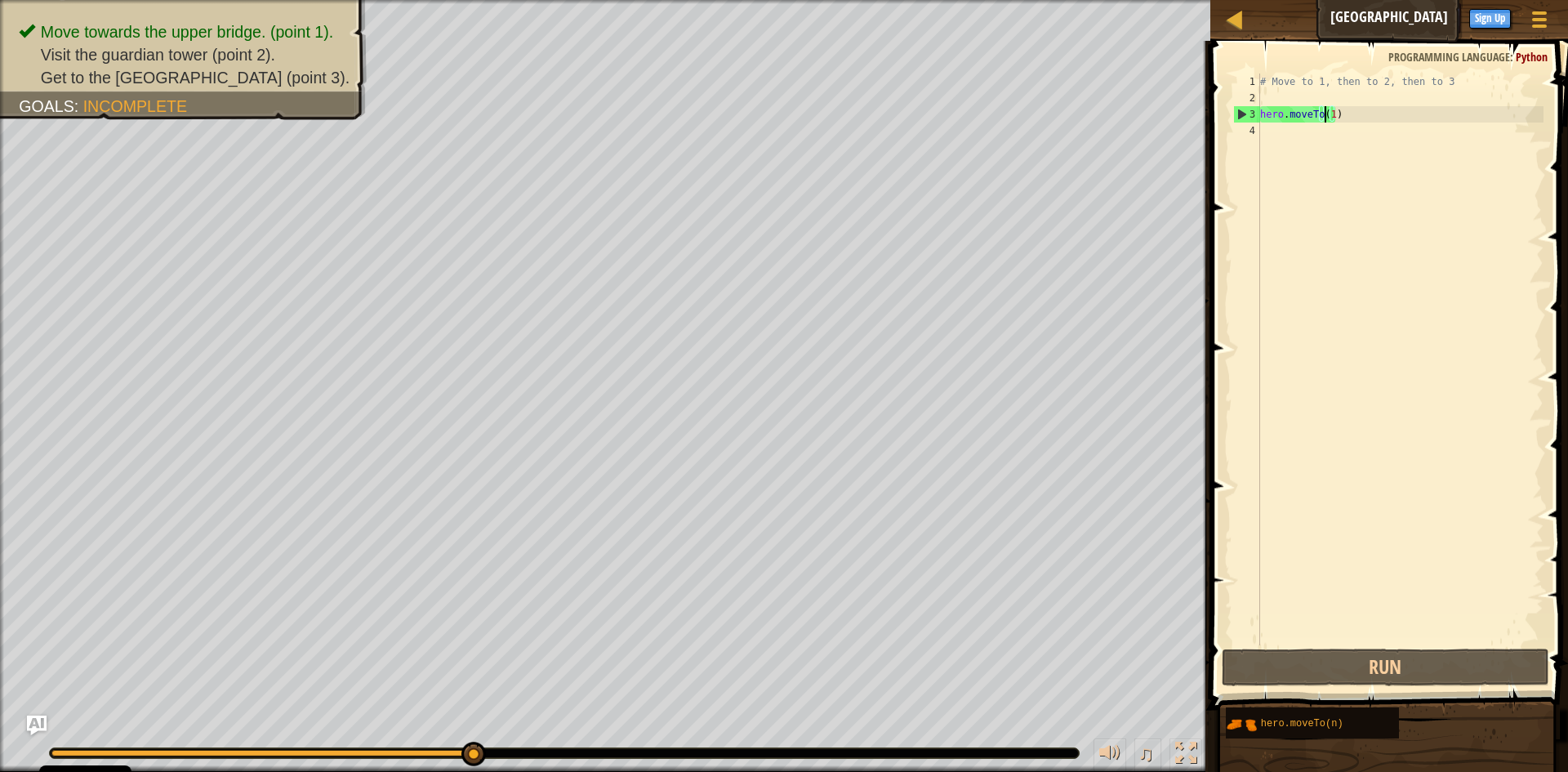
click at [1324, 111] on div "# Move to 1, then to 2, then to 3 hero . moveTo ( 1 )" at bounding box center [1400, 375] width 287 height 604
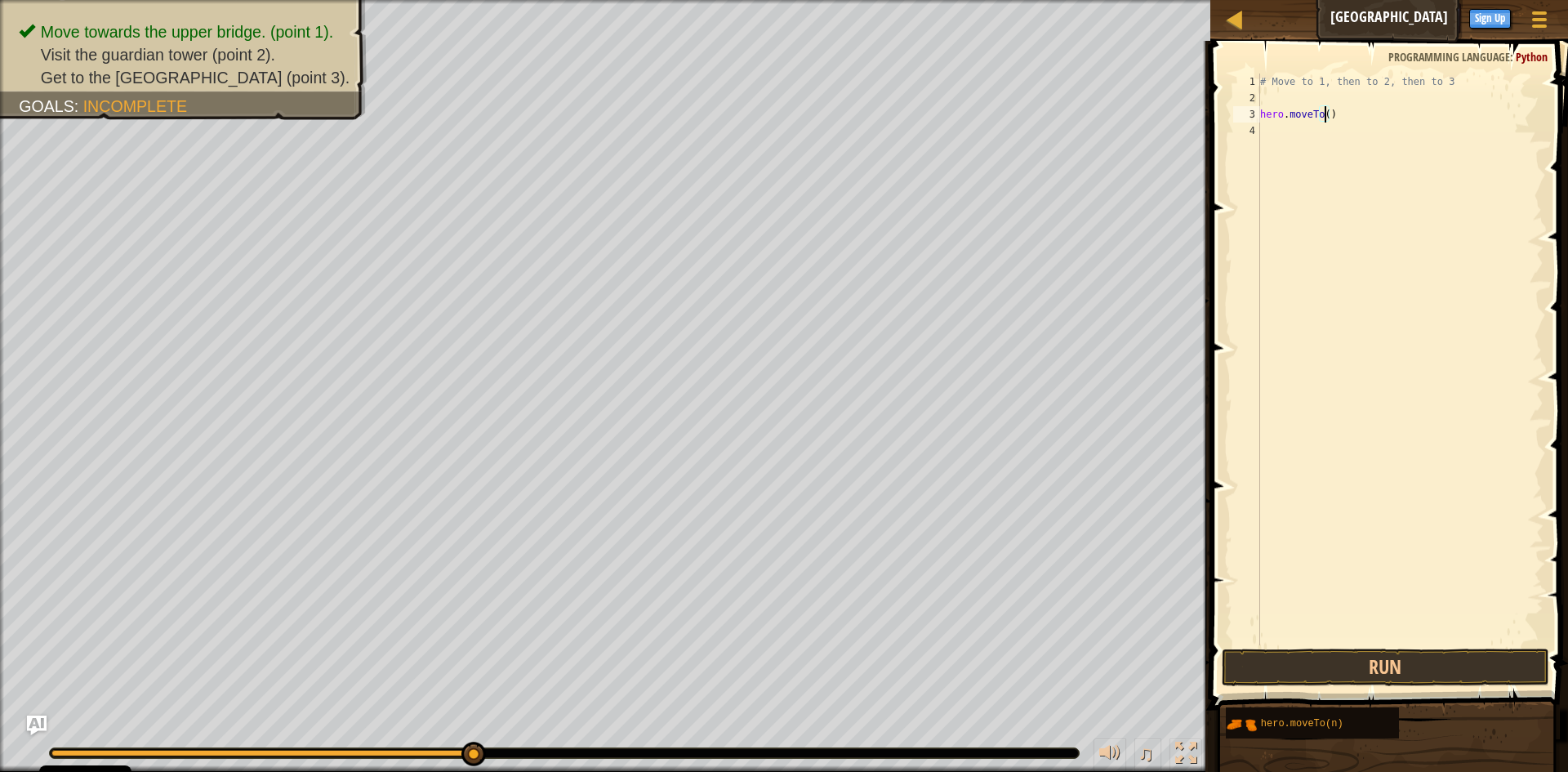
type textarea "hero.moveTo(2)"
click at [1366, 241] on div "# Move to 1, then to 2, then to 3 hero . moveTo ( 2 )" at bounding box center [1400, 375] width 287 height 604
click at [1351, 662] on button "Run" at bounding box center [1385, 668] width 327 height 38
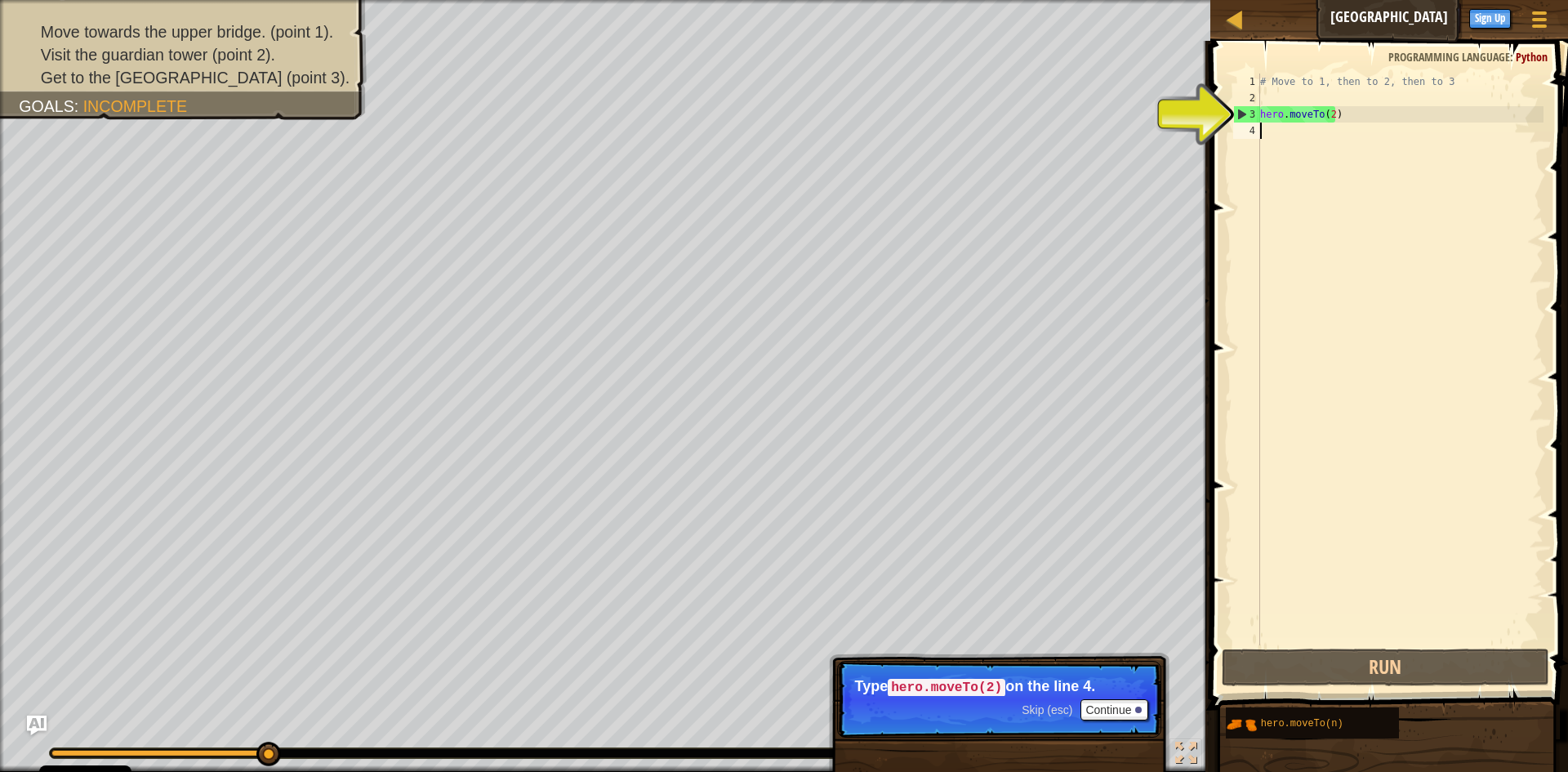
click at [1326, 112] on div "# Move to 1, then to 2, then to 3 hero . moveTo ( 2 )" at bounding box center [1400, 375] width 287 height 604
type textarea "# Move to 1, then to 2, then to 3"
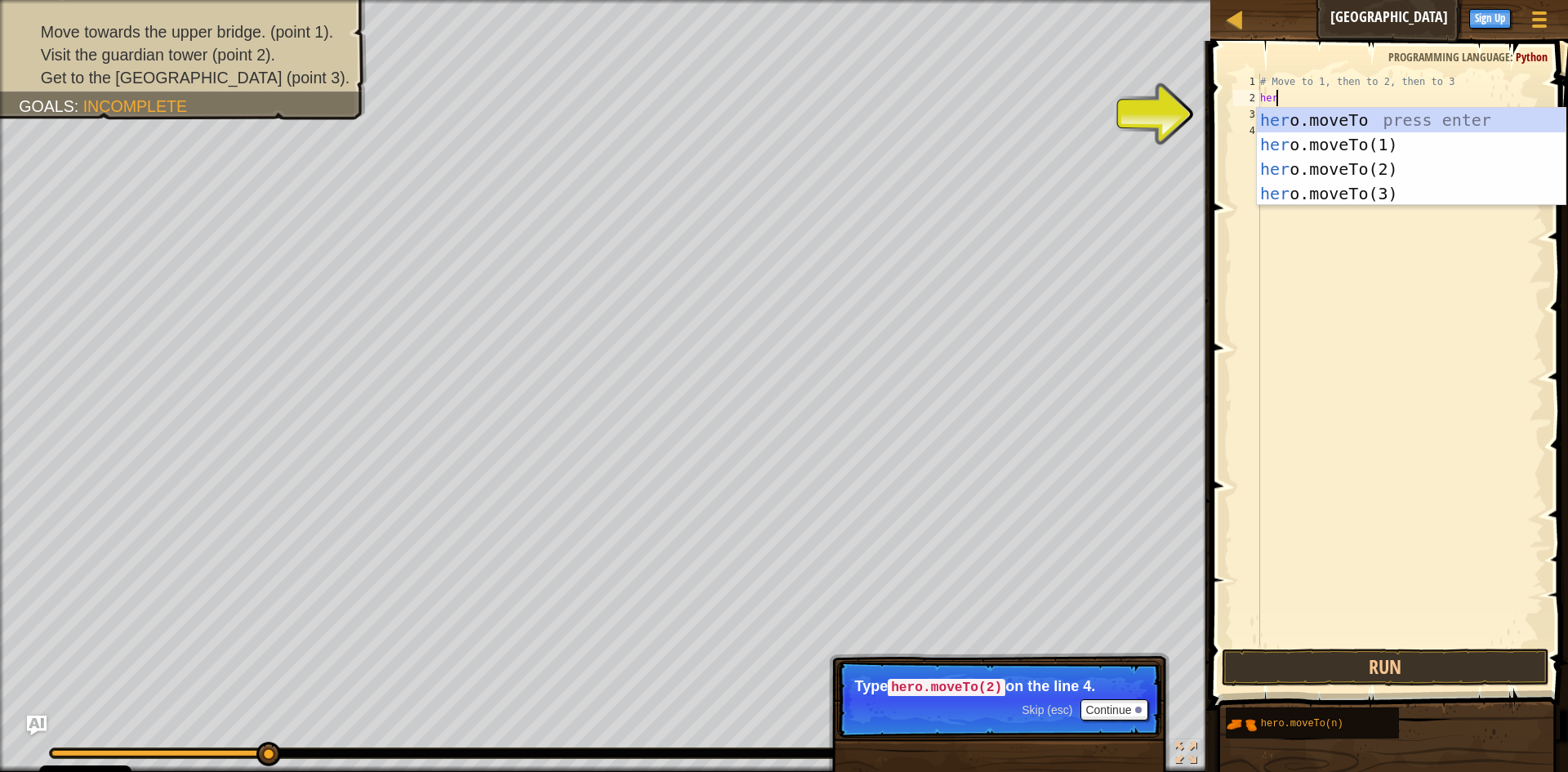
scroll to position [7, 1]
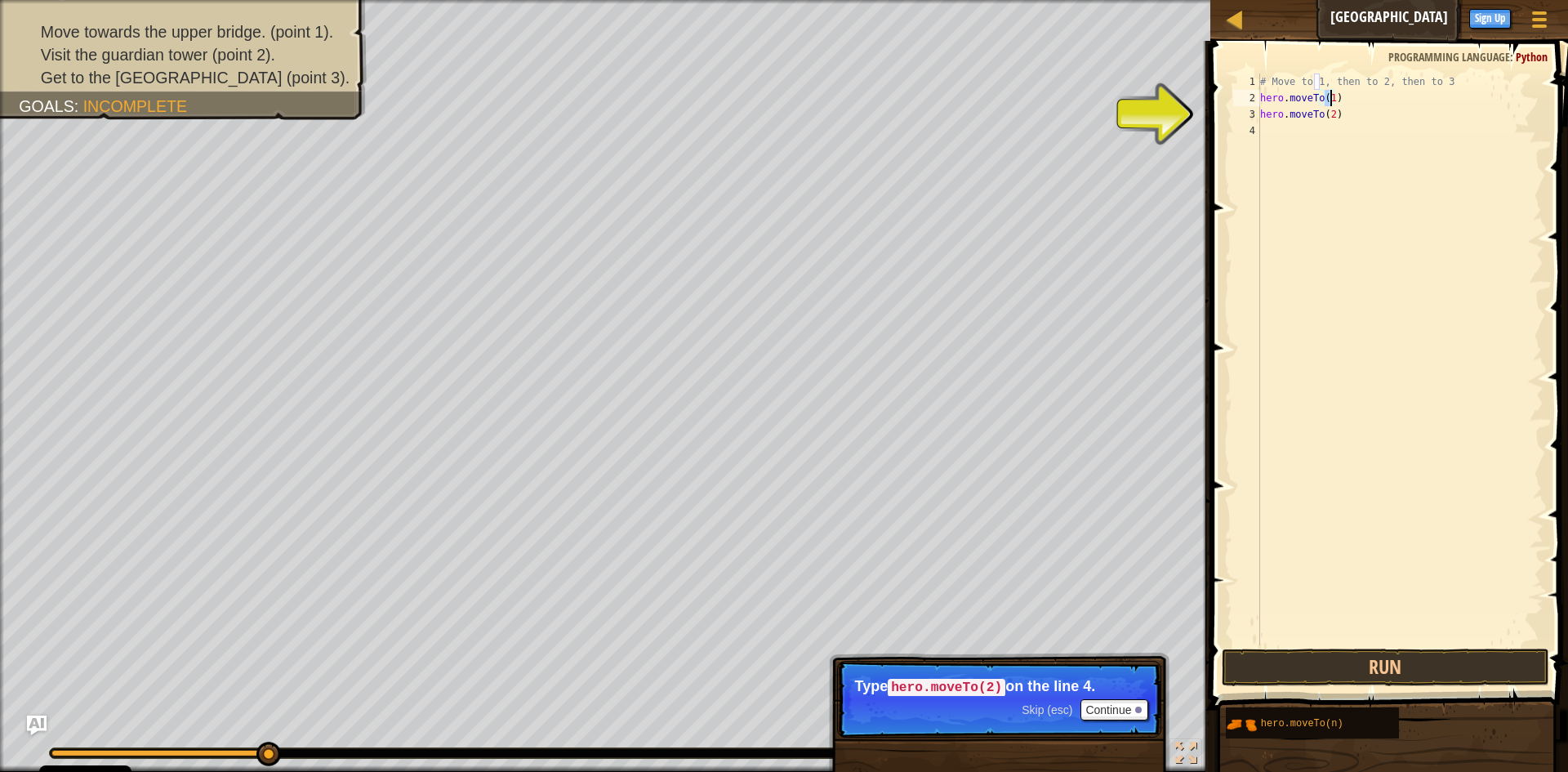
type textarea "hero.moveTo(2)"
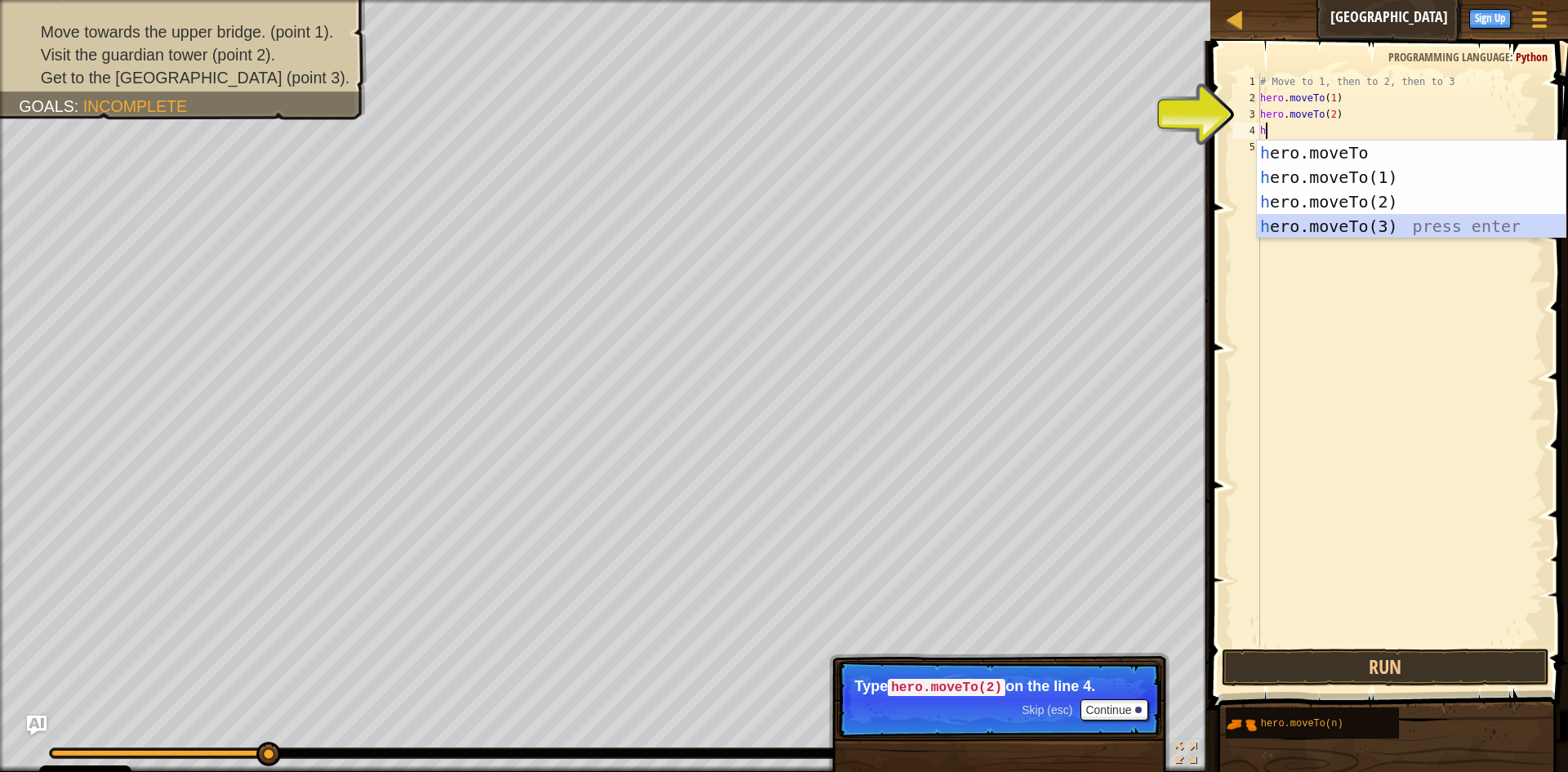
click at [1288, 221] on div "h ero.moveTo press enter h ero.moveTo(1) press enter h ero.moveTo(2) press ente…" at bounding box center [1411, 214] width 308 height 147
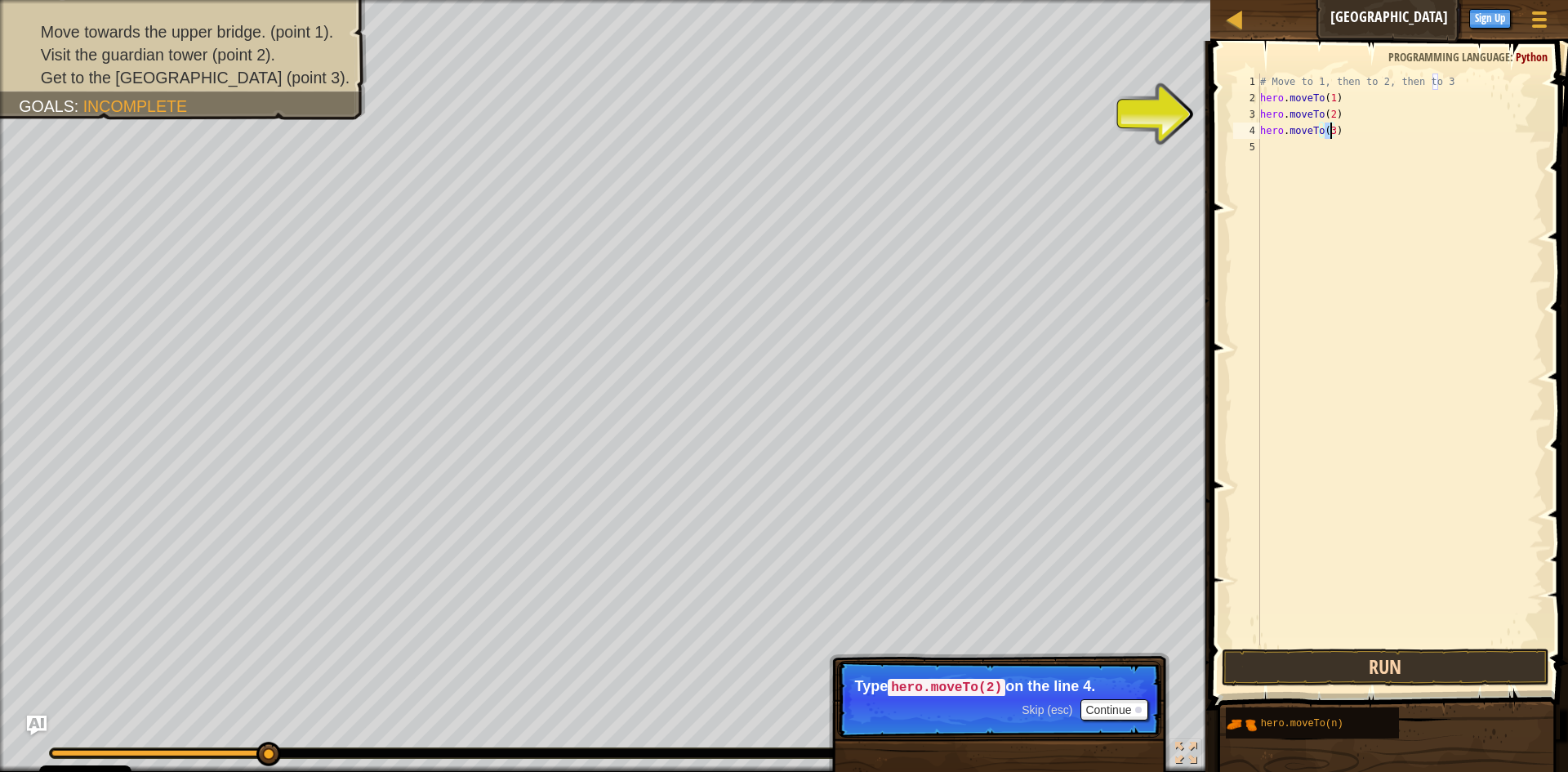
type textarea "hero.moveTo(3)"
click at [1374, 666] on button "Run" at bounding box center [1385, 668] width 327 height 38
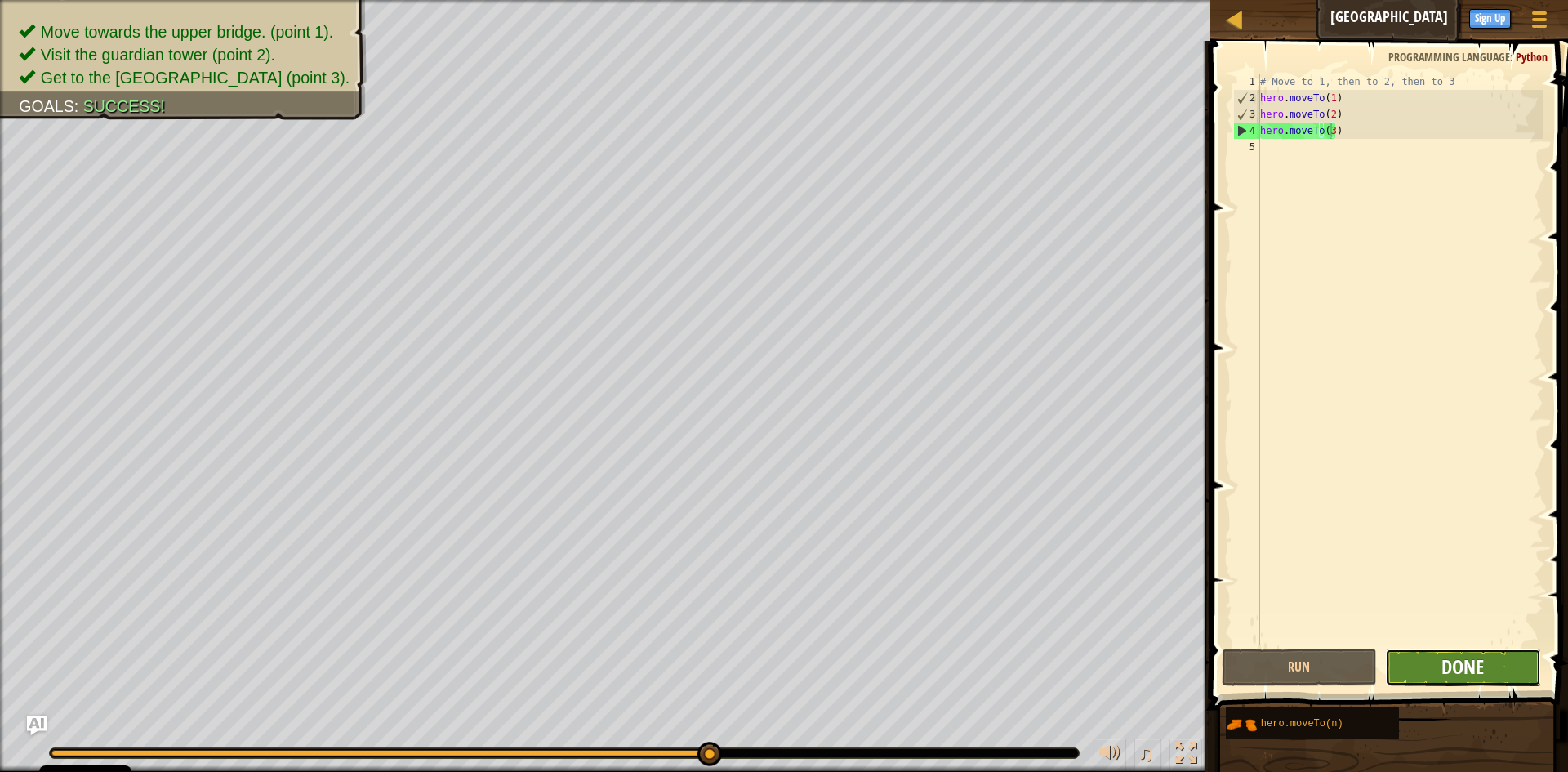
click at [1443, 659] on span "Done" at bounding box center [1463, 667] width 43 height 26
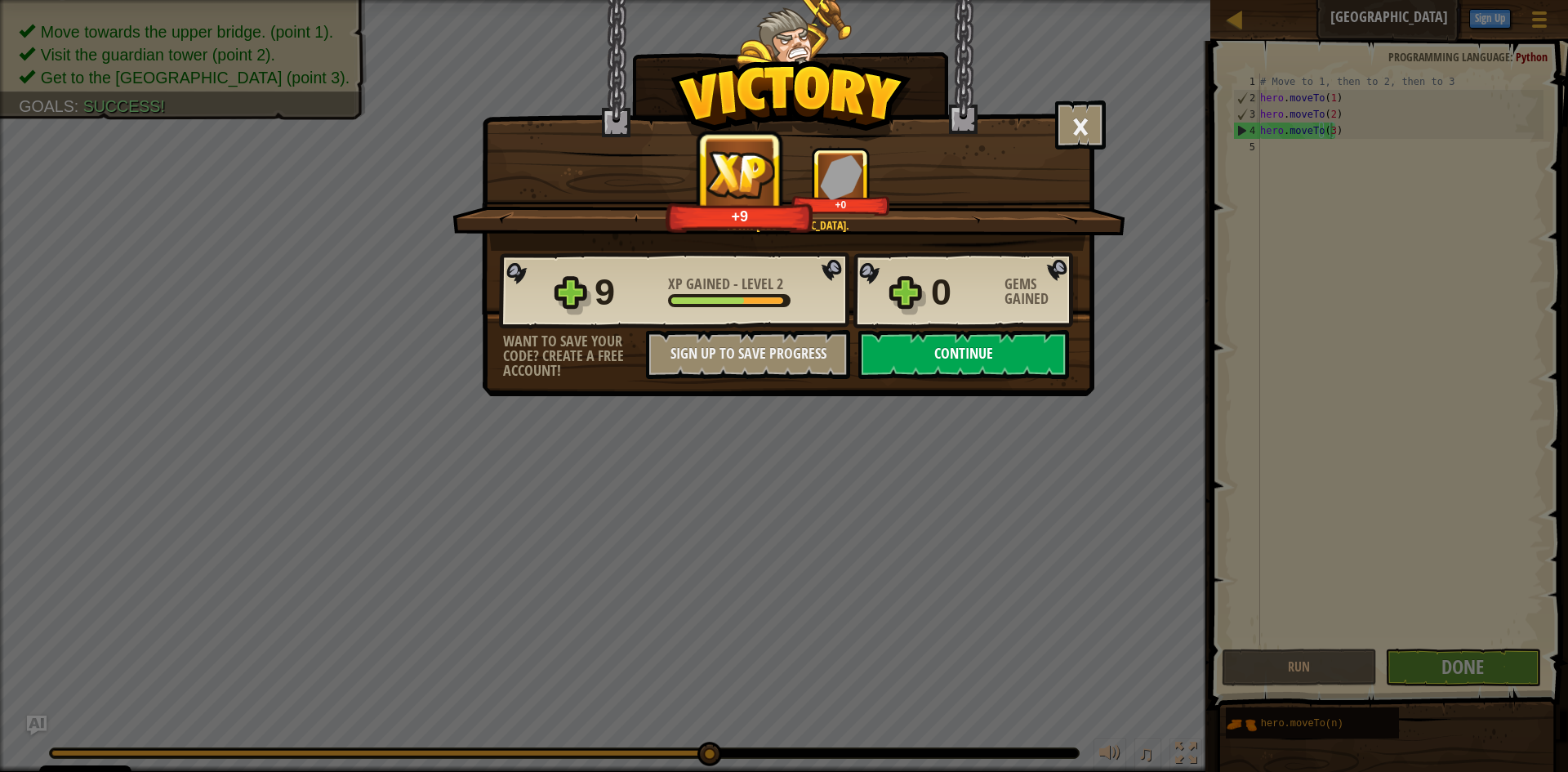
click at [940, 363] on button "Continue" at bounding box center [964, 354] width 211 height 49
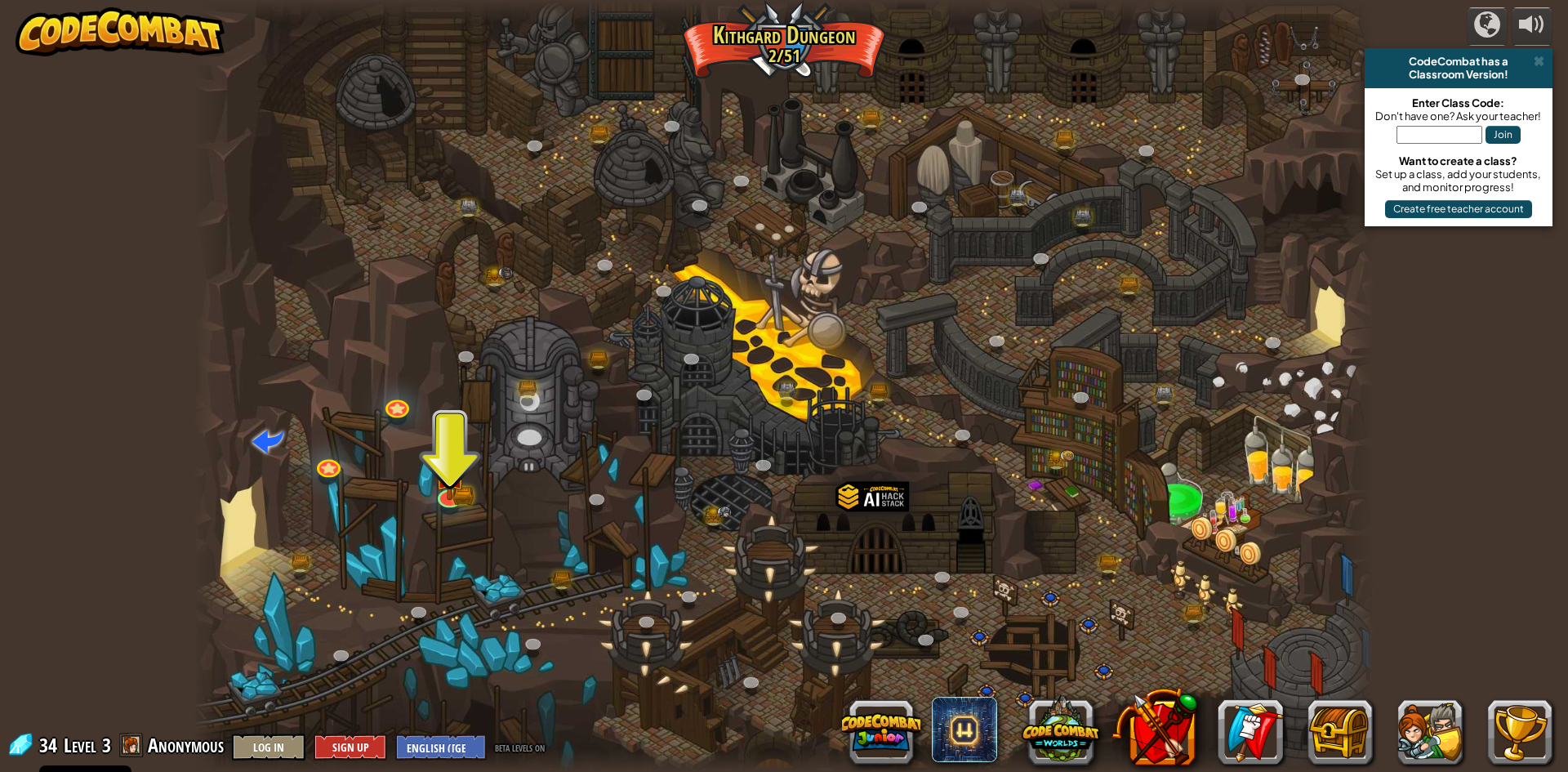
drag, startPoint x: 496, startPoint y: 463, endPoint x: 469, endPoint y: 477, distance: 30.4
click at [469, 477] on div at bounding box center [784, 386] width 1181 height 772
click at [449, 489] on img at bounding box center [450, 461] width 32 height 71
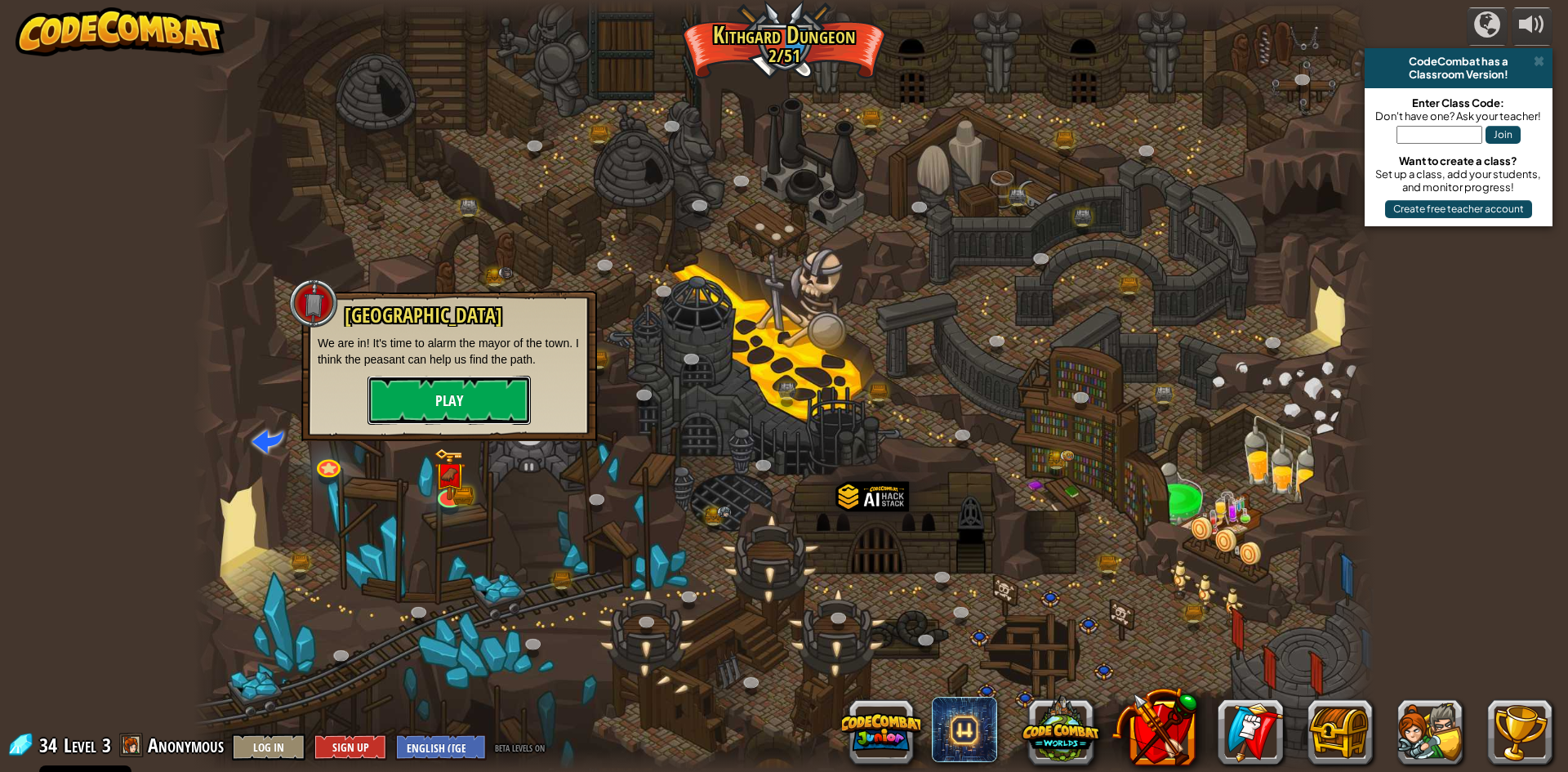
click at [457, 403] on button "Play" at bounding box center [449, 400] width 163 height 49
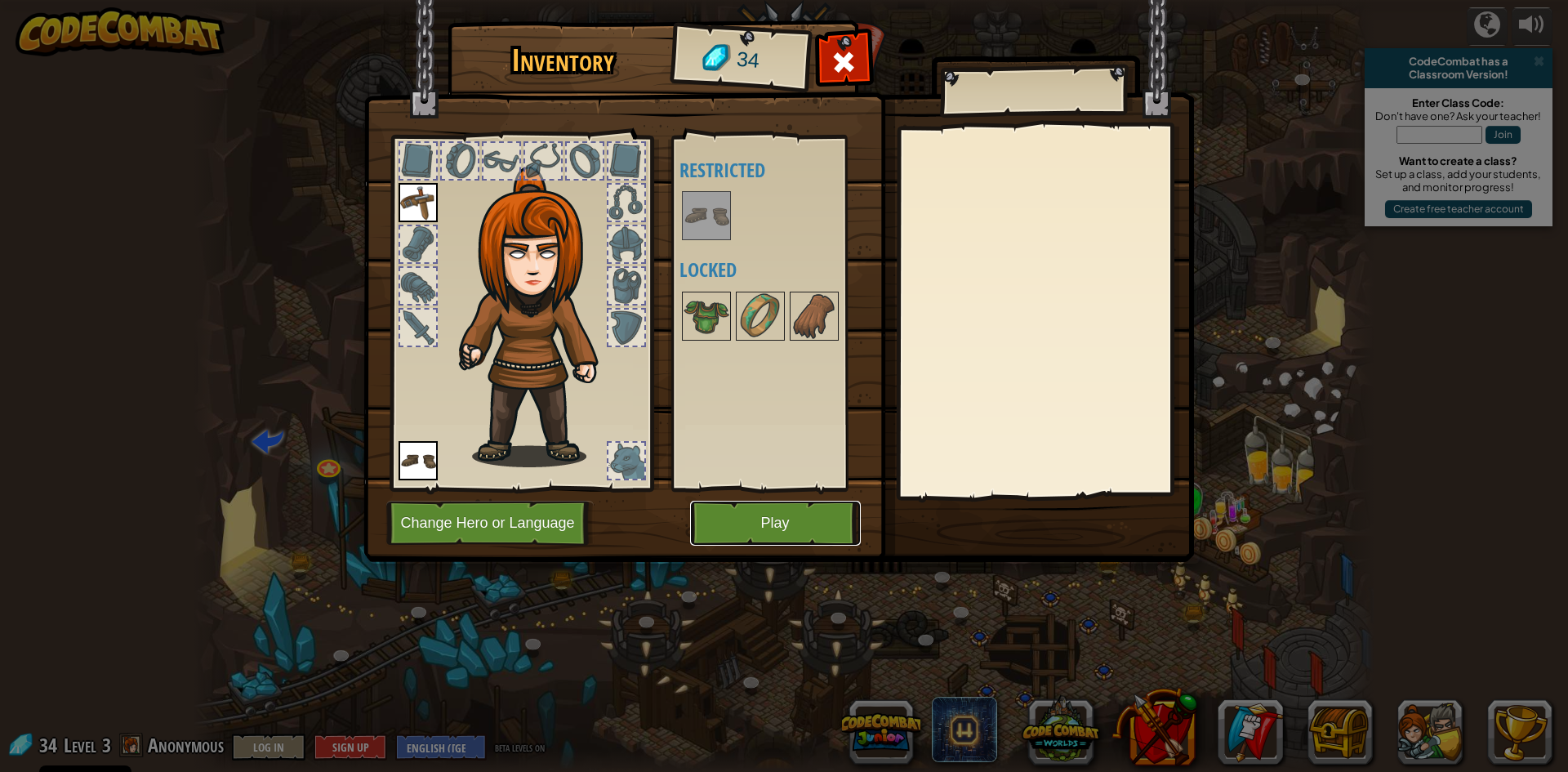
click at [738, 512] on button "Play" at bounding box center [776, 522] width 171 height 45
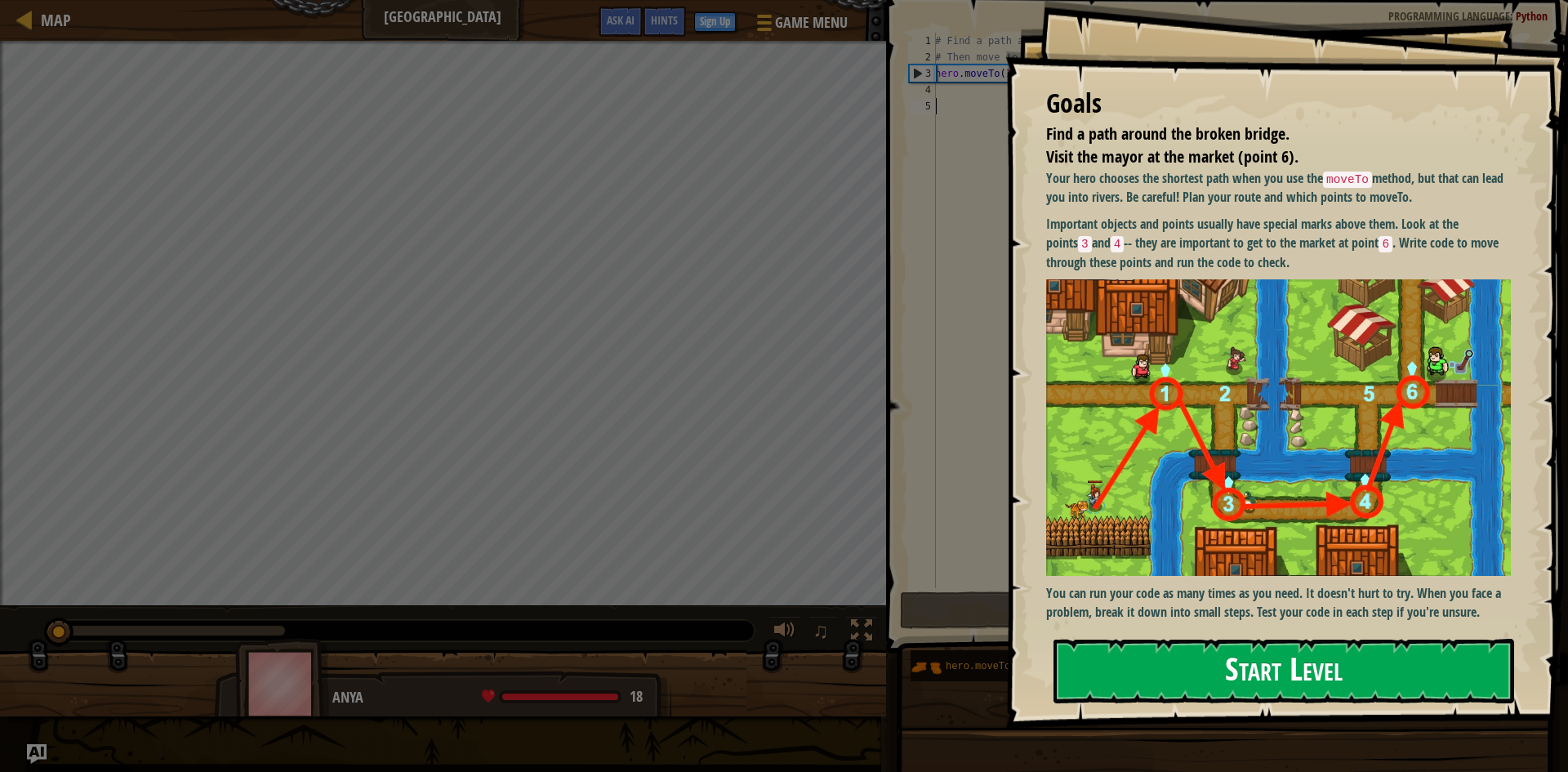
click at [1282, 674] on button "Start Level" at bounding box center [1283, 671] width 461 height 65
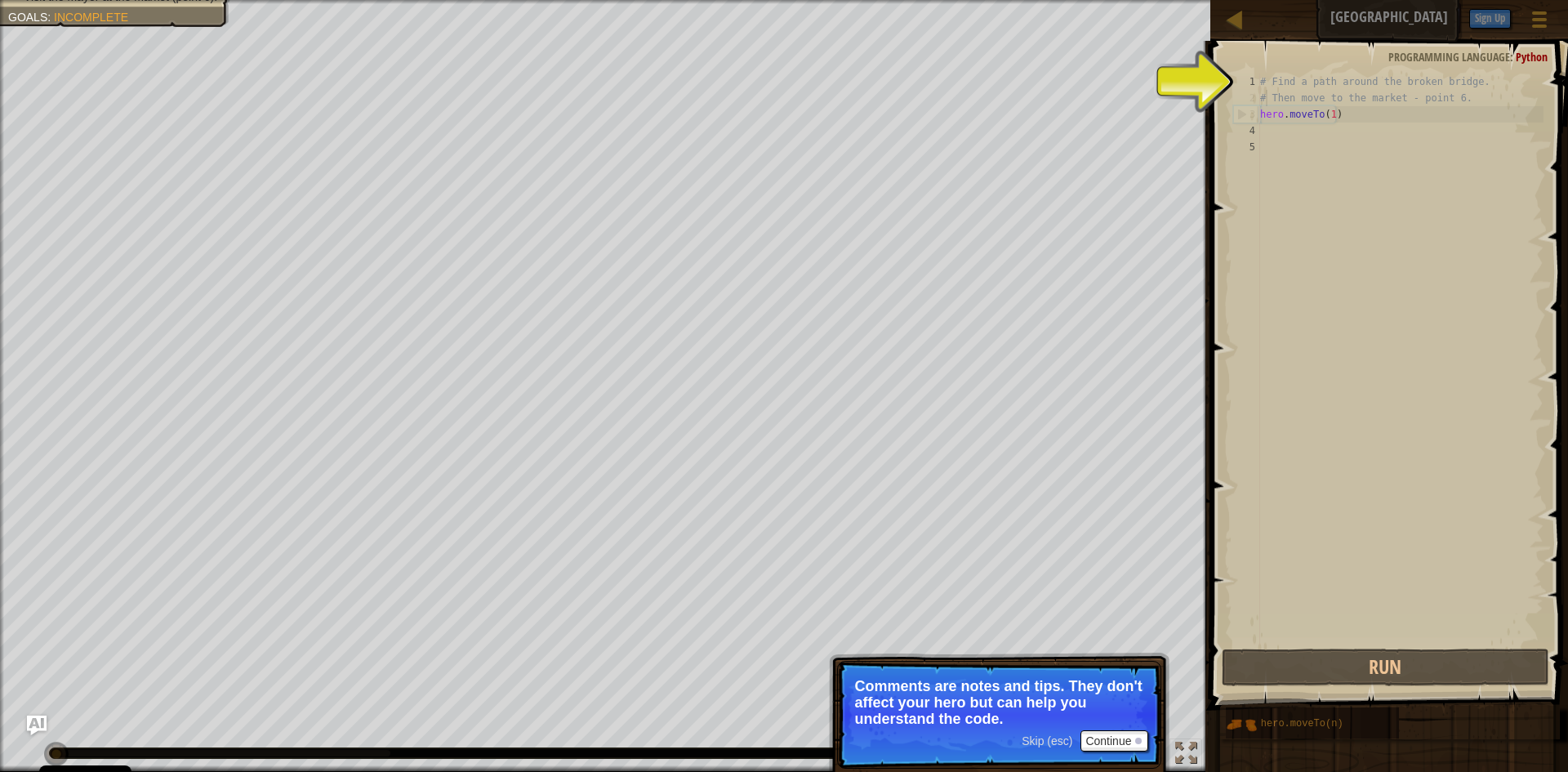
click at [1269, 95] on div "# Find a path around the broken bridge. # Then move to the market - point 6. he…" at bounding box center [1400, 375] width 287 height 604
type textarea "# Then move to the market - point 6."
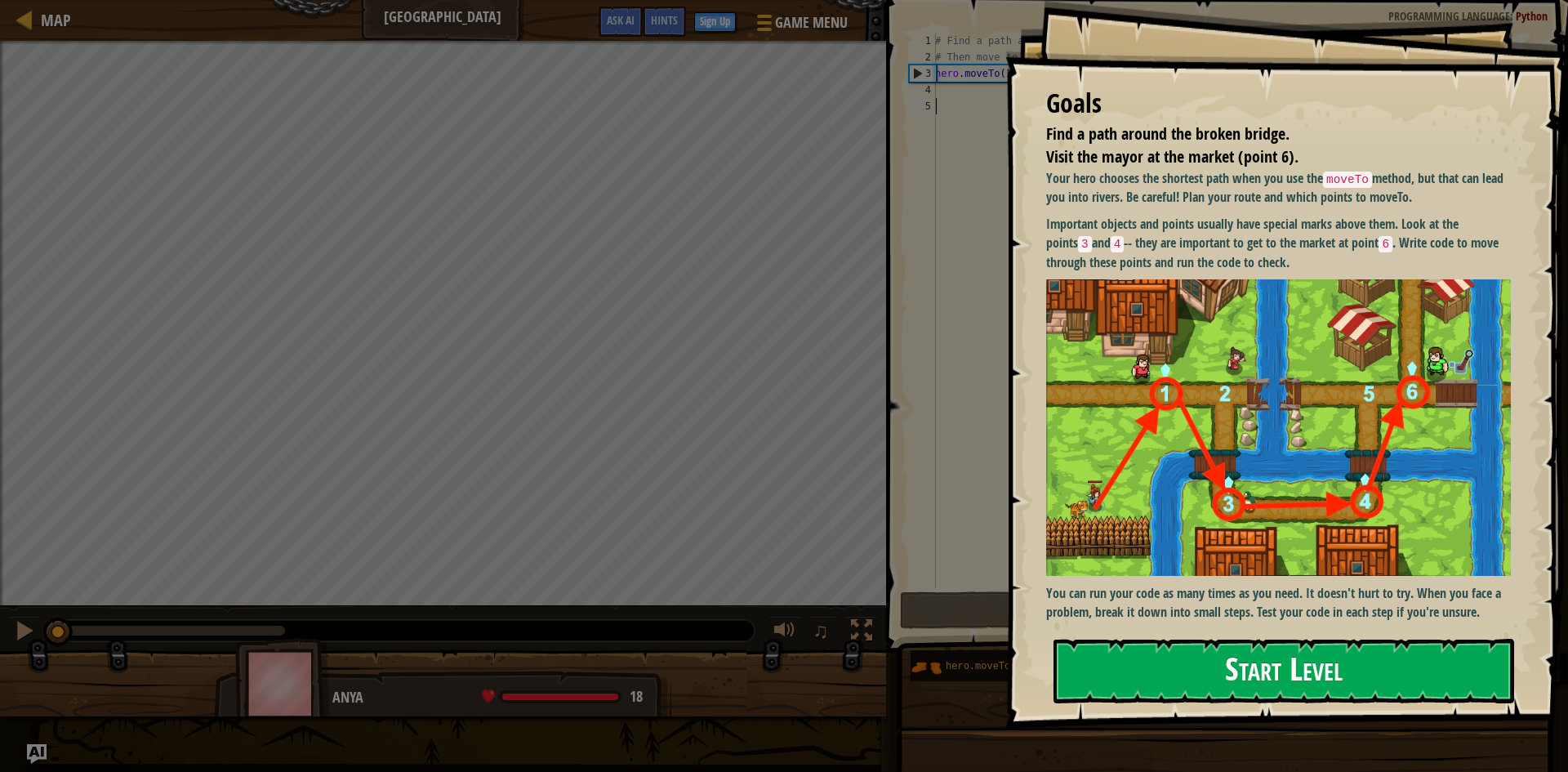
click at [1302, 658] on button "Start Level" at bounding box center [1283, 671] width 461 height 65
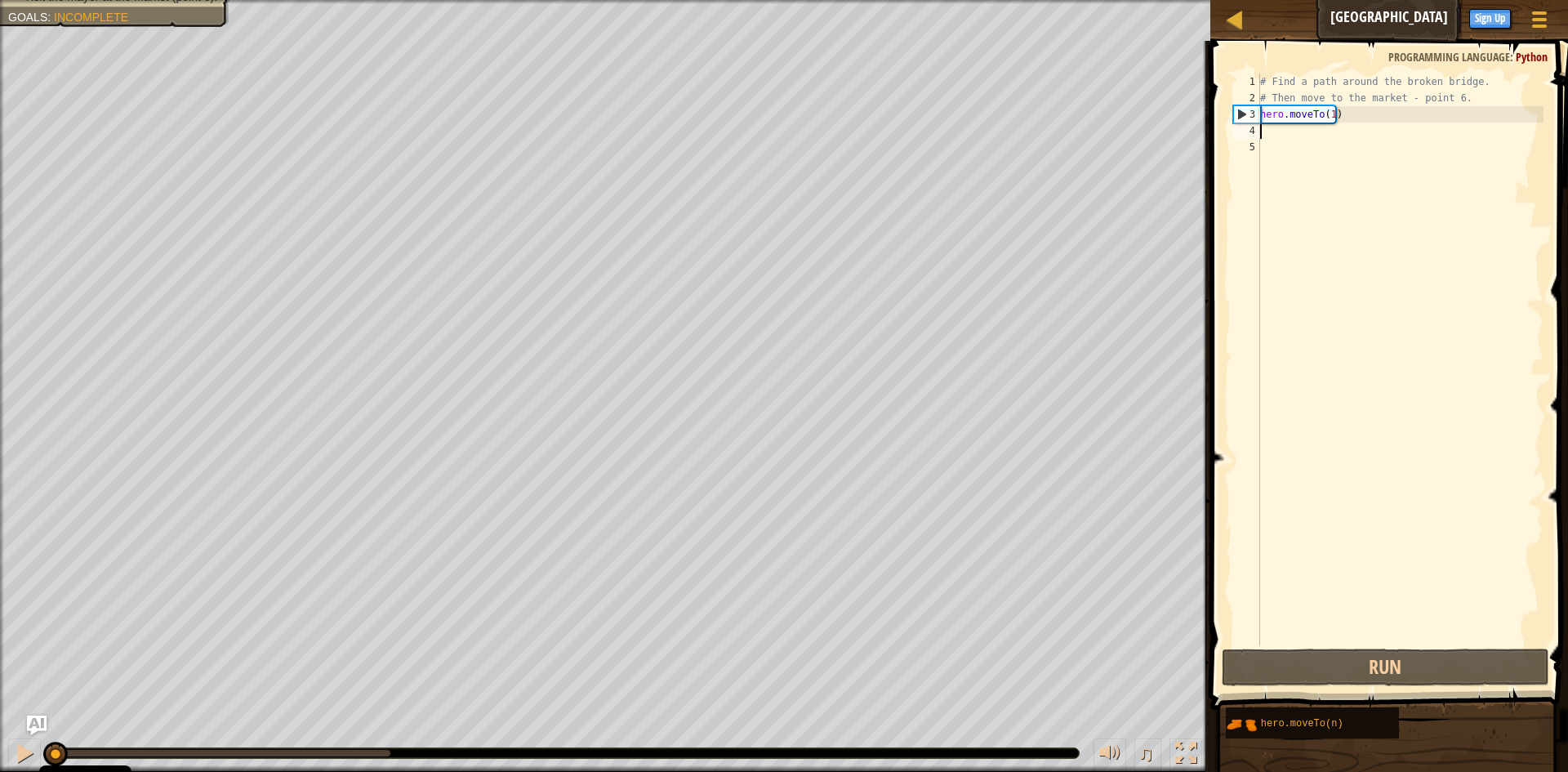
click at [1268, 127] on div "# Find a path around the broken bridge. # Then move to the market - point 6. he…" at bounding box center [1400, 375] width 287 height 604
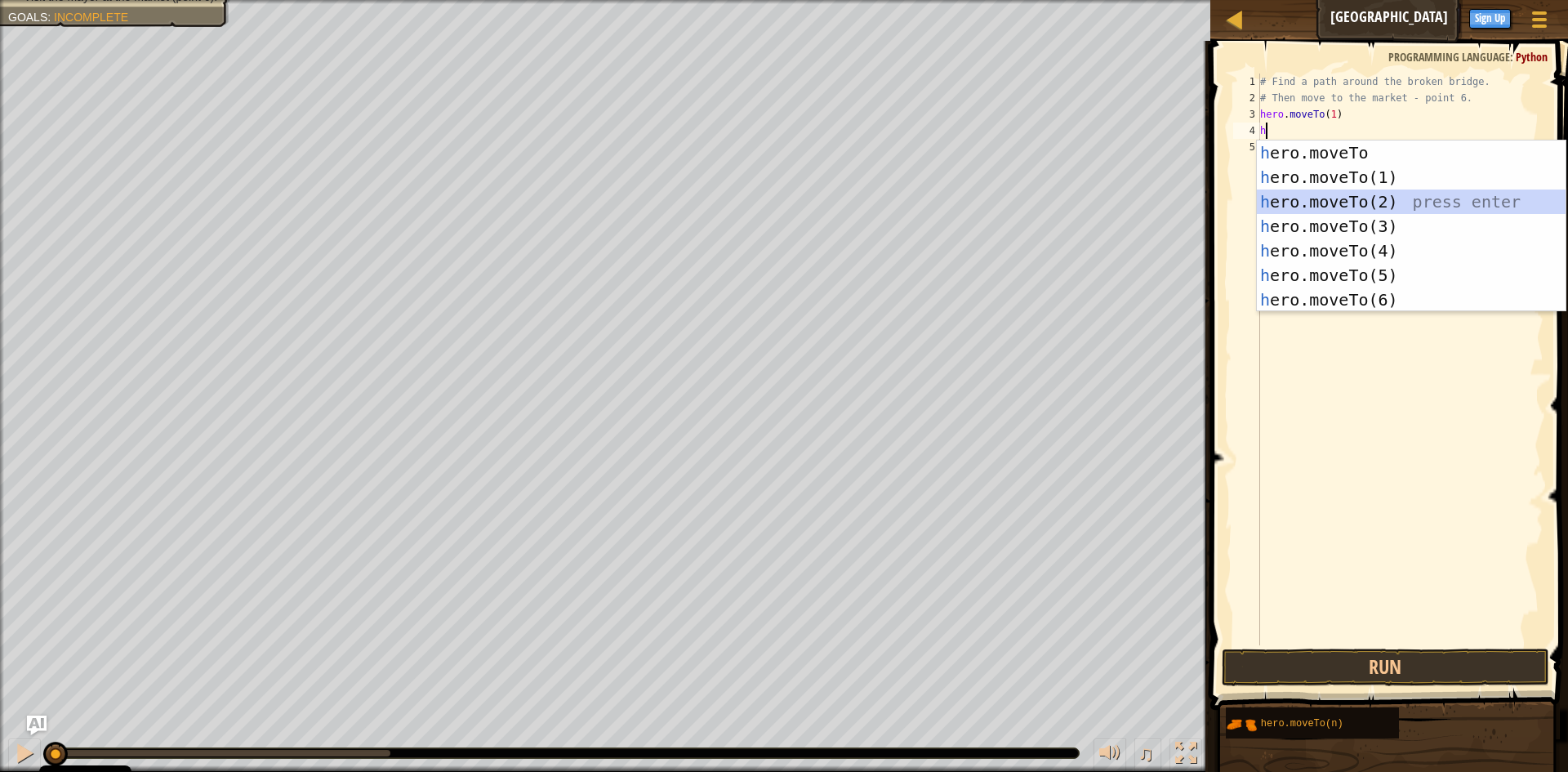
click at [1298, 198] on div "h ero.moveTo press enter h ero.moveTo(1) press enter h ero.moveTo(2) press ente…" at bounding box center [1411, 251] width 308 height 221
type textarea "hero.moveTo(2)"
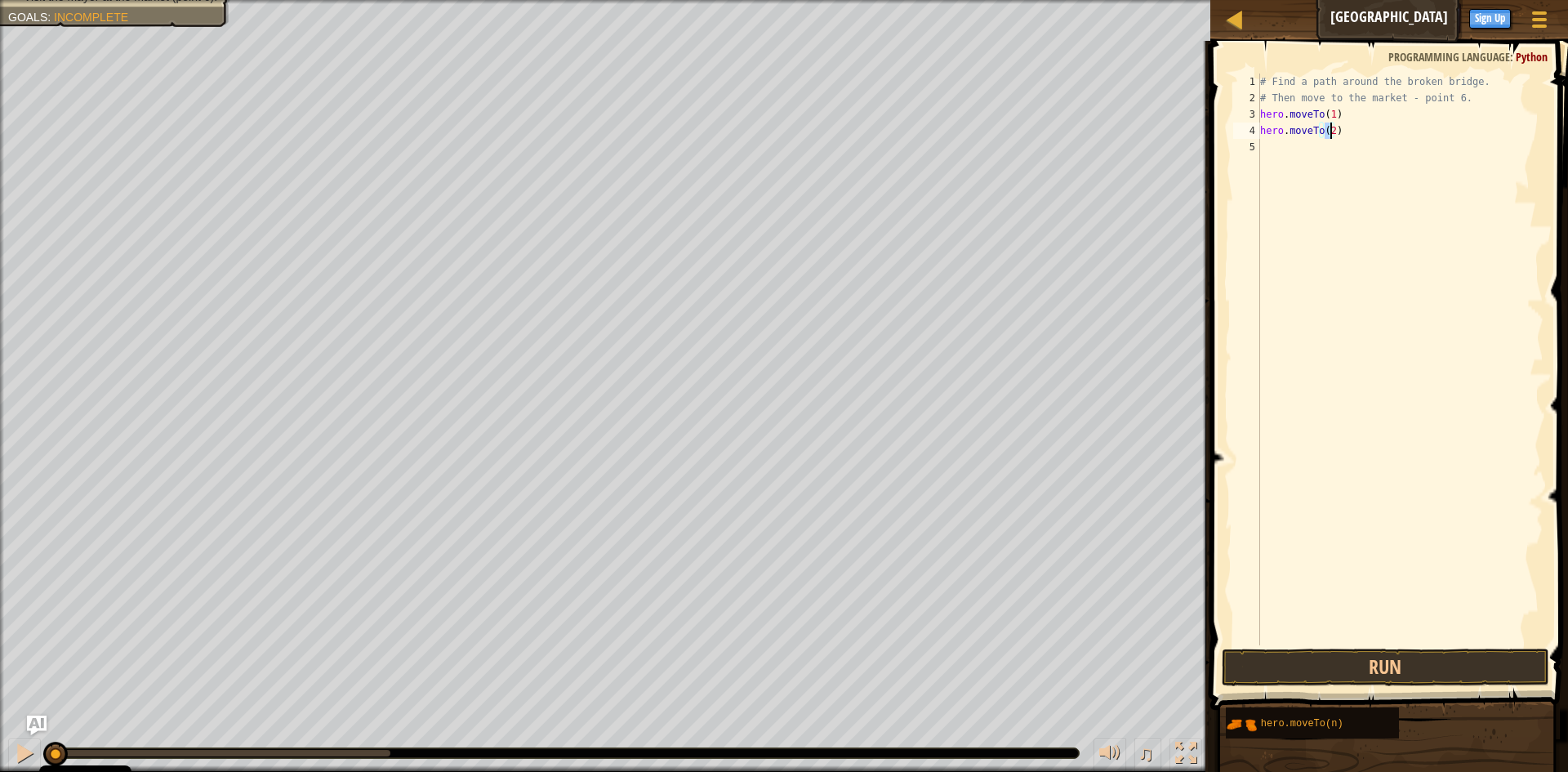
click at [1269, 143] on div "# Find a path around the broken bridge. # Then move to the market - point 6. he…" at bounding box center [1400, 375] width 287 height 604
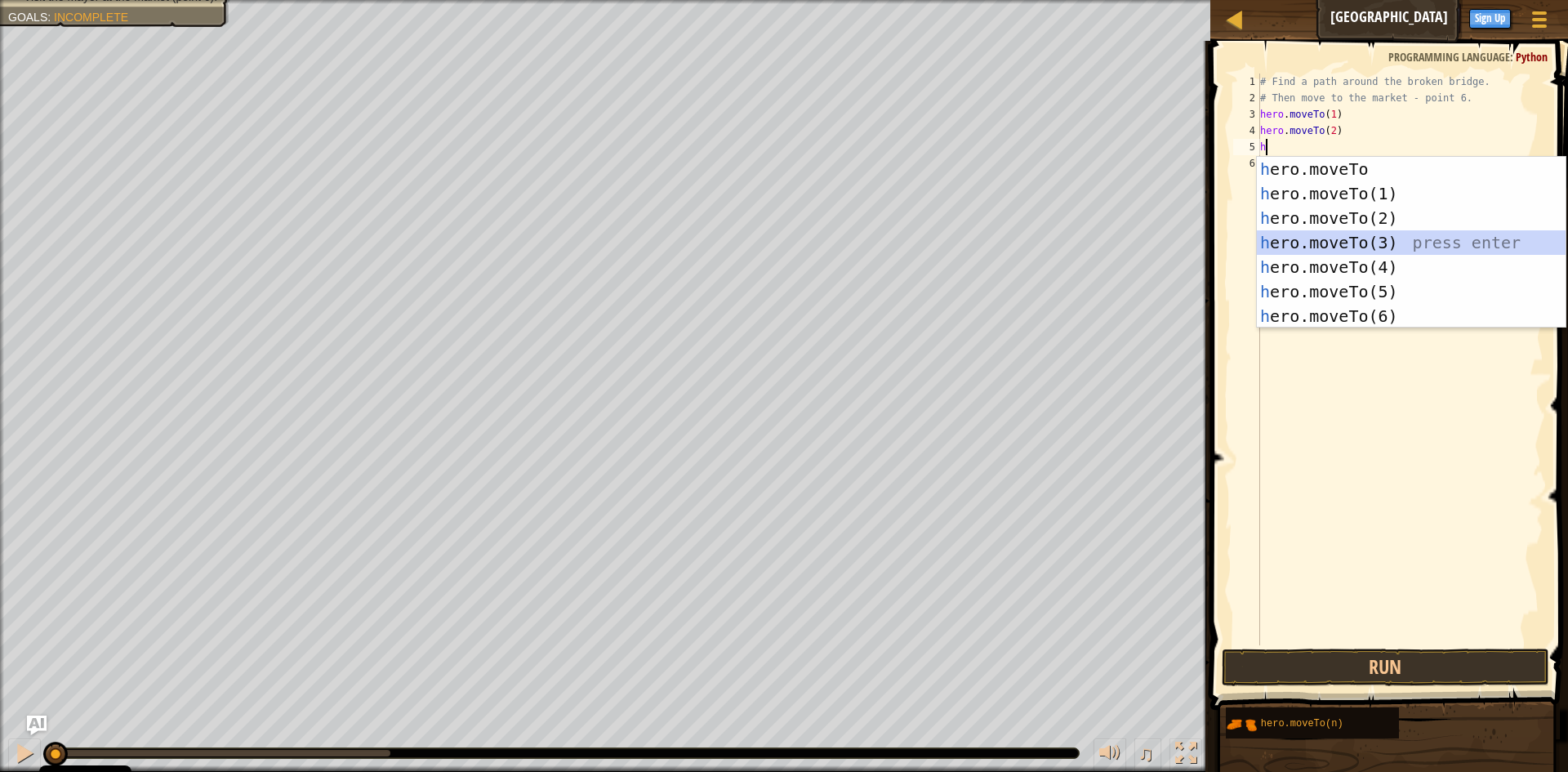
type textarea "hero.moveTo(3)"
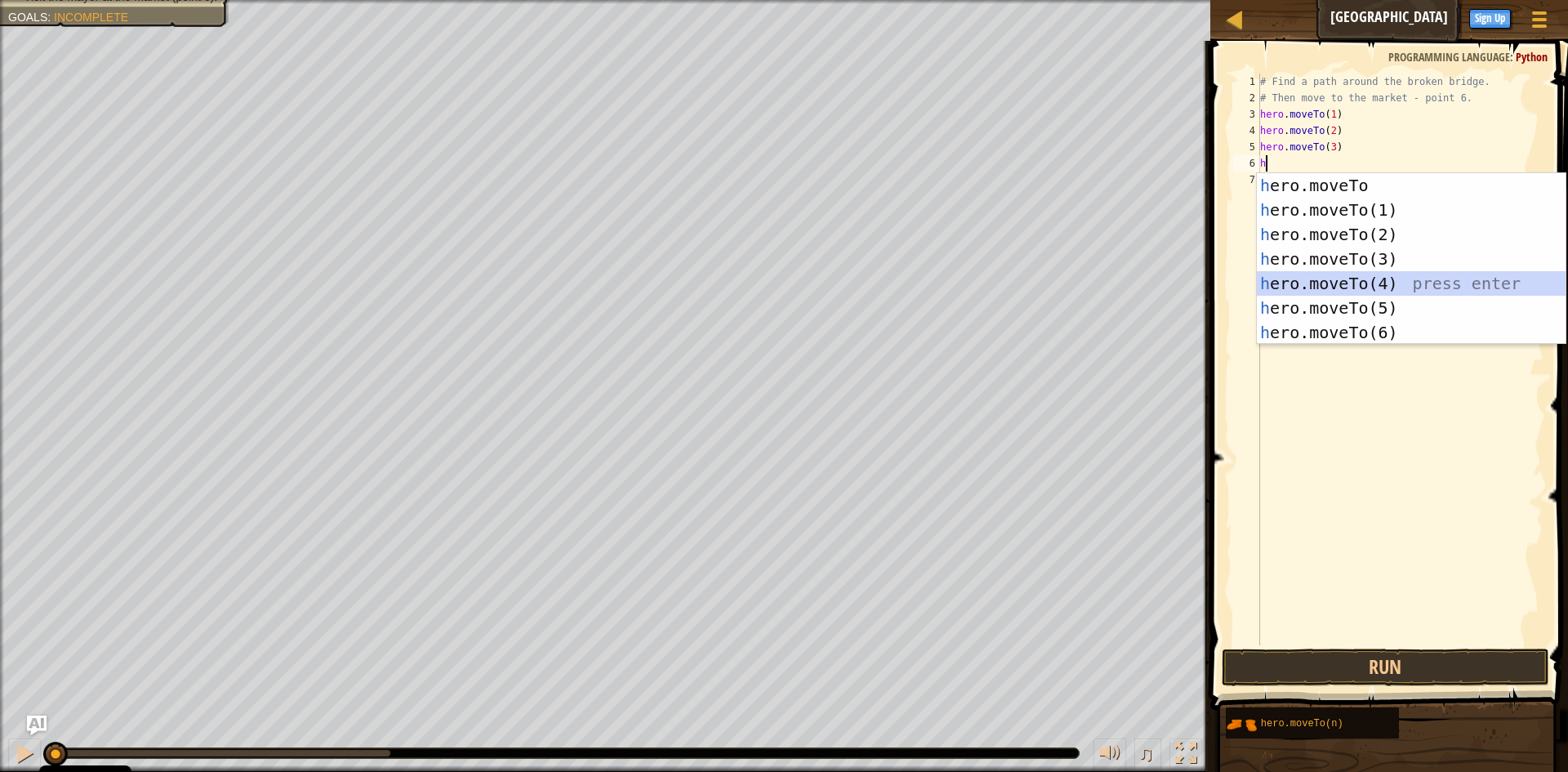
type textarea "hero.moveTo(4)"
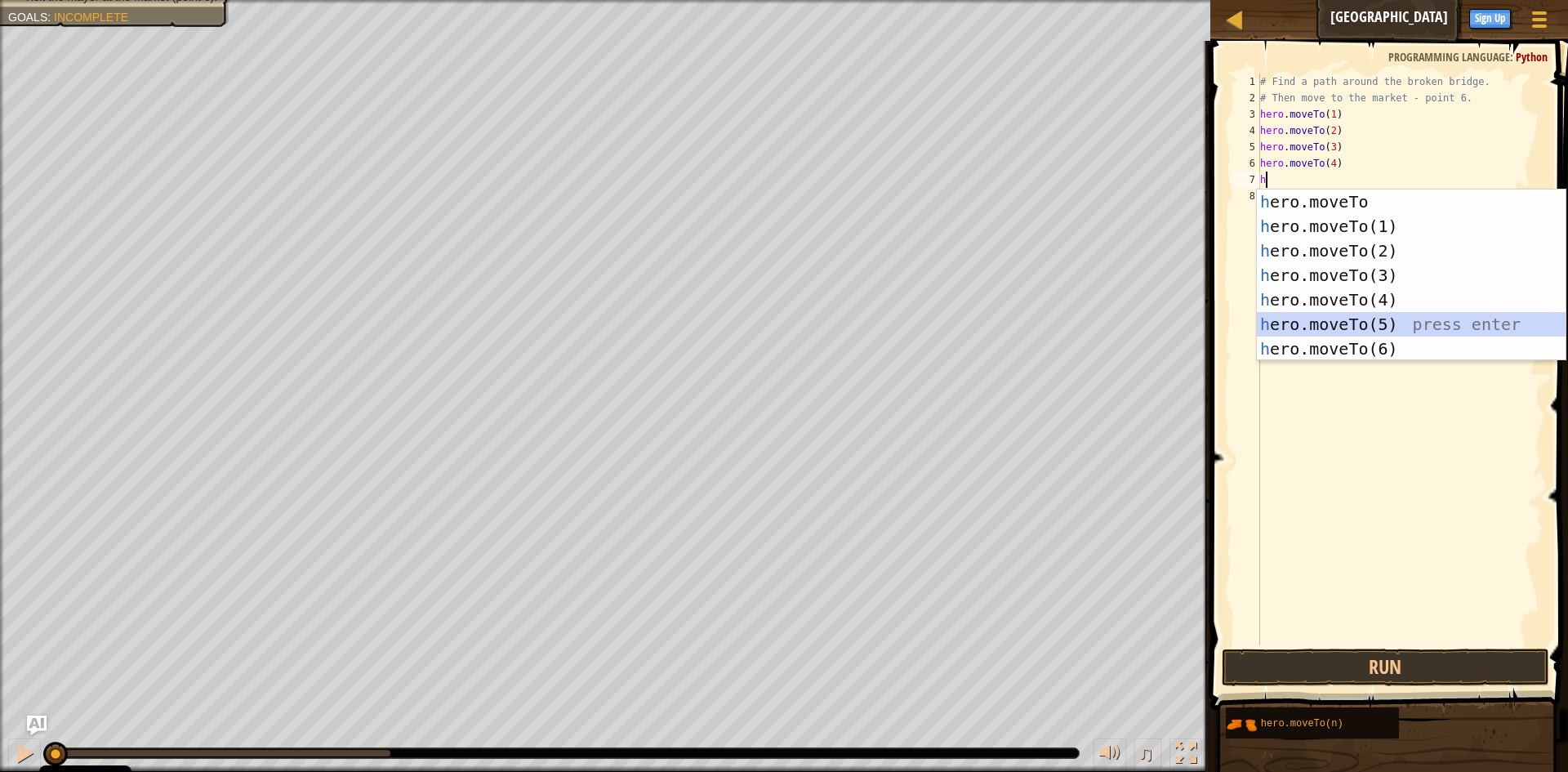
type textarea "hero.moveTo(5)"
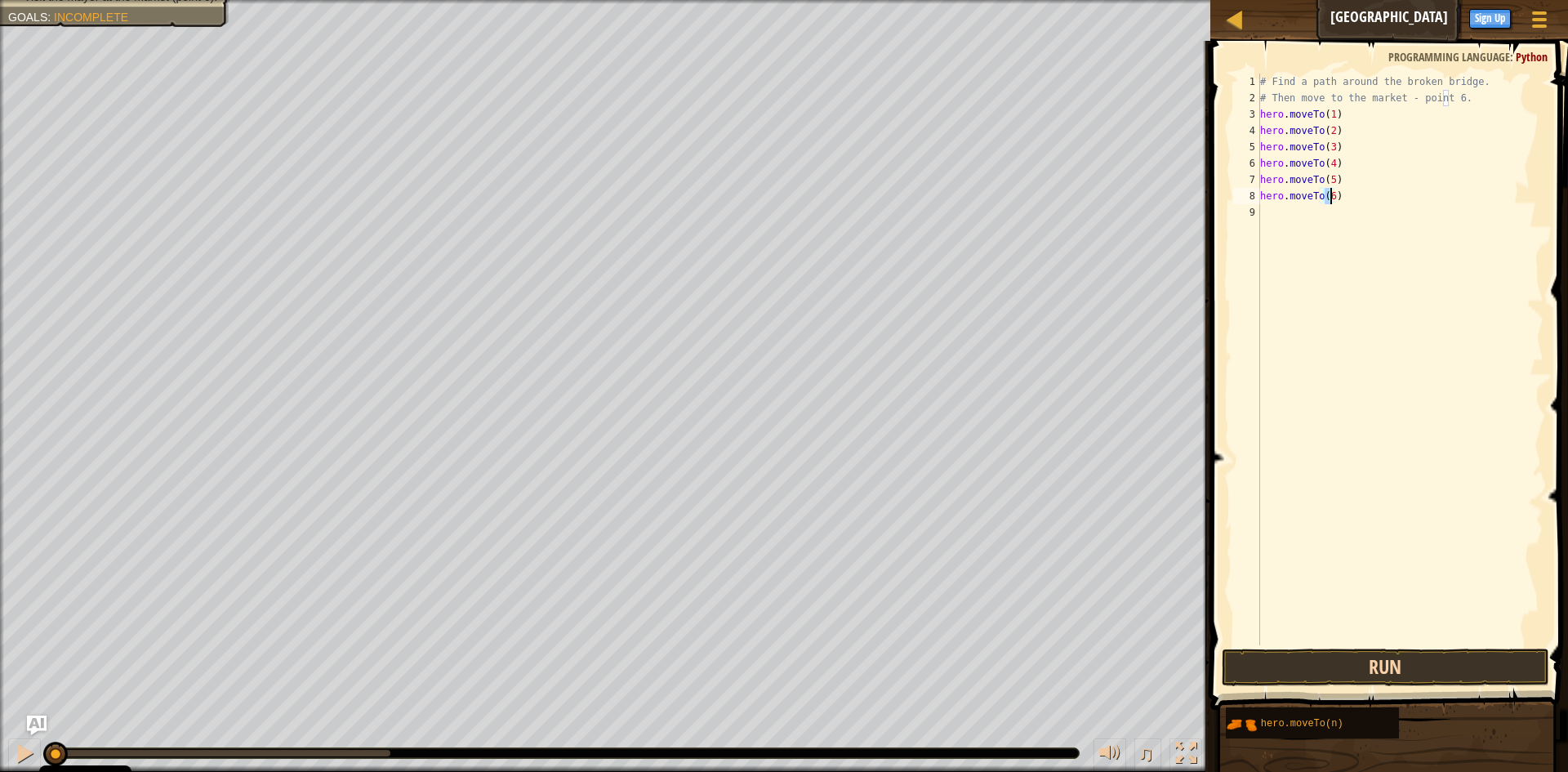
type textarea "hero.moveTo(6)"
click at [1460, 666] on button "Run" at bounding box center [1385, 668] width 327 height 38
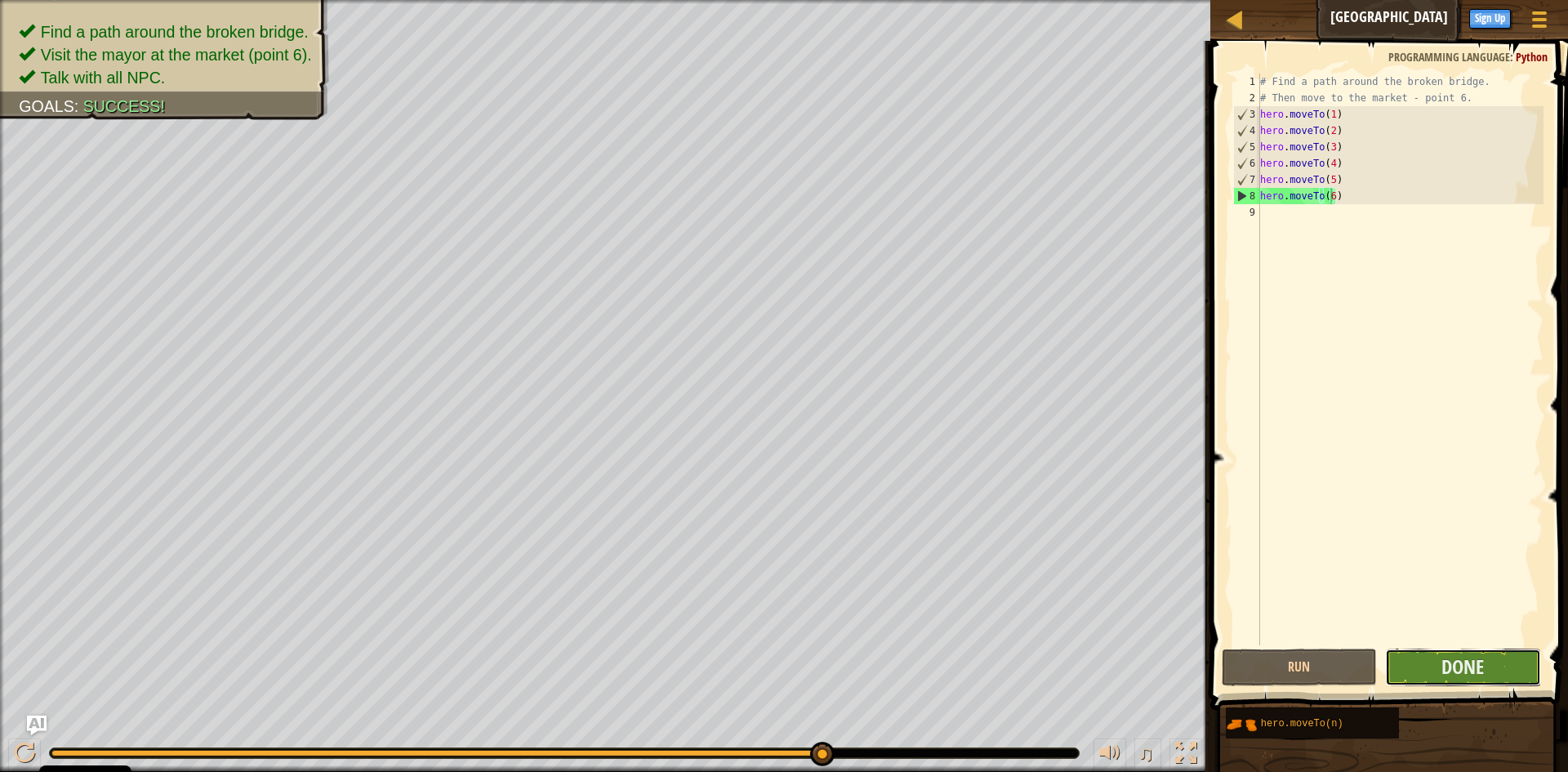
click at [1505, 669] on button "Done" at bounding box center [1463, 668] width 156 height 38
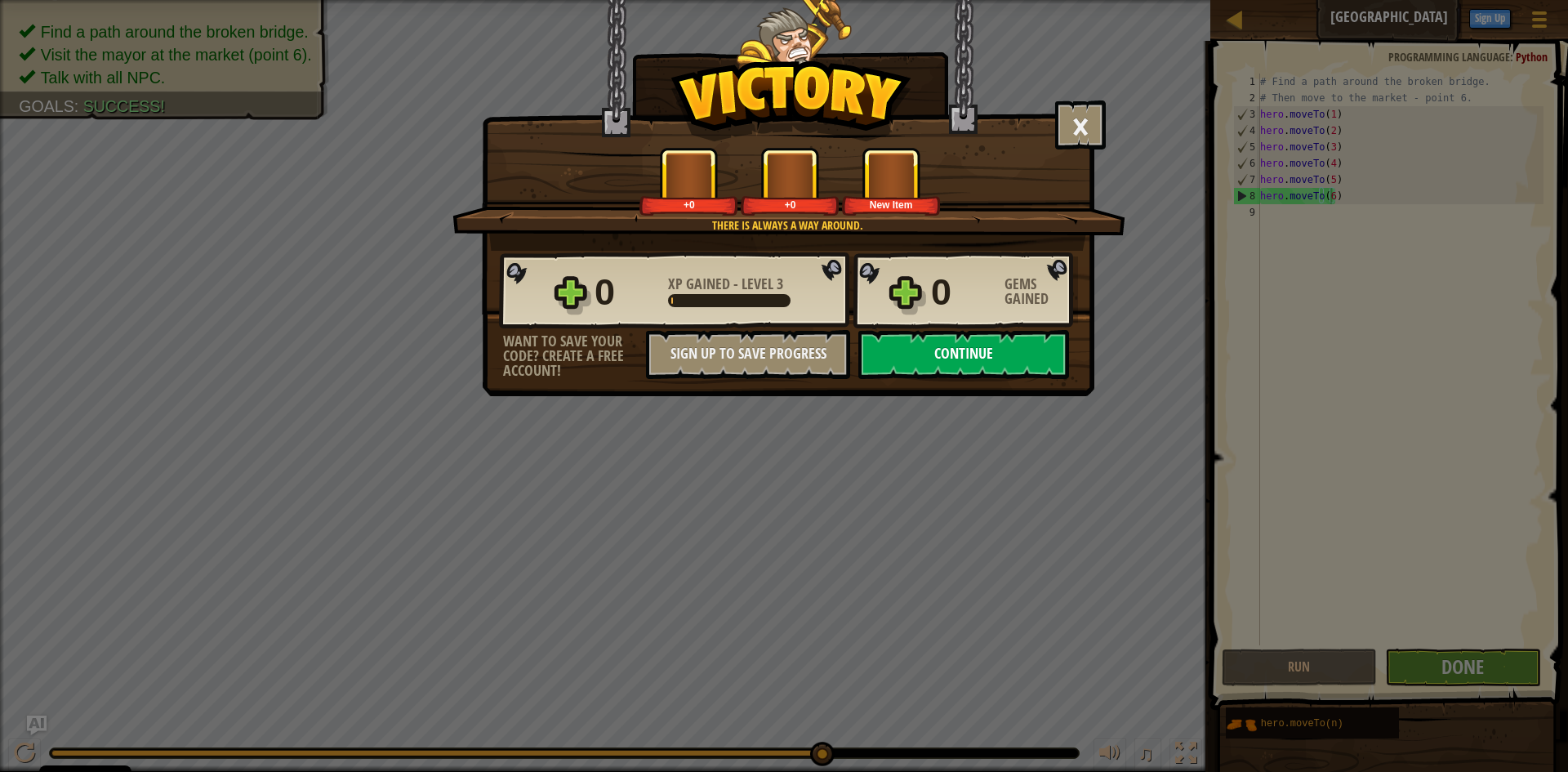
click at [931, 357] on button "Continue" at bounding box center [964, 354] width 211 height 49
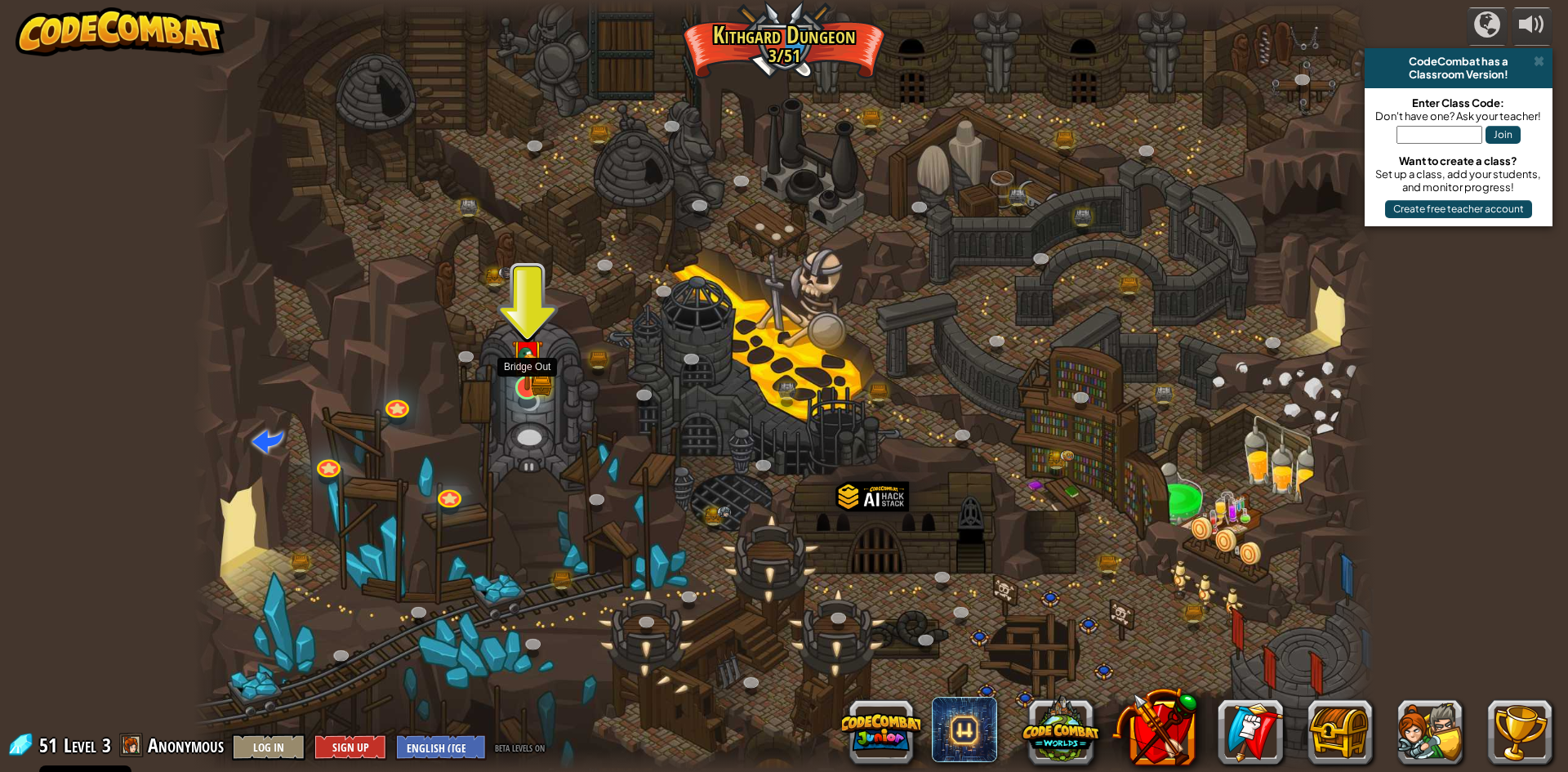
click at [526, 374] on img at bounding box center [527, 355] width 32 height 71
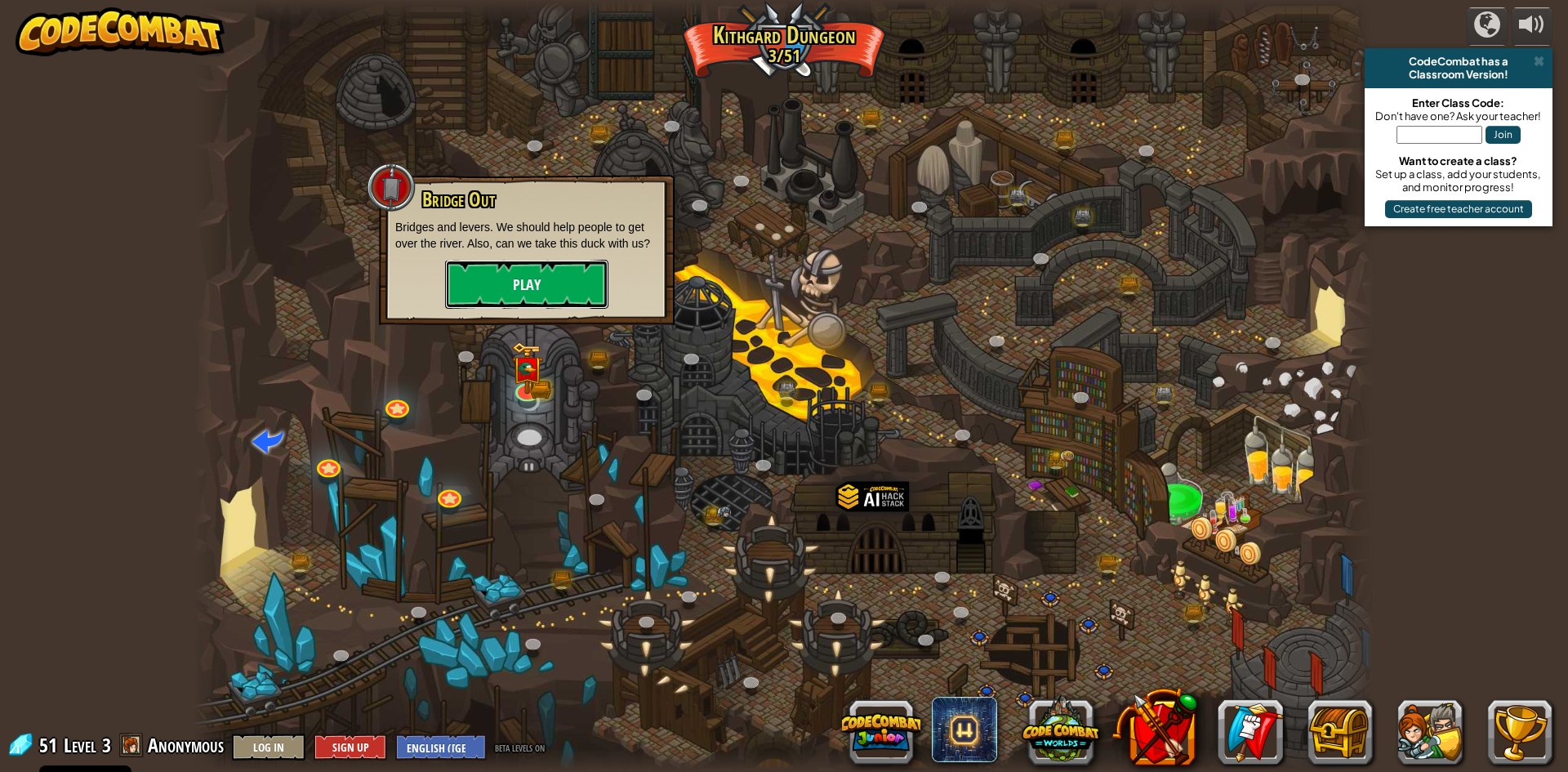
click at [535, 277] on button "Play" at bounding box center [526, 284] width 163 height 49
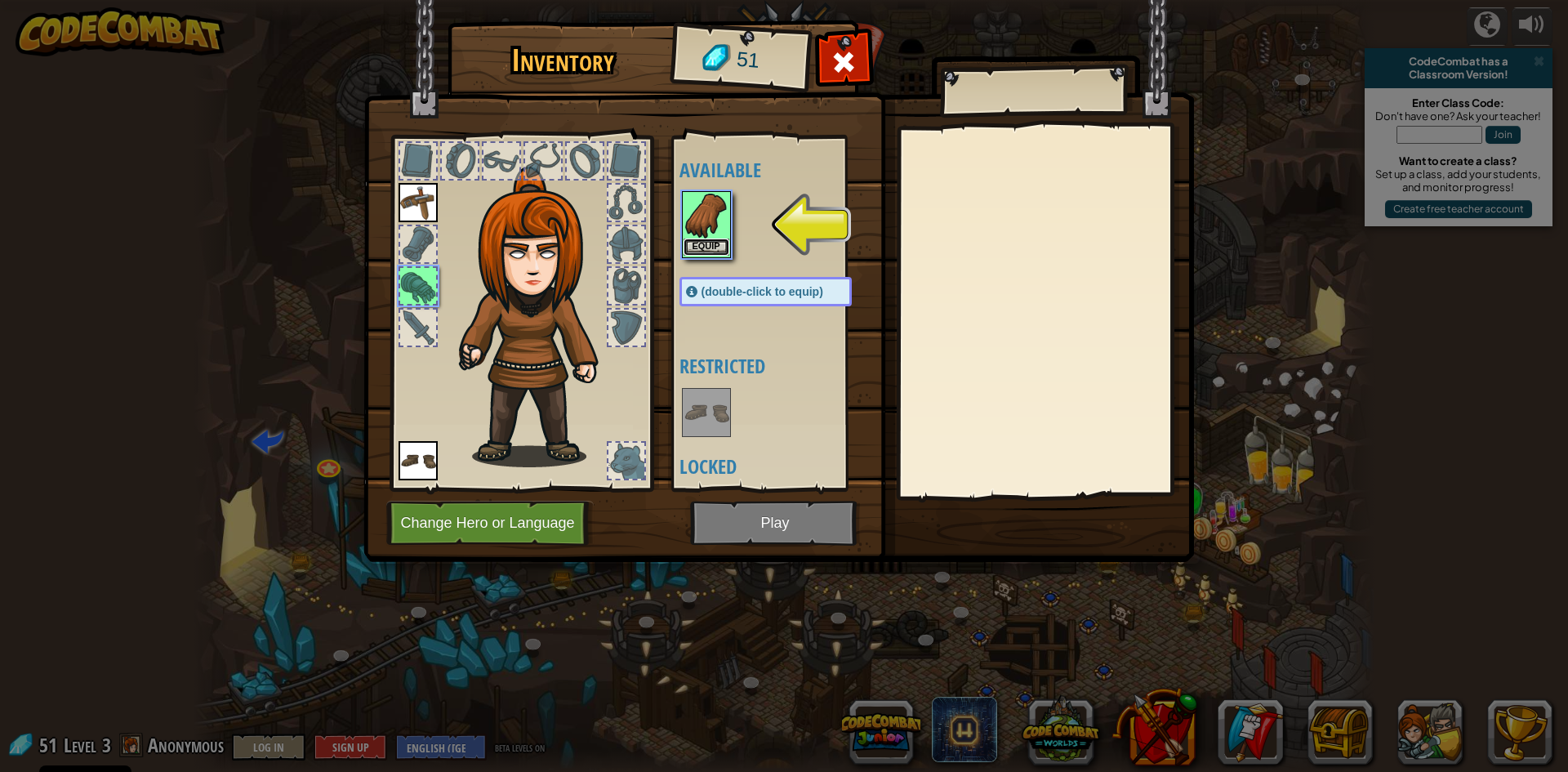
click at [702, 239] on button "Equip" at bounding box center [706, 247] width 46 height 17
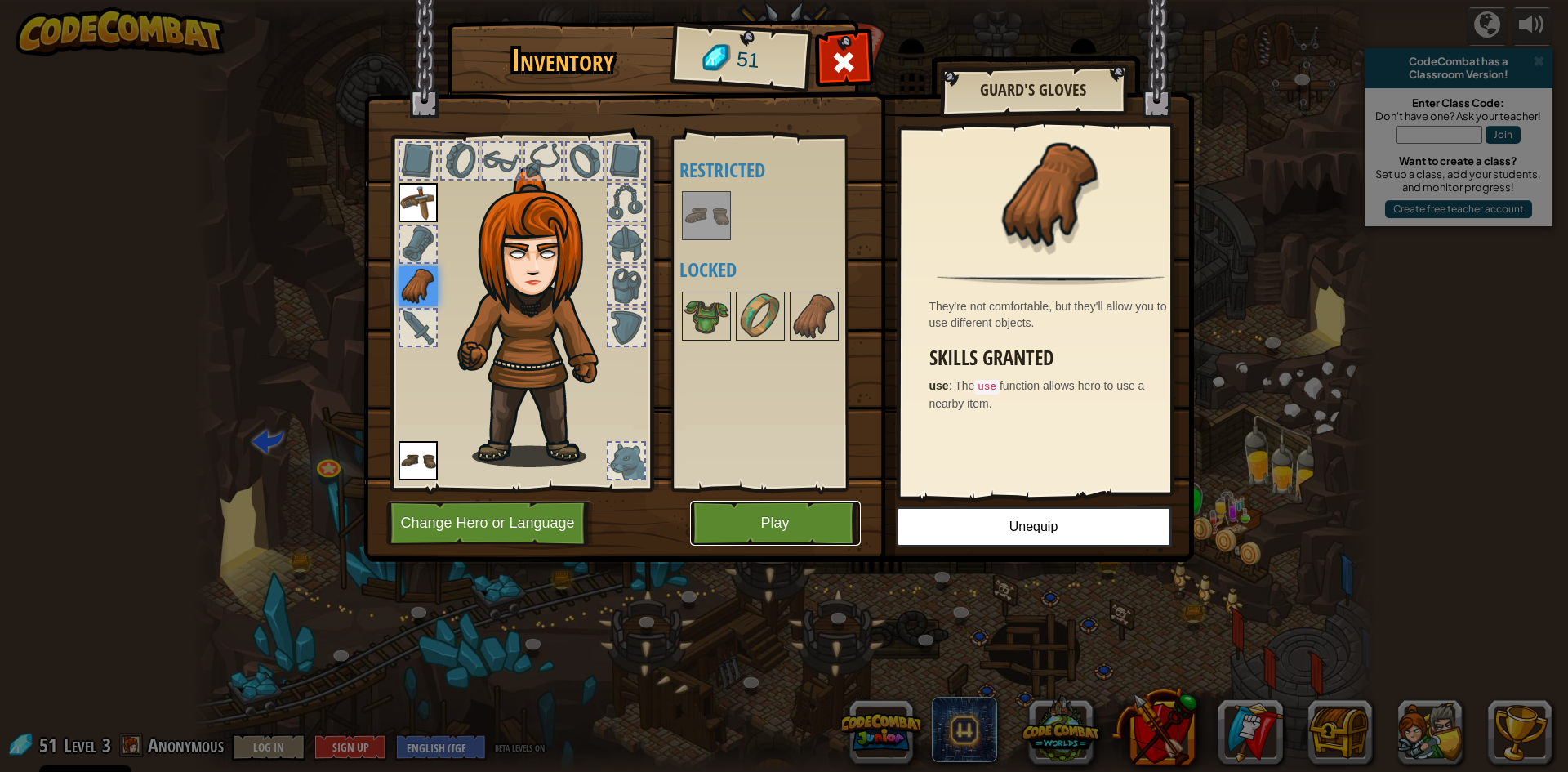
click at [813, 520] on button "Play" at bounding box center [776, 522] width 171 height 45
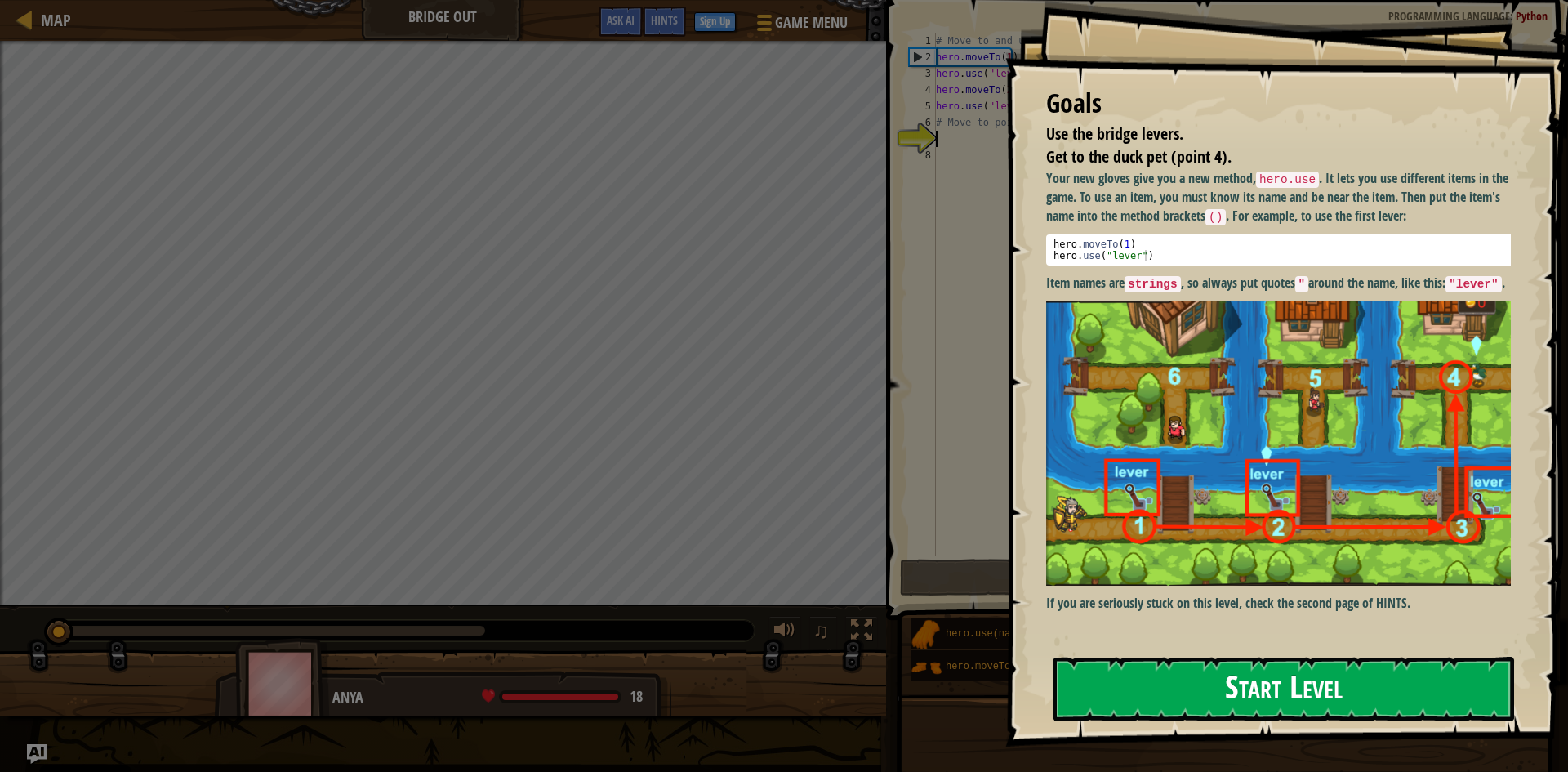
click at [1181, 681] on button "Start Level" at bounding box center [1283, 688] width 461 height 65
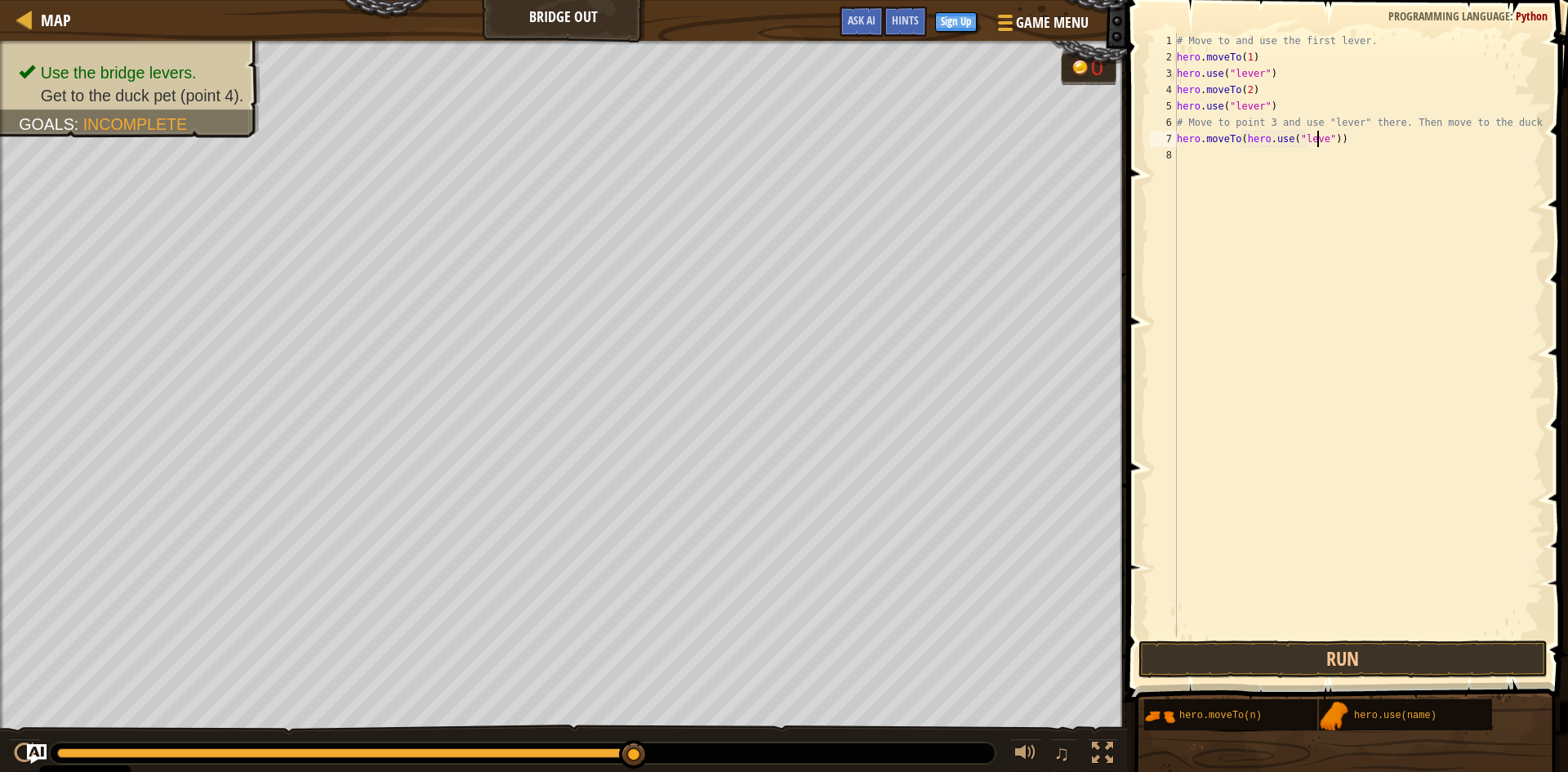
scroll to position [7, 11]
type textarea "hero.moveTo(hero.use("lever"))"
drag, startPoint x: 1256, startPoint y: 298, endPoint x: 1256, endPoint y: 289, distance: 9.0
click at [1256, 289] on div "# Move to and use the first lever. hero . moveTo ( 1 ) hero . use ( "lever" ) h…" at bounding box center [1359, 351] width 370 height 637
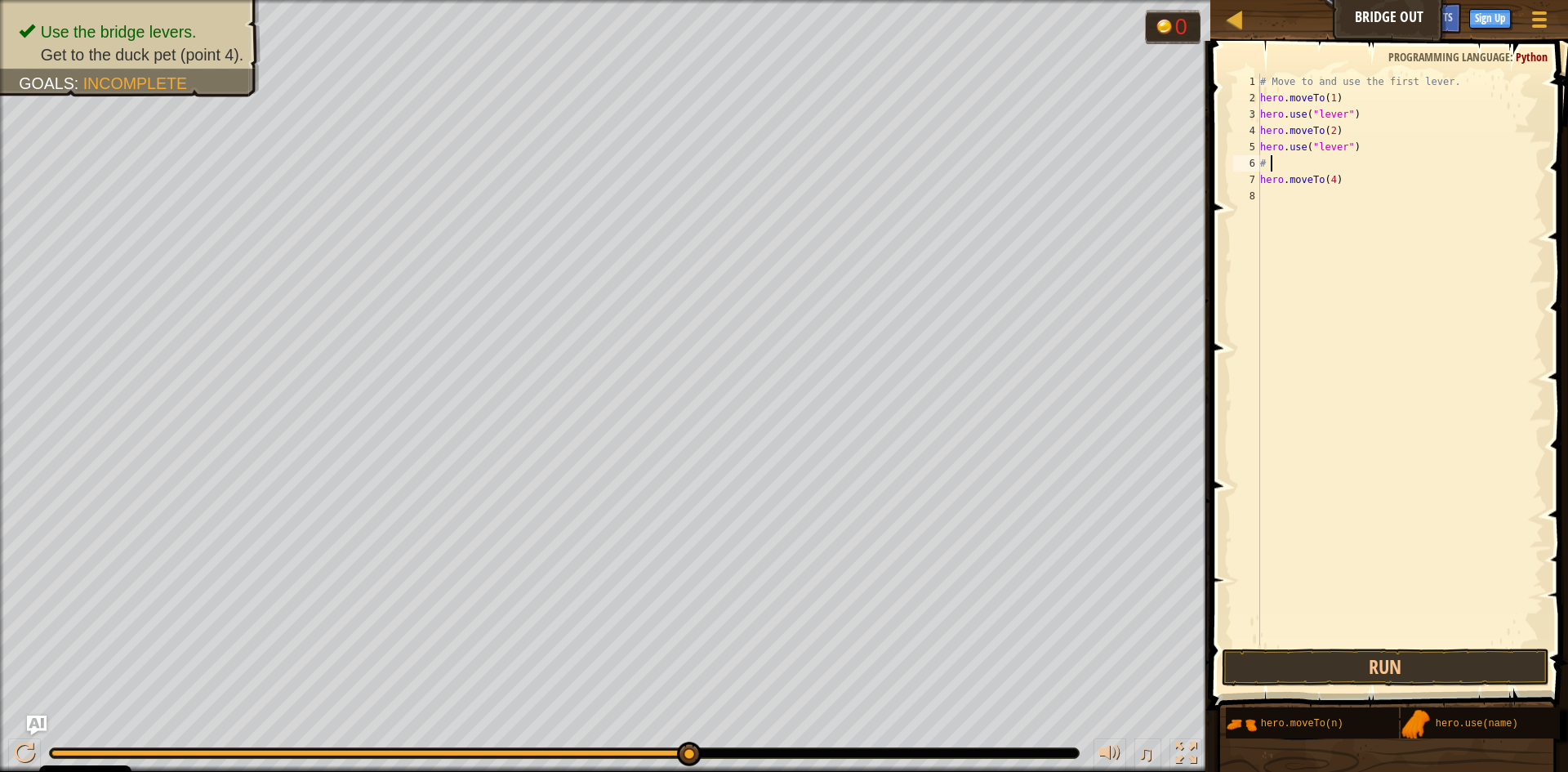
scroll to position [7, 0]
type textarea "#"
type textarea "h"
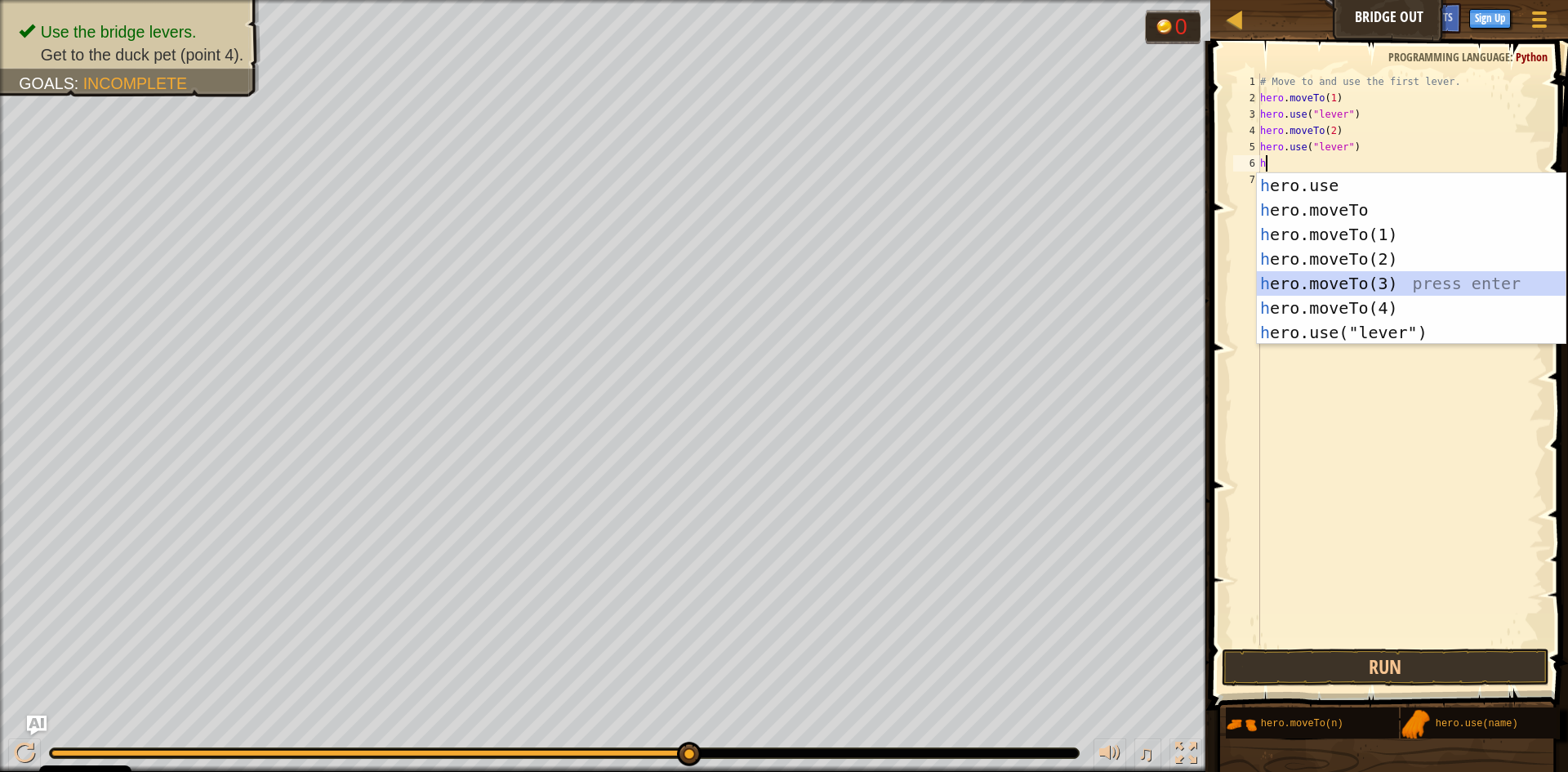
type textarea "hero.moveTo(3)"
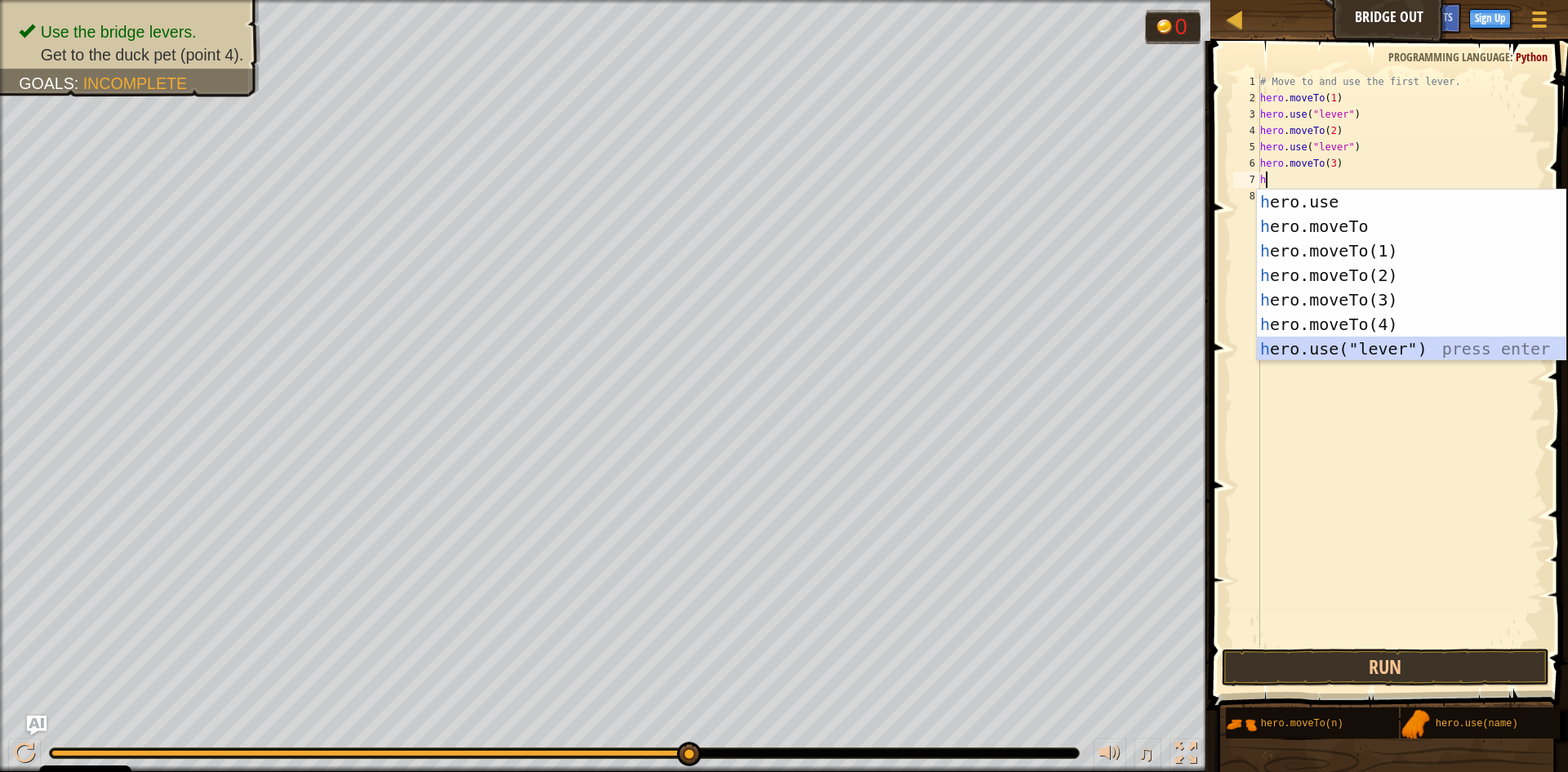
type textarea "hero.use("lever")"
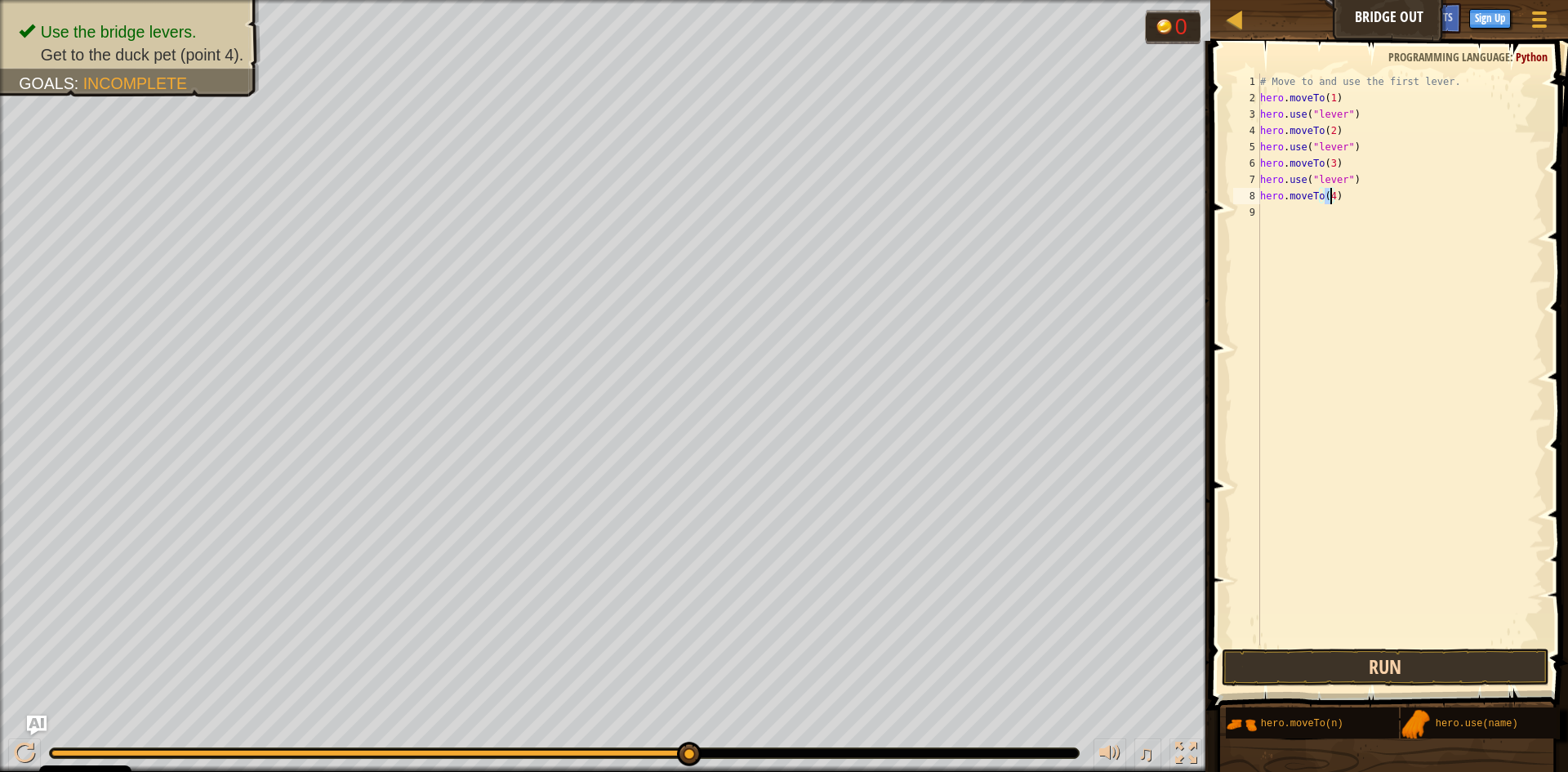
type textarea "hero.moveTo(4)"
click at [1409, 655] on button "Run" at bounding box center [1385, 668] width 327 height 38
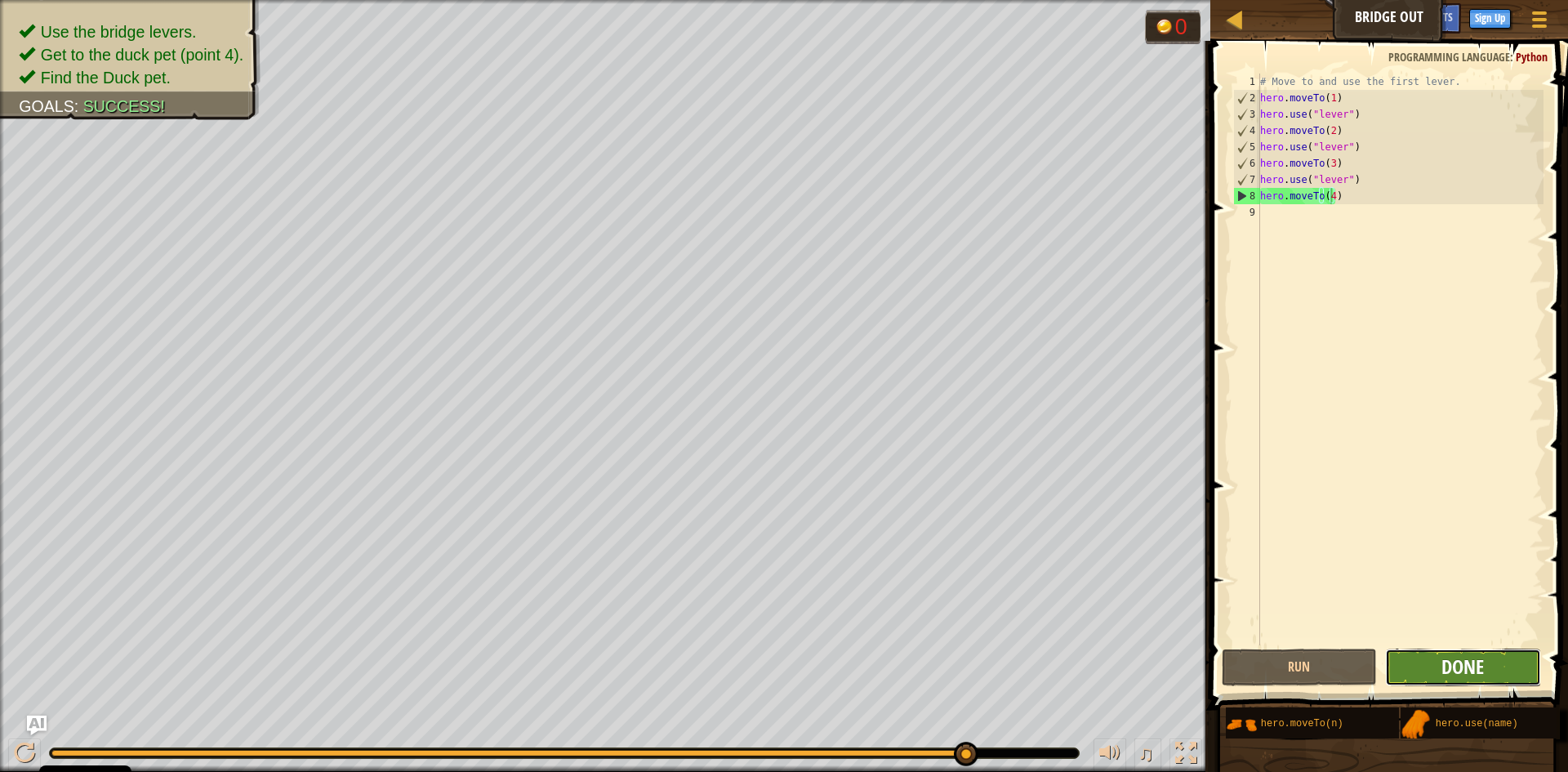
click at [1450, 663] on span "Done" at bounding box center [1463, 667] width 43 height 26
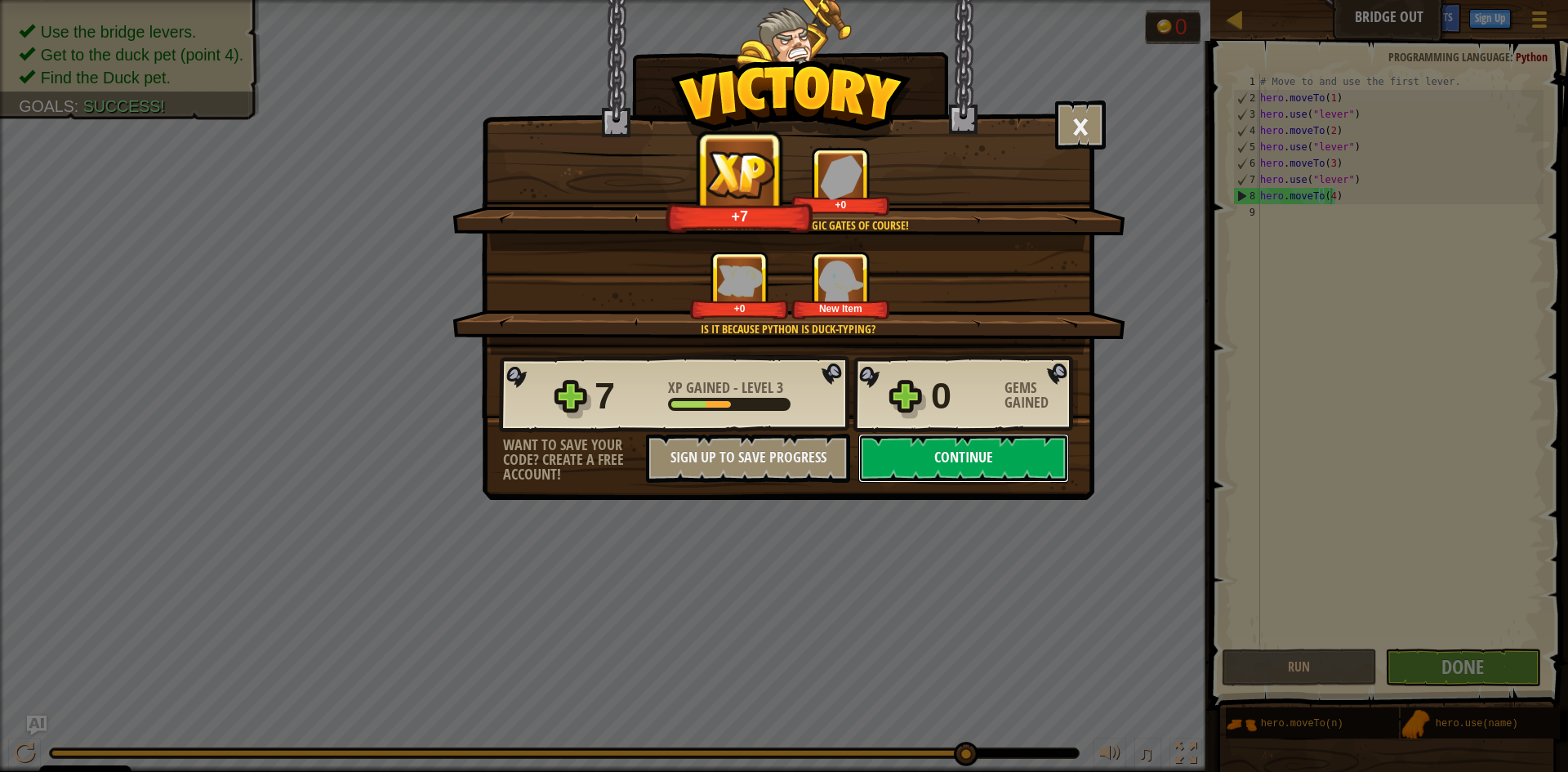
click at [1014, 463] on button "Continue" at bounding box center [964, 458] width 211 height 49
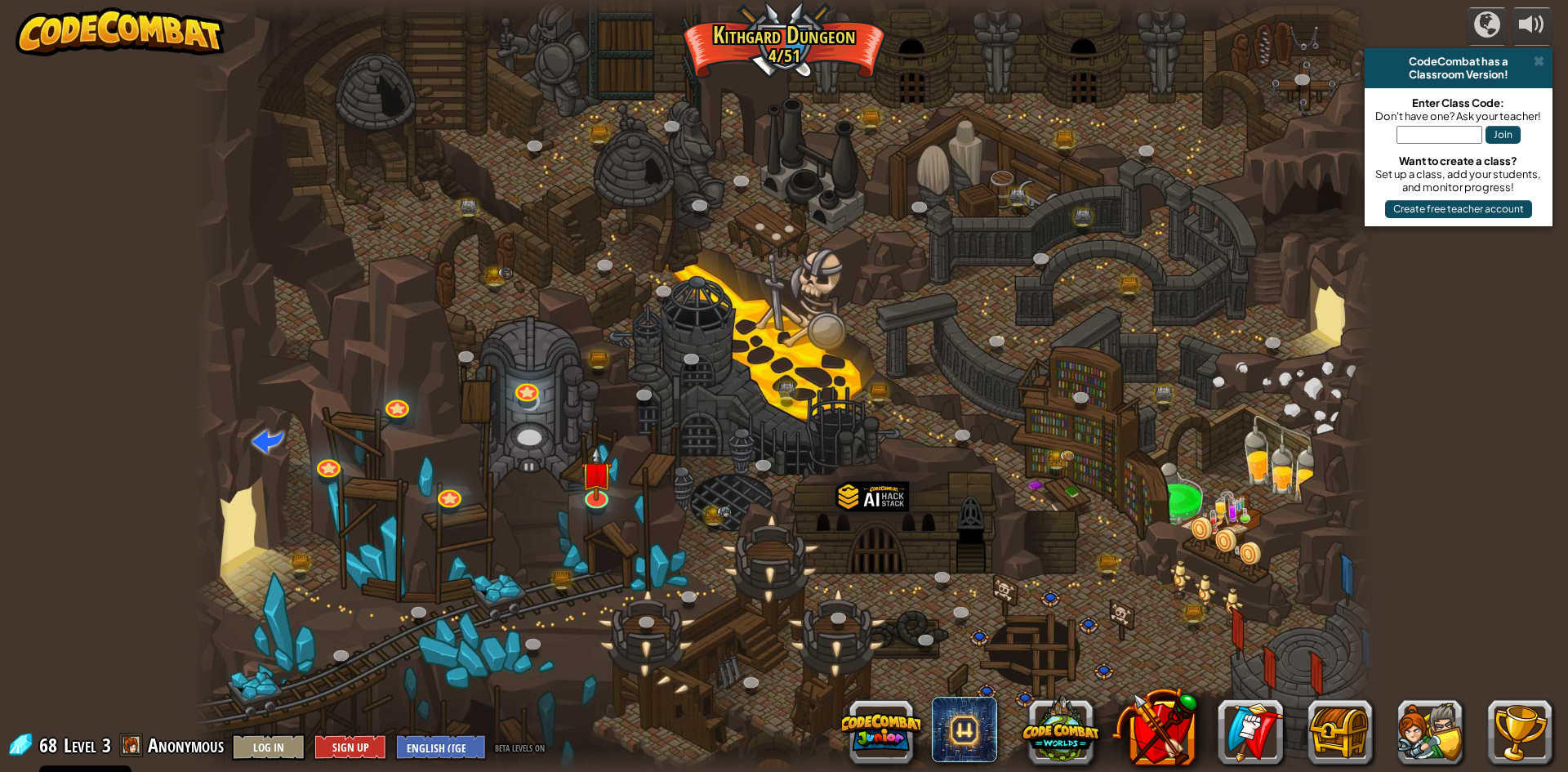
drag, startPoint x: 403, startPoint y: 4, endPoint x: 1403, endPoint y: 59, distance: 1001.5
click at [1403, 59] on div "CodeCombat has a" at bounding box center [1459, 61] width 175 height 13
click at [345, 749] on button "Sign Up" at bounding box center [350, 746] width 74 height 27
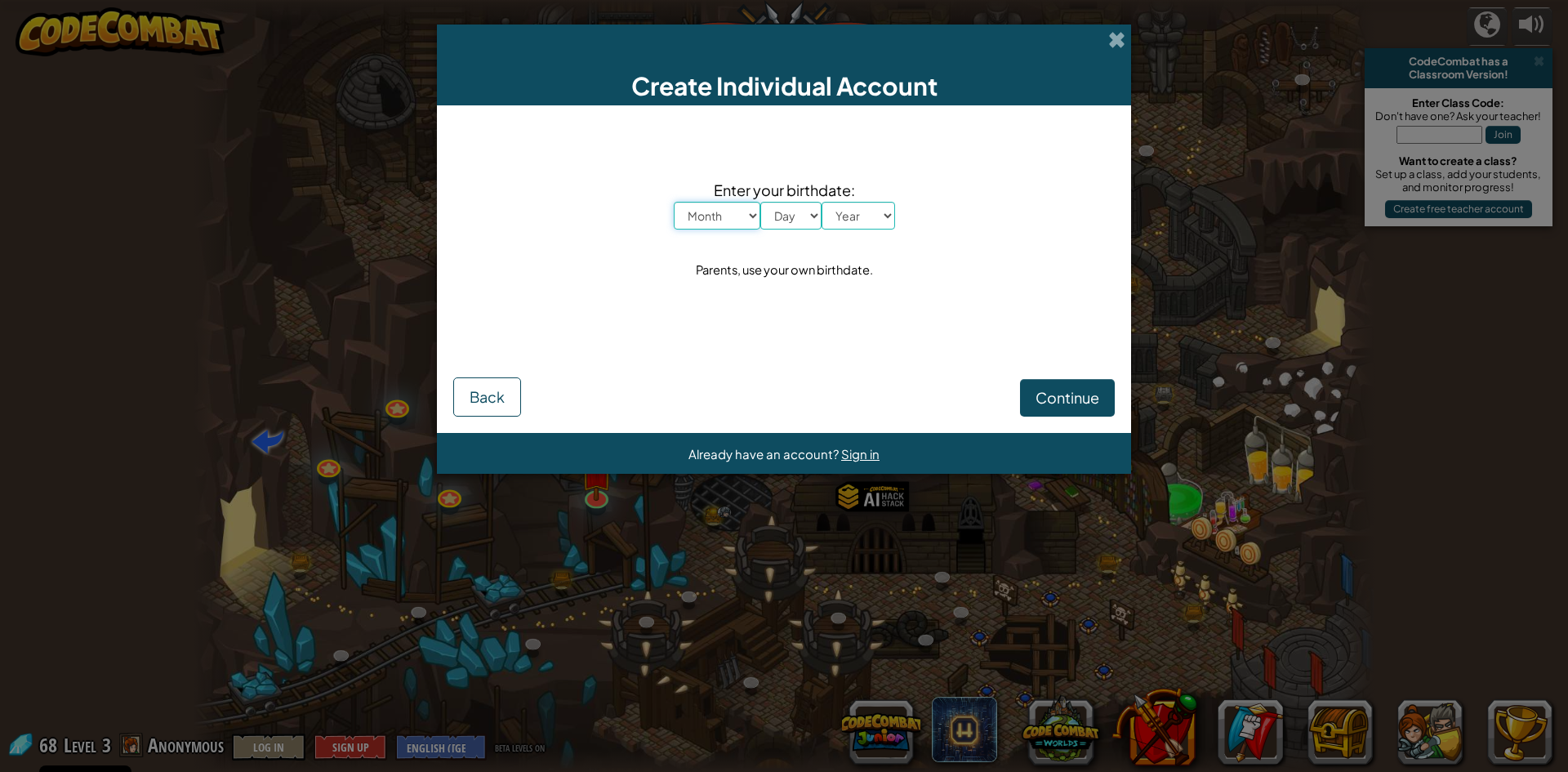
click at [724, 221] on select "Month January February March April May June July August September October Novem…" at bounding box center [716, 216] width 87 height 28
select select "10"
click at [674, 202] on select "Month January February March April May June July August September October Novem…" at bounding box center [716, 216] width 87 height 28
click at [789, 230] on div "Enter your birthdate: Month January February March April May June July August S…" at bounding box center [784, 229] width 662 height 216
click at [791, 220] on select "Day 1 2 3 4 5 6 7 8 9 10 11 12 13 14 15 16 17 18 19 20 21 22 23 24 25 26 27 28 …" at bounding box center [791, 216] width 62 height 28
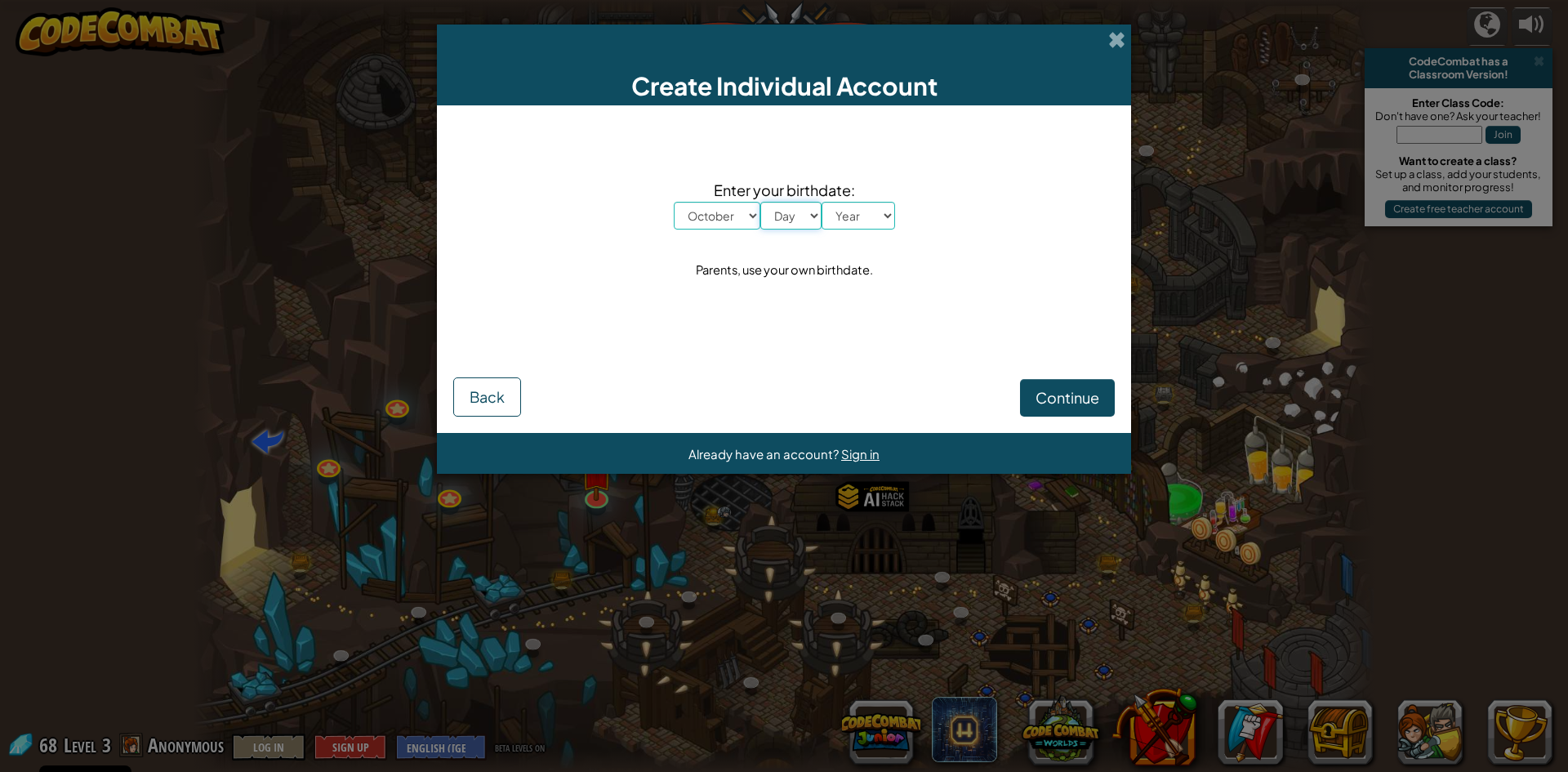
select select "9"
click at [760, 202] on select "Day 1 2 3 4 5 6 7 8 9 10 11 12 13 14 15 16 17 18 19 20 21 22 23 24 25 26 27 28 …" at bounding box center [791, 216] width 62 height 28
click at [859, 224] on select "Year [DATE] 2024 2023 2022 2021 2020 2019 2018 2017 2016 2015 2014 2013 2012 20…" at bounding box center [859, 216] width 74 height 28
select select "2017"
click at [822, 202] on select "Year [DATE] 2024 2023 2022 2021 2020 2019 2018 2017 2016 2015 2014 2013 2012 20…" at bounding box center [859, 216] width 74 height 28
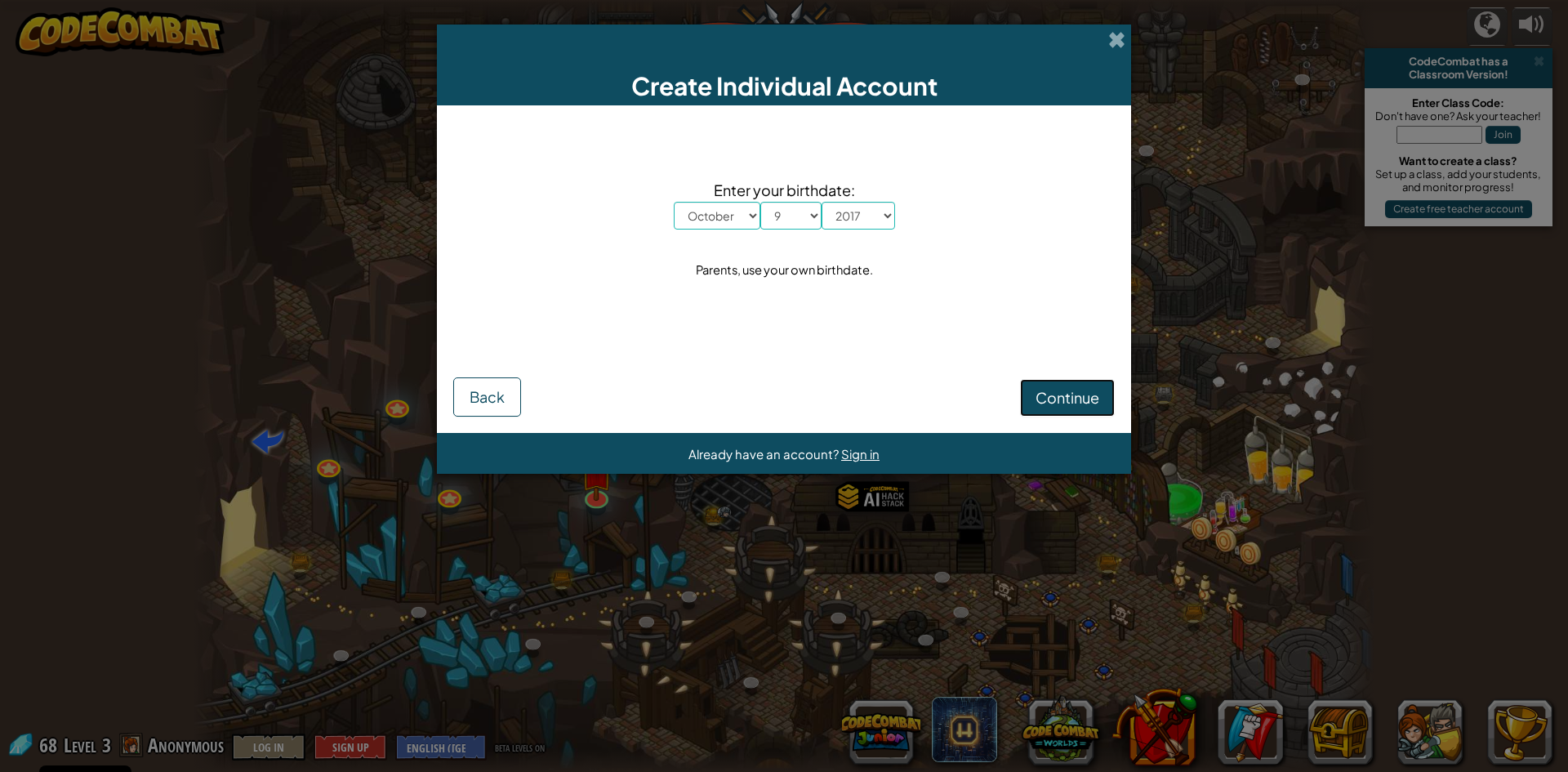
click at [1040, 397] on span "Continue" at bounding box center [1068, 397] width 64 height 19
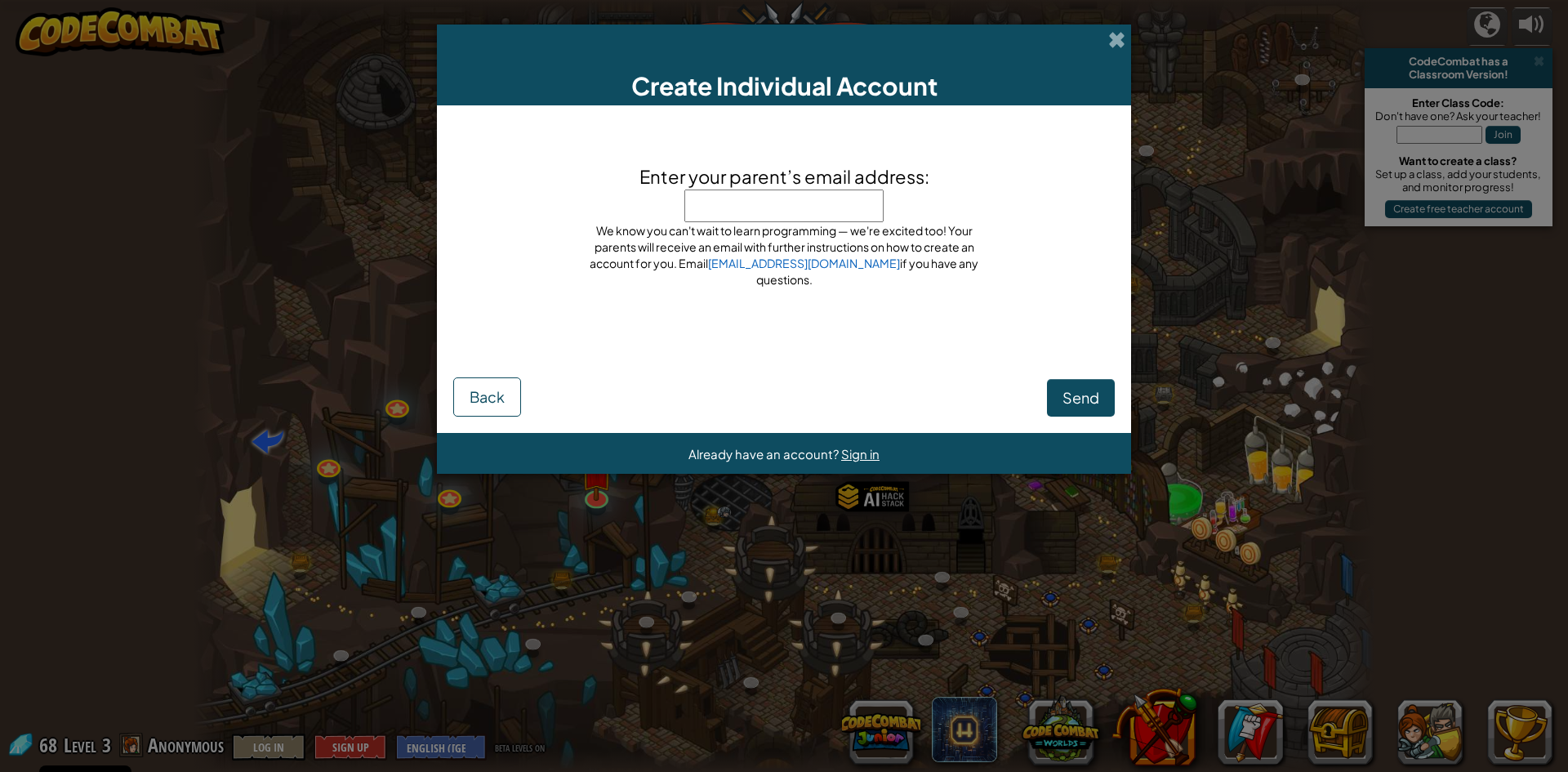
click at [799, 213] on input "Enter your parent’s email address:" at bounding box center [784, 205] width 199 height 33
click at [1075, 403] on span "Send" at bounding box center [1080, 397] width 37 height 19
